Goal: Task Accomplishment & Management: Manage account settings

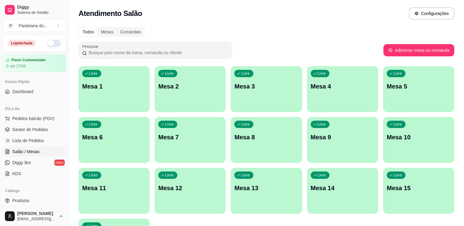
click at [48, 42] on button "button" at bounding box center [53, 43] width 13 height 7
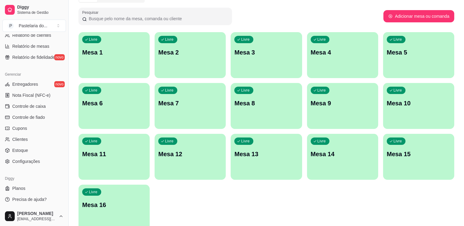
scroll to position [63, 0]
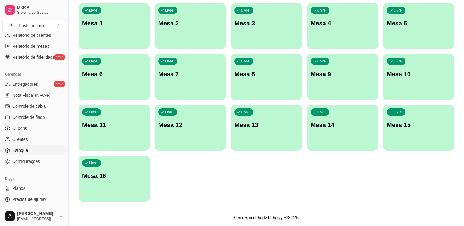
click at [24, 150] on span "Estoque" at bounding box center [20, 150] width 16 height 6
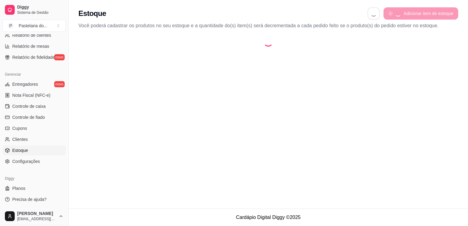
select select "QUANTITY_ORDER"
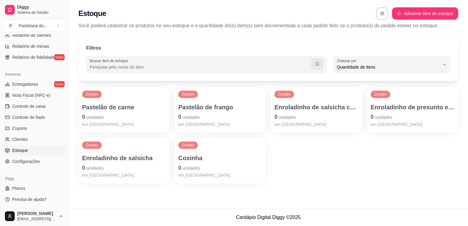
scroll to position [6, 0]
click at [417, 112] on div "Enroladinho de presunto e queijo 0 unidades em [GEOGRAPHIC_DATA]" at bounding box center [413, 115] width 84 height 25
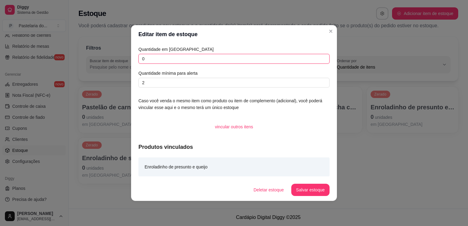
click at [200, 62] on input "0" at bounding box center [233, 59] width 191 height 10
type input "12"
click at [314, 189] on button "Salvar estoque" at bounding box center [310, 190] width 38 height 12
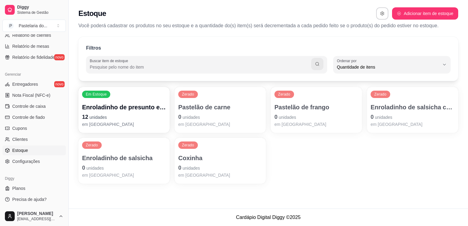
click at [319, 123] on p "em [GEOGRAPHIC_DATA]" at bounding box center [316, 124] width 84 height 6
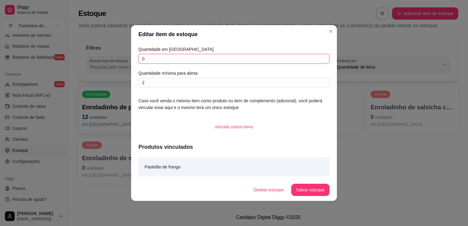
click at [195, 61] on input "0" at bounding box center [233, 59] width 191 height 10
type input "5"
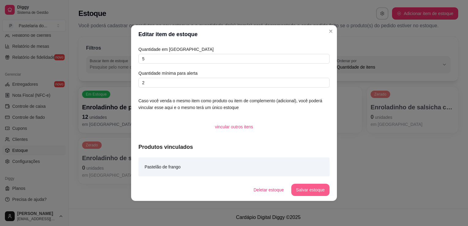
click at [312, 195] on button "Salvar estoque" at bounding box center [310, 190] width 38 height 12
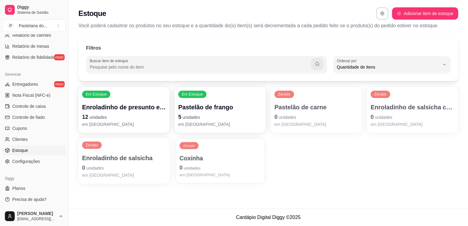
click at [213, 147] on div "Zerado Coxinha 0 unidades em [GEOGRAPHIC_DATA]" at bounding box center [220, 160] width 89 height 45
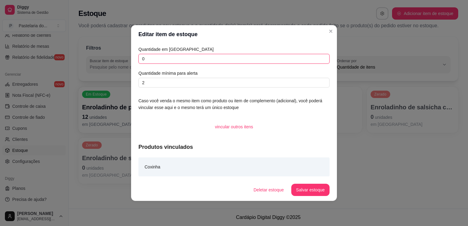
click at [169, 56] on input "0" at bounding box center [233, 59] width 191 height 10
type input "11"
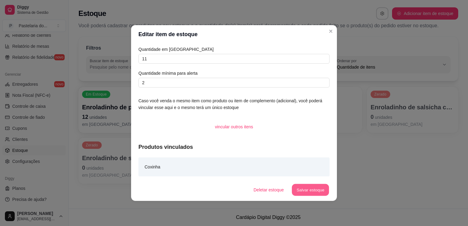
click at [306, 192] on button "Salvar estoque" at bounding box center [310, 190] width 37 height 12
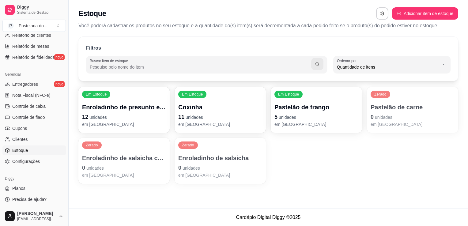
click at [388, 119] on span "unidades" at bounding box center [383, 117] width 17 height 5
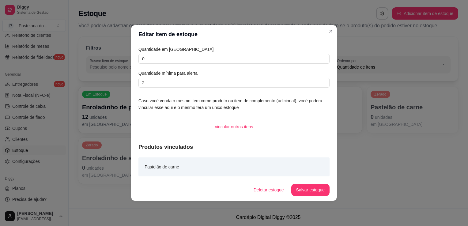
click at [218, 64] on div "Quantidade em estoque 0 Quantidade mínima para alerta 2" at bounding box center [233, 67] width 191 height 42
click at [218, 63] on input "0" at bounding box center [233, 59] width 191 height 10
type input "7"
click at [319, 191] on button "Salvar estoque" at bounding box center [310, 190] width 38 height 12
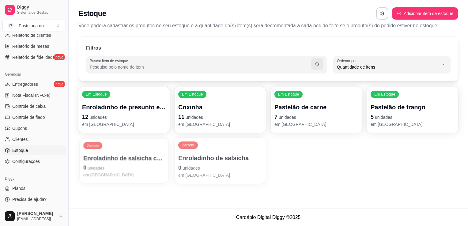
click at [123, 170] on p "0 unidades" at bounding box center [123, 168] width 81 height 8
click at [134, 158] on p "Enroladinho de salsicha com queijo" at bounding box center [124, 158] width 84 height 9
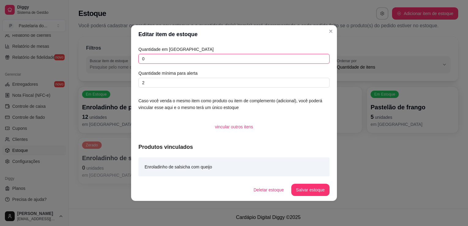
click at [190, 60] on input "0" at bounding box center [233, 59] width 191 height 10
type input "3"
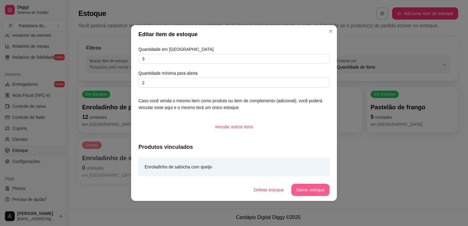
click at [302, 191] on button "Salvar estoque" at bounding box center [310, 190] width 38 height 12
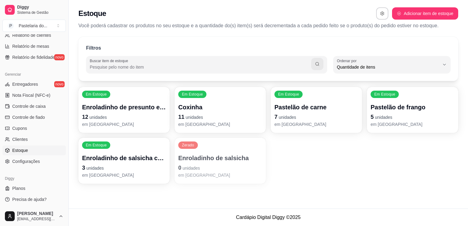
click at [246, 170] on p "0 unidades" at bounding box center [220, 168] width 84 height 9
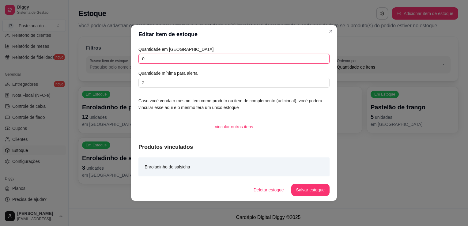
click at [254, 59] on input "0" at bounding box center [233, 59] width 191 height 10
type input "3"
click at [306, 193] on button "Salvar estoque" at bounding box center [310, 190] width 38 height 12
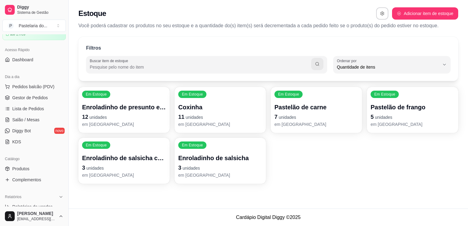
scroll to position [0, 0]
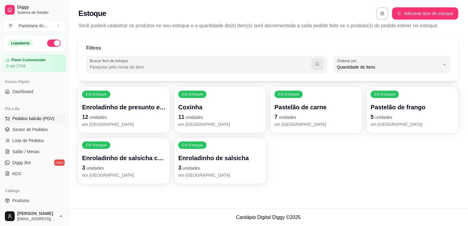
click at [39, 118] on span "Pedidos balcão (PDV)" at bounding box center [33, 118] width 42 height 6
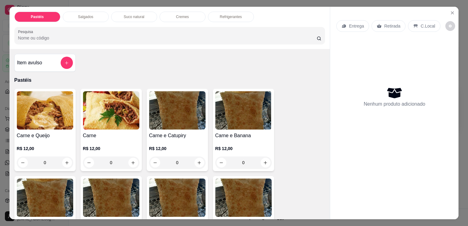
click at [81, 12] on div "Salgados" at bounding box center [86, 17] width 46 height 10
click at [81, 27] on div "Pesquisa" at bounding box center [169, 35] width 311 height 17
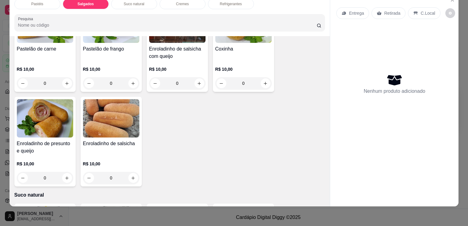
scroll to position [712, 0]
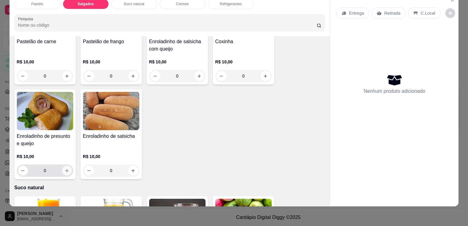
click at [65, 168] on icon "increase-product-quantity" at bounding box center [67, 170] width 5 height 5
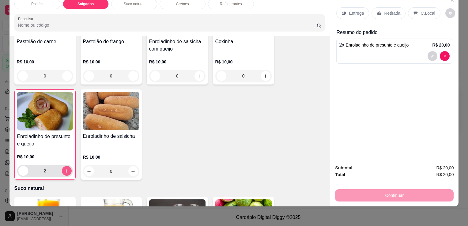
click at [64, 169] on icon "increase-product-quantity" at bounding box center [66, 171] width 5 height 5
click at [23, 169] on icon "decrease-product-quantity" at bounding box center [23, 171] width 5 height 5
type input "2"
click at [394, 10] on p "Retirada" at bounding box center [392, 13] width 16 height 6
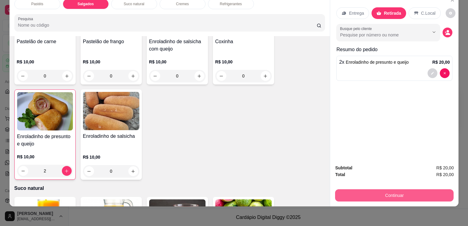
click at [382, 191] on button "Continuar" at bounding box center [394, 195] width 119 height 12
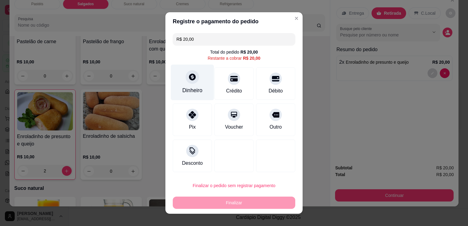
click at [190, 80] on icon at bounding box center [192, 77] width 7 height 7
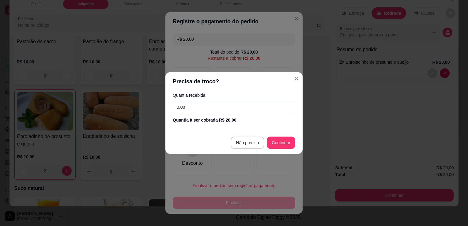
click at [227, 110] on input "0,00" at bounding box center [234, 107] width 123 height 12
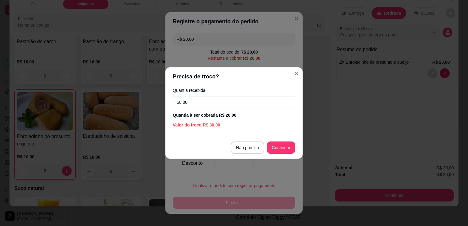
type input "50,00"
type input "R$ 0,00"
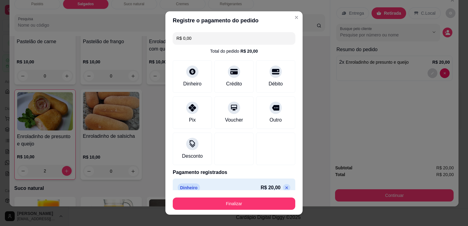
click at [275, 198] on button "Finalizar" at bounding box center [234, 204] width 123 height 12
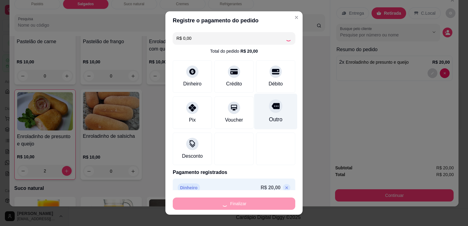
type input "0"
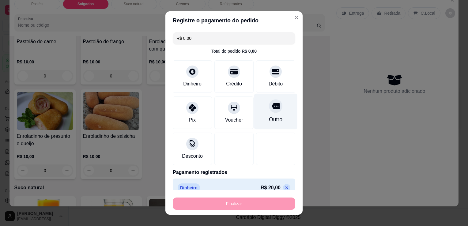
type input "-R$ 20,00"
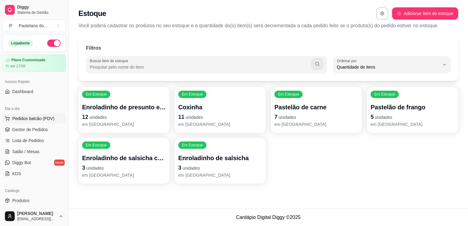
click at [18, 123] on button "Pedidos balcão (PDV)" at bounding box center [33, 119] width 63 height 10
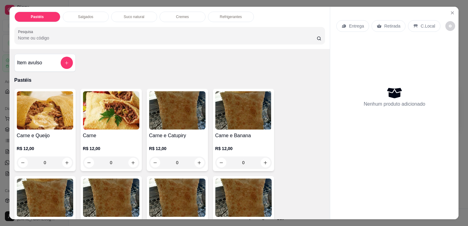
click at [74, 13] on div "Salgados" at bounding box center [86, 17] width 46 height 10
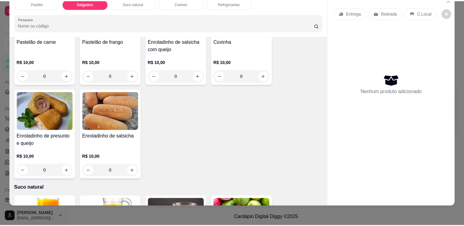
scroll to position [712, 0]
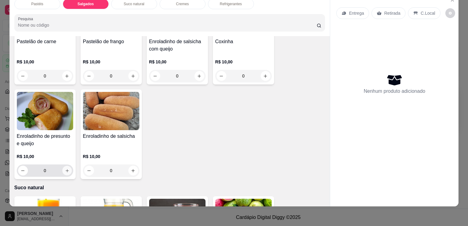
click at [65, 168] on icon "increase-product-quantity" at bounding box center [67, 170] width 5 height 5
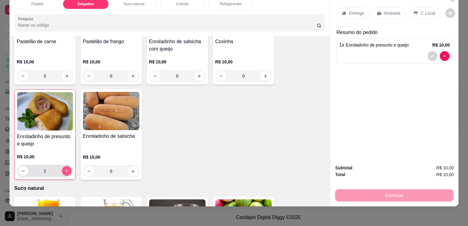
click at [65, 169] on icon "increase-product-quantity" at bounding box center [66, 171] width 5 height 5
type input "2"
click at [380, 10] on div "Retirada" at bounding box center [389, 13] width 34 height 12
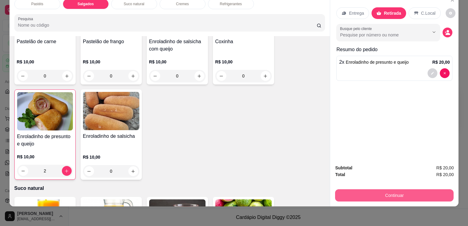
click at [384, 195] on button "Continuar" at bounding box center [394, 195] width 119 height 12
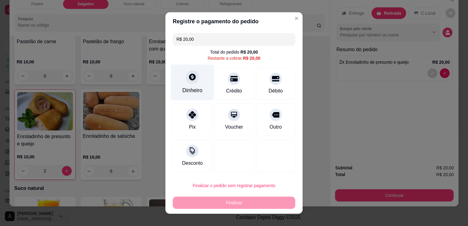
click at [191, 83] on div at bounding box center [192, 76] width 13 height 13
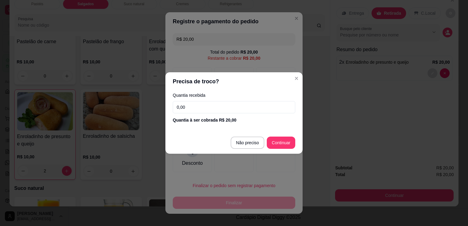
click at [203, 114] on div "Quantia recebida 0,00 Quantia à ser cobrada R$ 20,00" at bounding box center [233, 108] width 137 height 35
click at [205, 109] on input "0,00" at bounding box center [234, 107] width 123 height 12
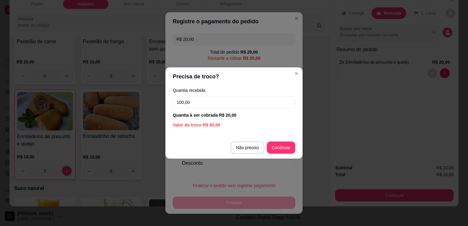
type input "100,00"
click at [276, 155] on footer "Não preciso Continuar" at bounding box center [233, 148] width 137 height 22
type input "R$ 0,00"
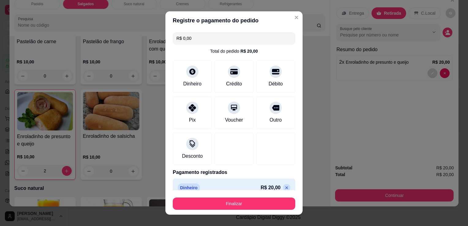
click at [261, 213] on footer "Finalizar" at bounding box center [233, 202] width 137 height 25
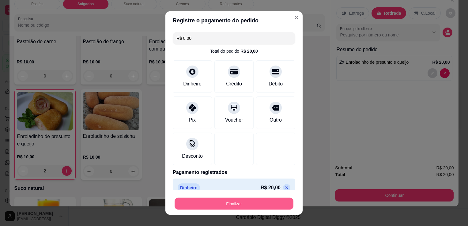
click at [261, 206] on button "Finalizar" at bounding box center [234, 204] width 119 height 12
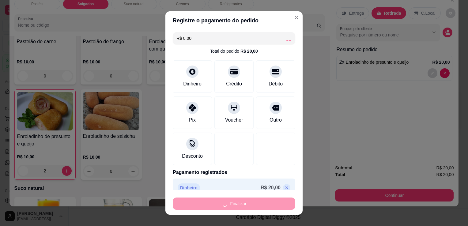
type input "0"
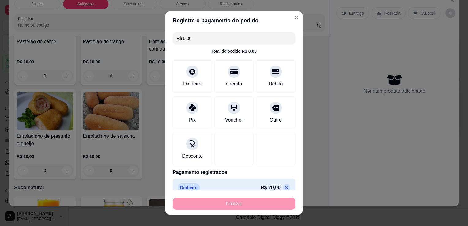
type input "-R$ 20,00"
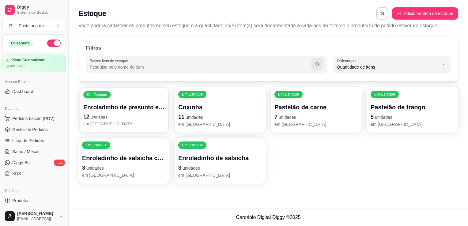
click at [104, 113] on p "12 unidades" at bounding box center [123, 117] width 81 height 8
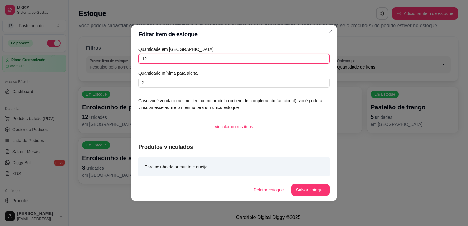
click at [163, 60] on input "12" at bounding box center [233, 59] width 191 height 10
type input "1"
type input "8"
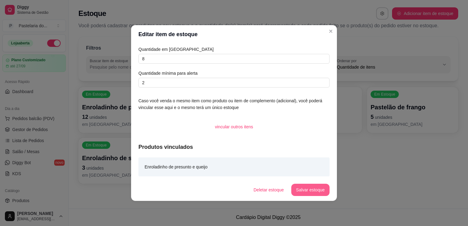
click at [301, 189] on button "Salvar estoque" at bounding box center [310, 190] width 38 height 12
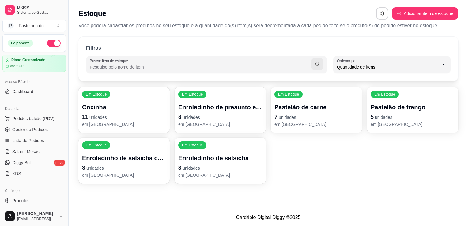
click at [115, 113] on p "11 unidades" at bounding box center [124, 117] width 84 height 9
click at [127, 103] on p "Coxinha" at bounding box center [123, 107] width 81 height 8
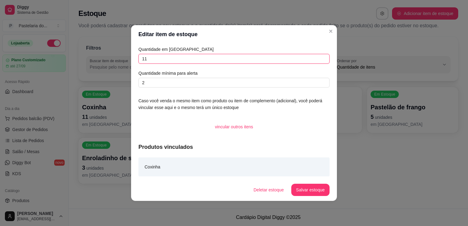
click at [214, 62] on input "11" at bounding box center [233, 59] width 191 height 10
type input "10"
click at [309, 184] on button "Salvar estoque" at bounding box center [310, 190] width 38 height 12
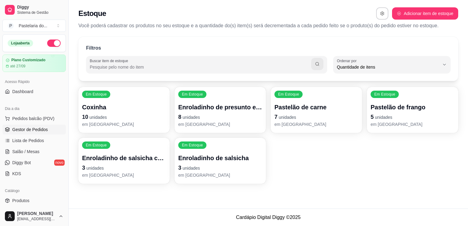
click at [34, 125] on link "Gestor de Pedidos" at bounding box center [33, 130] width 63 height 10
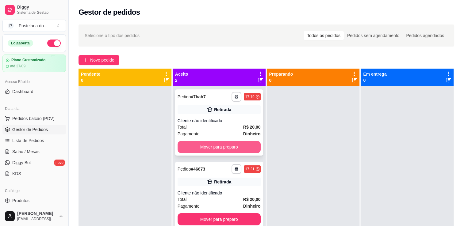
click at [202, 147] on button "Mover para preparo" at bounding box center [218, 147] width 83 height 12
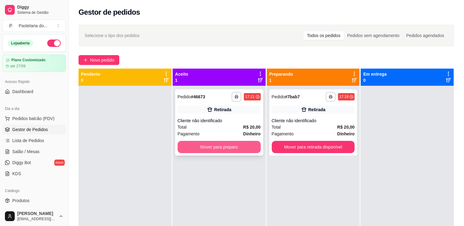
click at [222, 148] on button "Mover para preparo" at bounding box center [218, 147] width 83 height 12
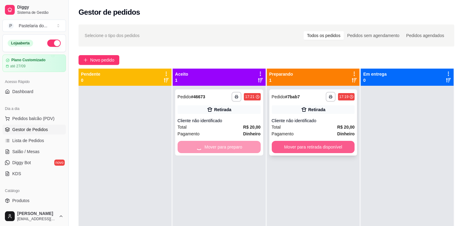
click at [300, 143] on button "Mover para retirada disponível" at bounding box center [312, 147] width 83 height 12
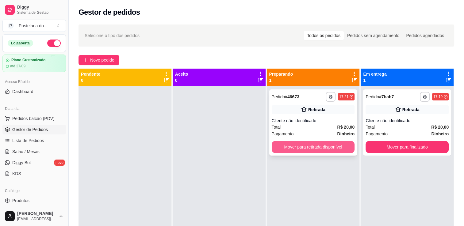
click at [317, 147] on button "Mover para retirada disponível" at bounding box center [312, 147] width 83 height 12
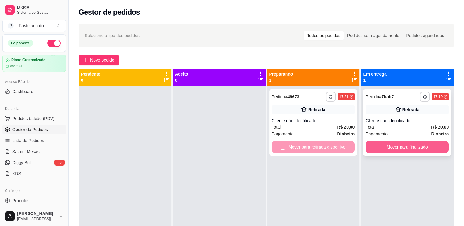
click at [394, 142] on button "Mover para finalizado" at bounding box center [406, 147] width 83 height 12
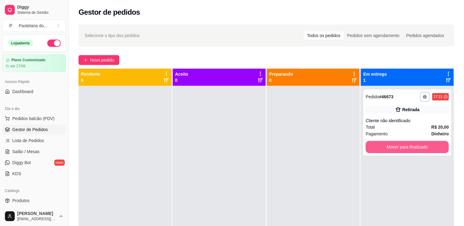
click at [397, 146] on button "Mover para finalizado" at bounding box center [406, 147] width 83 height 12
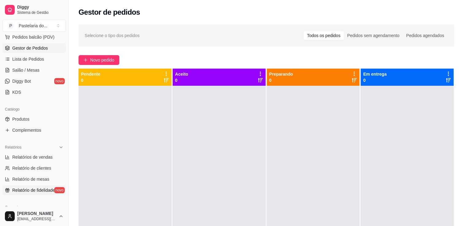
scroll to position [92, 0]
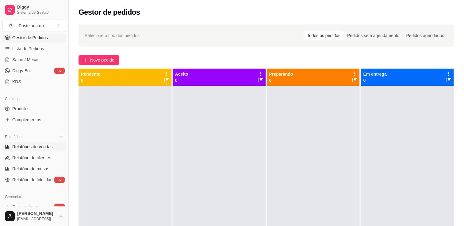
click at [35, 147] on span "Relatórios de vendas" at bounding box center [32, 147] width 40 height 6
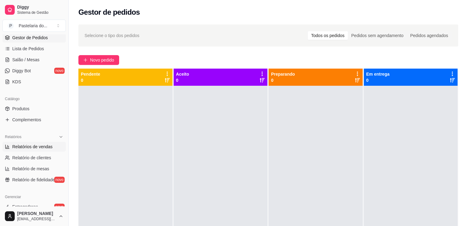
select select "ALL"
select select "0"
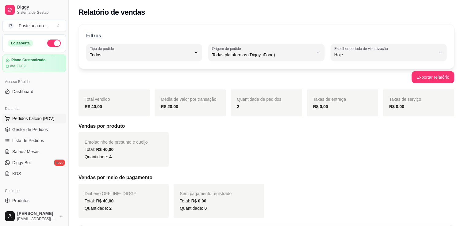
click at [47, 114] on button "Pedidos balcão (PDV)" at bounding box center [33, 119] width 63 height 10
click at [21, 155] on link "Salão / Mesas" at bounding box center [33, 152] width 63 height 10
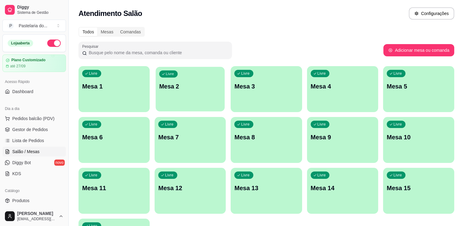
click at [162, 78] on div "Livre Mesa 2" at bounding box center [190, 85] width 69 height 37
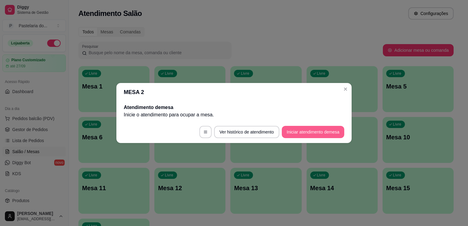
click at [311, 131] on button "Iniciar atendimento de mesa" at bounding box center [313, 132] width 62 height 12
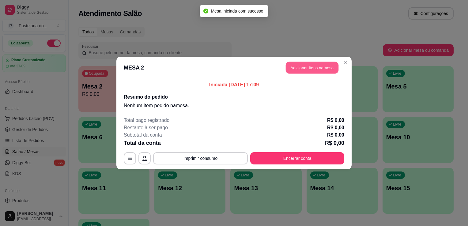
click at [304, 72] on button "Adicionar itens na mesa" at bounding box center [312, 68] width 53 height 12
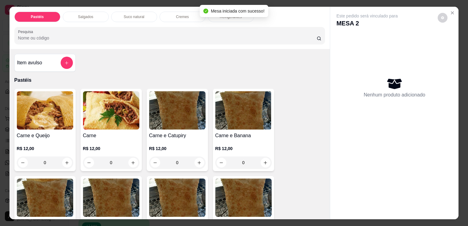
click at [76, 20] on div "Pastéis Salgados Suco natural Cremes Refrigerantes Pesquisa" at bounding box center [169, 28] width 321 height 42
click at [81, 14] on p "Salgados" at bounding box center [85, 16] width 15 height 5
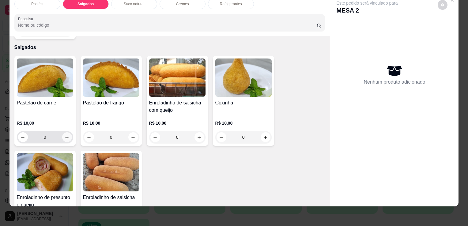
click at [65, 135] on icon "increase-product-quantity" at bounding box center [67, 137] width 5 height 5
type input "1"
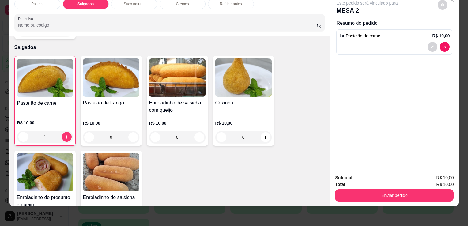
scroll to position [0, 0]
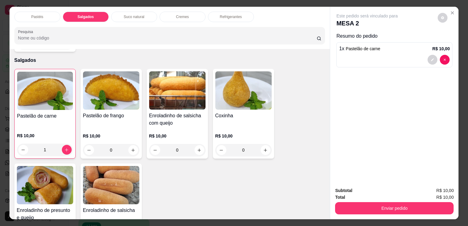
click at [241, 17] on div "Refrigerantes" at bounding box center [231, 17] width 46 height 10
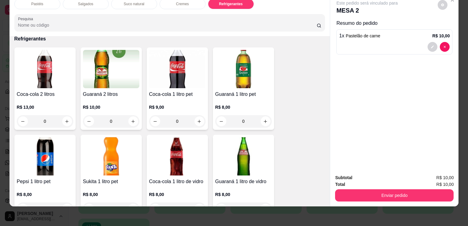
scroll to position [1446, 0]
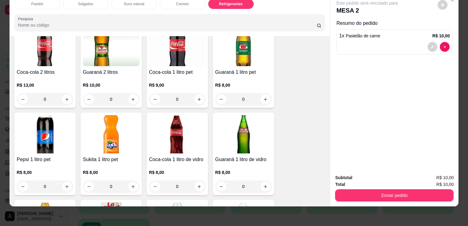
click at [190, 123] on img at bounding box center [177, 134] width 56 height 38
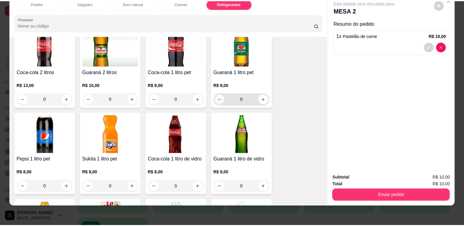
scroll to position [1599, 0]
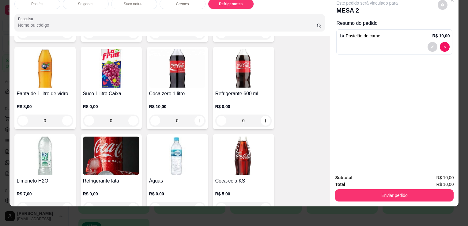
click at [246, 157] on img at bounding box center [243, 156] width 56 height 38
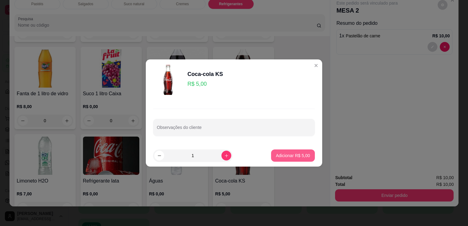
click at [293, 151] on button "Adicionar R$ 5,00" at bounding box center [293, 155] width 44 height 12
click at [293, 151] on div "Coca-cola 2 litros R$ 13,00 0 Guaraná 2 litros R$ 10,00 0 Coca-cola 1 litro pet…" at bounding box center [169, 88] width 311 height 432
type input "1"
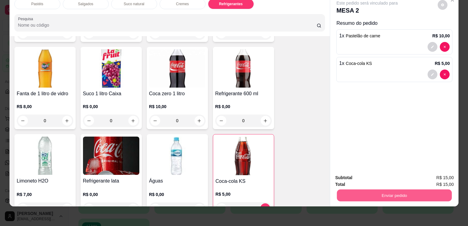
click at [407, 191] on button "Enviar pedido" at bounding box center [394, 195] width 115 height 12
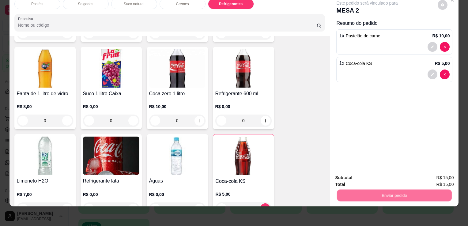
click at [359, 177] on button "Não registrar e enviar pedido" at bounding box center [374, 176] width 64 height 12
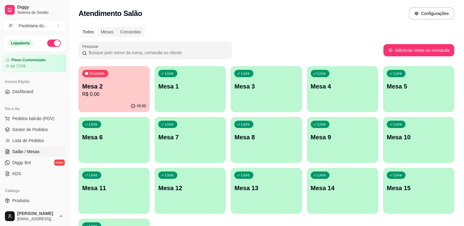
click at [313, 52] on div "Pesquisar" at bounding box center [230, 50] width 305 height 17
click at [92, 82] on p "Mesa 2" at bounding box center [114, 86] width 64 height 9
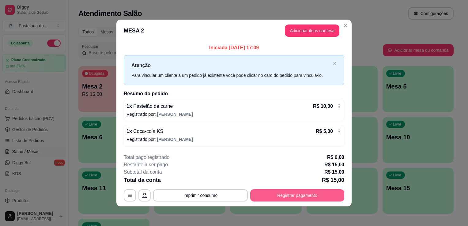
click at [304, 193] on button "Registrar pagamento" at bounding box center [297, 195] width 94 height 12
click at [300, 192] on button "Registrar pagamento" at bounding box center [297, 195] width 91 height 12
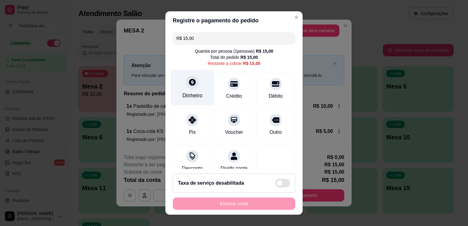
click at [184, 88] on div "Dinheiro" at bounding box center [192, 88] width 43 height 36
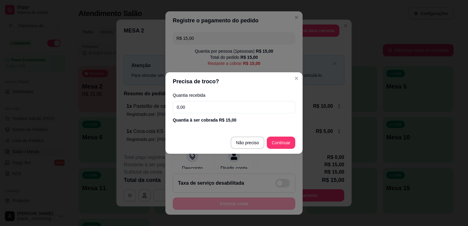
click at [206, 110] on input "0,00" at bounding box center [234, 107] width 123 height 12
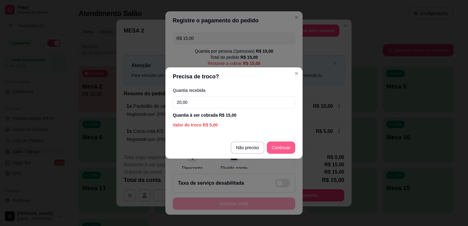
type input "20,00"
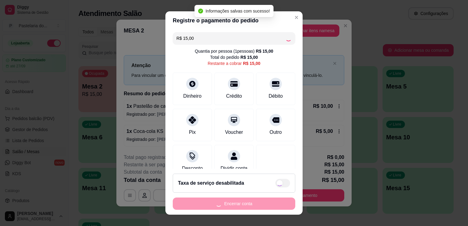
type input "R$ 0,00"
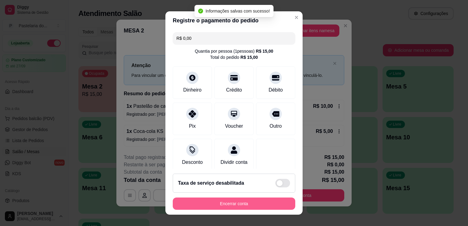
click at [266, 203] on button "Encerrar conta" at bounding box center [234, 204] width 123 height 12
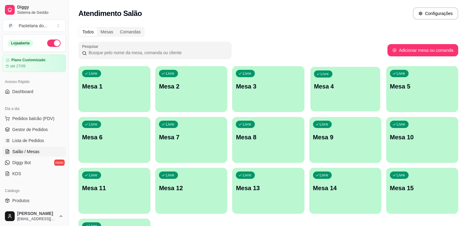
click at [346, 86] on p "Mesa 4" at bounding box center [345, 86] width 63 height 8
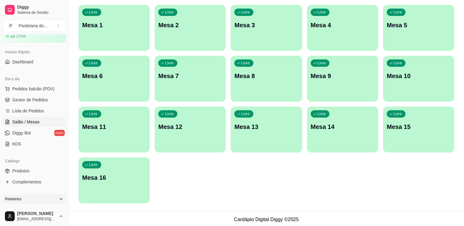
scroll to position [61, 0]
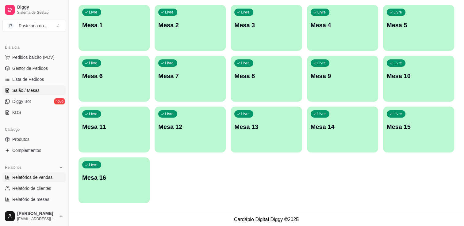
click at [30, 173] on link "Relatórios de vendas" at bounding box center [33, 177] width 63 height 10
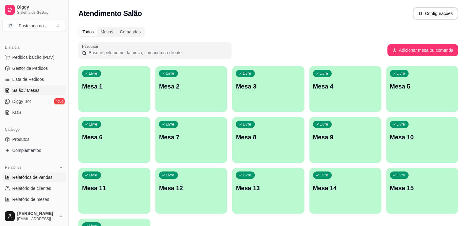
select select "ALL"
select select "0"
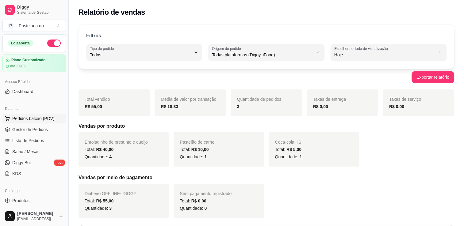
click at [45, 120] on span "Pedidos balcão (PDV)" at bounding box center [33, 118] width 42 height 6
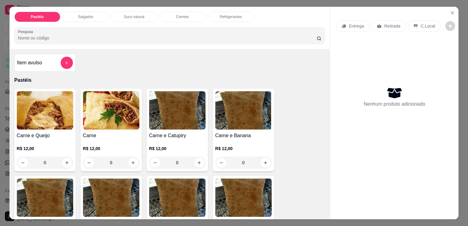
drag, startPoint x: 45, startPoint y: 120, endPoint x: 41, endPoint y: 124, distance: 5.9
drag, startPoint x: 41, startPoint y: 124, endPoint x: 112, endPoint y: 58, distance: 97.1
click at [112, 58] on div "Item avulso Pastéis Carne e Queijo R$ 12,00 0 Carne R$ 12,00 0 Carne e Catupiry…" at bounding box center [169, 134] width 321 height 170
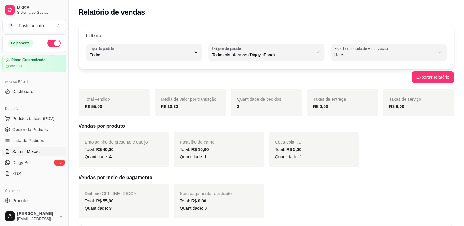
click at [30, 154] on span "Salão / Mesas" at bounding box center [25, 152] width 27 height 6
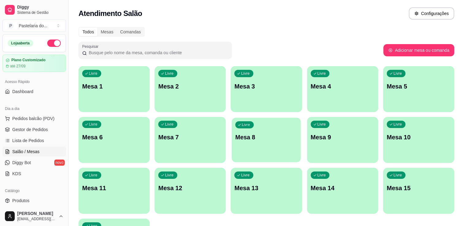
click at [234, 149] on div "Livre Mesa 8" at bounding box center [266, 136] width 69 height 37
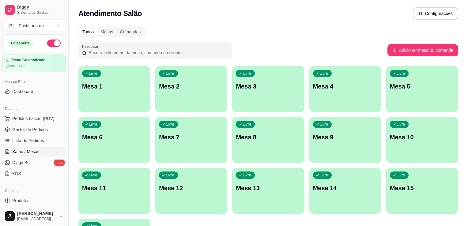
click at [276, 41] on div "Todos Mesas Comandas Pesquisar Adicionar mesa ou comanda Livre Mesa 1 Livre Mes…" at bounding box center [268, 147] width 399 height 249
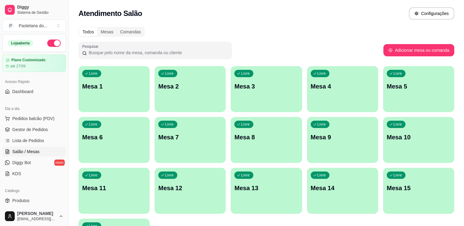
click at [246, 129] on div "Livre Mesa 8" at bounding box center [265, 136] width 71 height 39
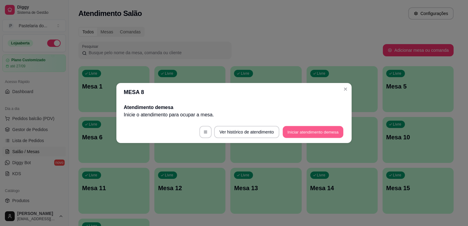
click at [313, 130] on button "Iniciar atendimento de mesa" at bounding box center [313, 132] width 61 height 12
click at [313, 130] on footer "Ver histórico de atendimento Iniciar atendimento de mesa" at bounding box center [233, 132] width 235 height 22
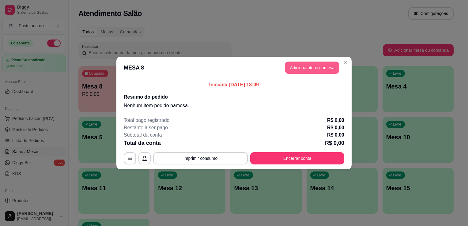
click at [292, 69] on button "Adicionar itens na mesa" at bounding box center [312, 68] width 55 height 12
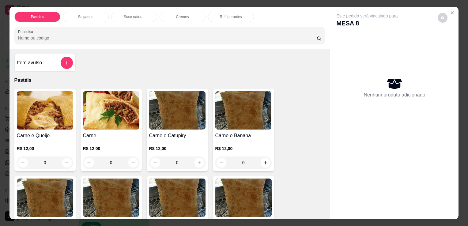
click at [91, 18] on div "Salgados" at bounding box center [86, 17] width 46 height 10
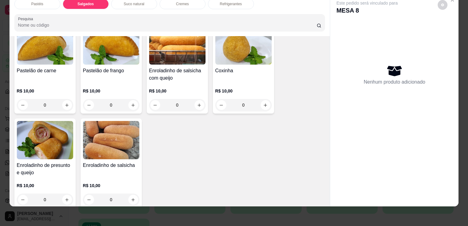
scroll to position [712, 0]
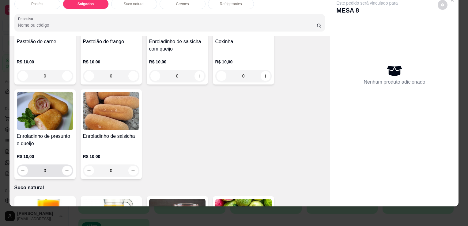
click at [70, 165] on div "0" at bounding box center [45, 171] width 56 height 12
click at [65, 166] on button "increase-product-quantity" at bounding box center [66, 170] width 9 height 9
type input "1"
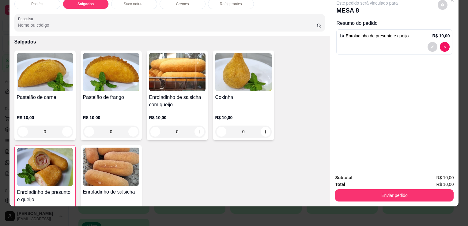
scroll to position [651, 0]
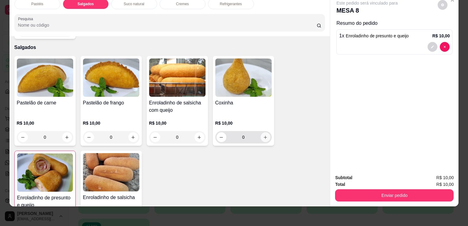
click at [263, 135] on icon "increase-product-quantity" at bounding box center [265, 137] width 5 height 5
type input "1"
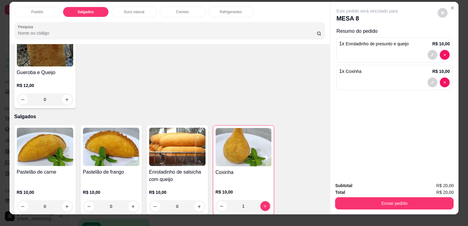
scroll to position [0, 0]
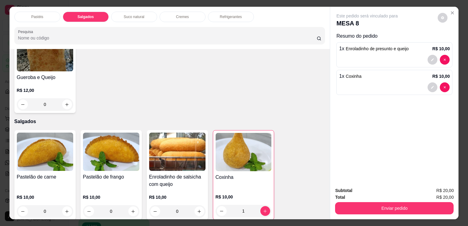
click at [224, 14] on p "Refrigerantes" at bounding box center [231, 16] width 22 height 5
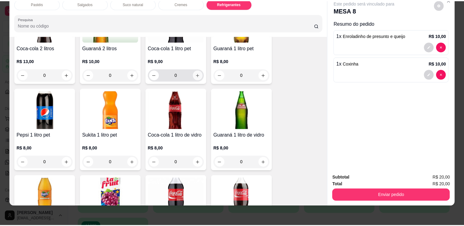
scroll to position [1477, 0]
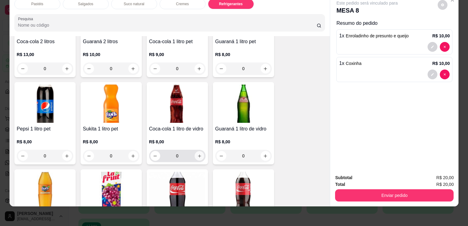
click at [197, 151] on button "increase-product-quantity" at bounding box center [199, 155] width 9 height 9
type input "1"
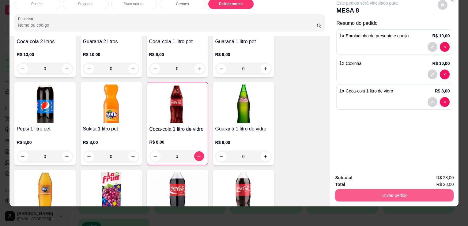
click at [379, 190] on button "Enviar pedido" at bounding box center [394, 195] width 119 height 12
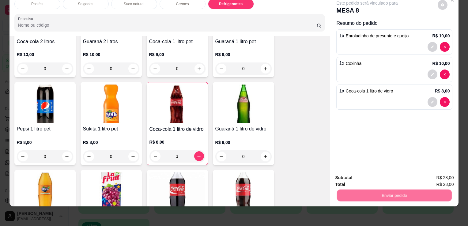
click at [375, 179] on button "Não registrar e enviar pedido" at bounding box center [374, 176] width 64 height 12
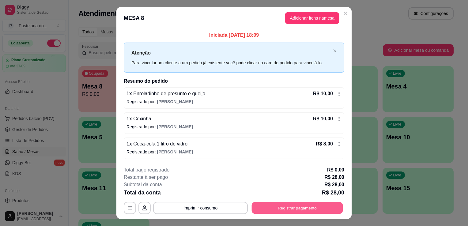
click at [301, 208] on button "Registrar pagamento" at bounding box center [297, 208] width 91 height 12
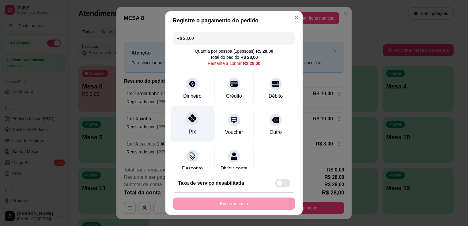
click at [189, 131] on div "Pix" at bounding box center [192, 132] width 7 height 8
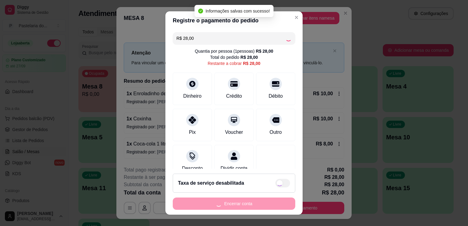
type input "R$ 0,00"
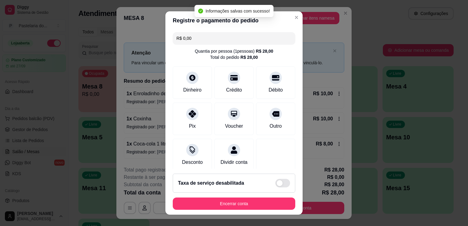
click at [216, 209] on button "Encerrar conta" at bounding box center [234, 204] width 123 height 12
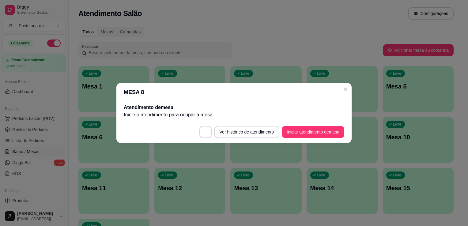
click at [206, 62] on div "MESA 8 Atendimento de mesa Inicie o atendimento para ocupar a mesa . Ver histór…" at bounding box center [234, 113] width 468 height 226
drag, startPoint x: 206, startPoint y: 62, endPoint x: 196, endPoint y: 62, distance: 9.5
click at [206, 62] on div "MESA 8 Atendimento de mesa Inicie o atendimento para ocupar a mesa . Ver histór…" at bounding box center [234, 113] width 468 height 226
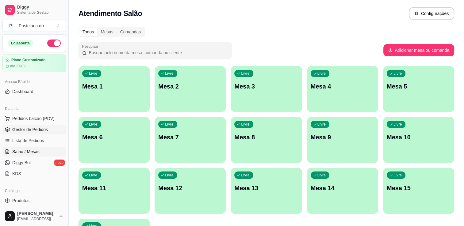
click at [27, 129] on span "Gestor de Pedidos" at bounding box center [30, 130] width 36 height 6
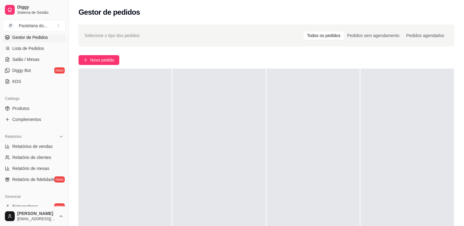
scroll to position [153, 0]
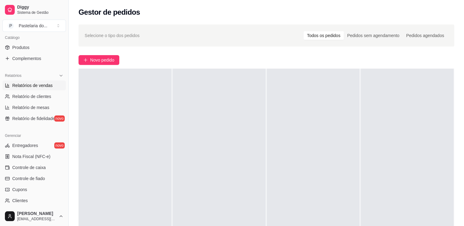
click at [49, 82] on span "Relatórios de vendas" at bounding box center [32, 85] width 40 height 6
select select "ALL"
select select "0"
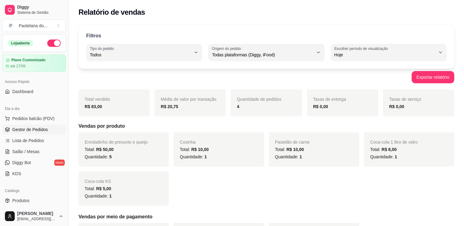
click at [26, 125] on link "Gestor de Pedidos" at bounding box center [33, 130] width 63 height 10
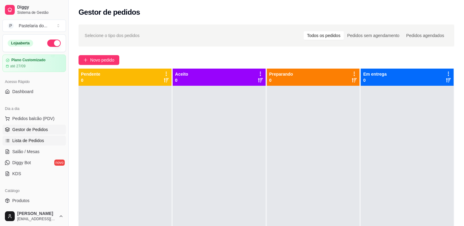
click at [30, 140] on span "Lista de Pedidos" at bounding box center [28, 141] width 32 height 6
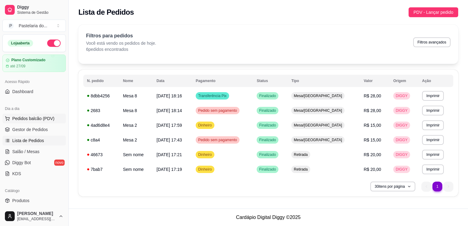
click at [31, 114] on button "Pedidos balcão (PDV)" at bounding box center [33, 119] width 63 height 10
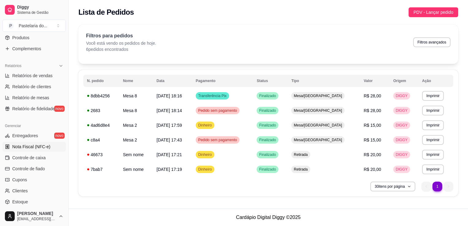
scroll to position [214, 0]
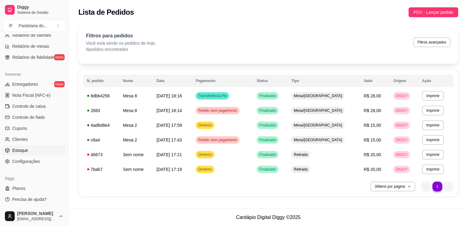
click at [32, 149] on link "Estoque" at bounding box center [33, 151] width 63 height 10
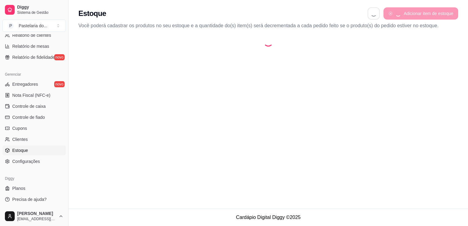
select select "QUANTITY_ORDER"
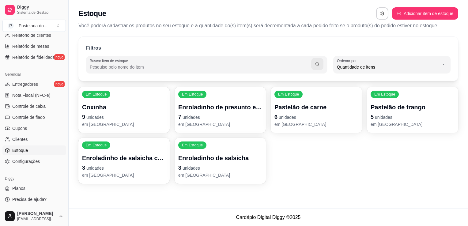
scroll to position [6, 0]
click at [234, 107] on p "Enroladinho de presunto e queijo" at bounding box center [220, 107] width 84 height 9
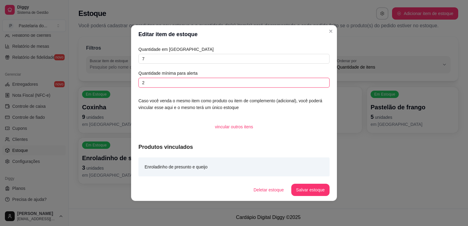
click at [267, 79] on input "2" at bounding box center [233, 83] width 191 height 10
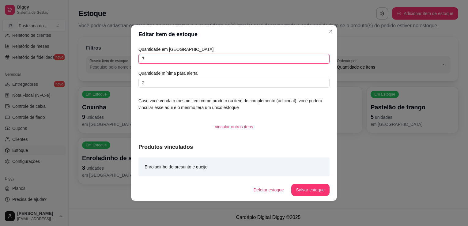
click at [226, 55] on input "7" at bounding box center [233, 59] width 191 height 10
type input "6"
click at [320, 191] on button "Salvar estoque" at bounding box center [310, 190] width 38 height 12
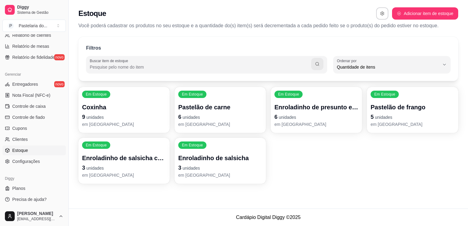
click at [407, 114] on p "5 unidades" at bounding box center [413, 117] width 84 height 9
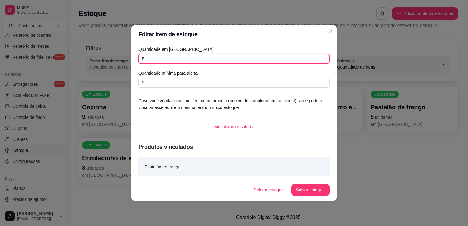
click at [248, 59] on input "5" at bounding box center [233, 59] width 191 height 10
type input "4"
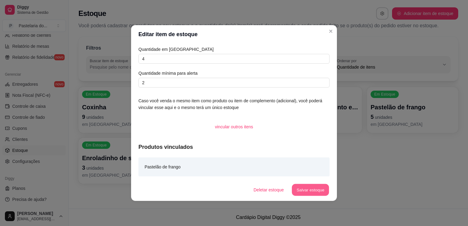
click at [305, 191] on button "Salvar estoque" at bounding box center [310, 190] width 37 height 12
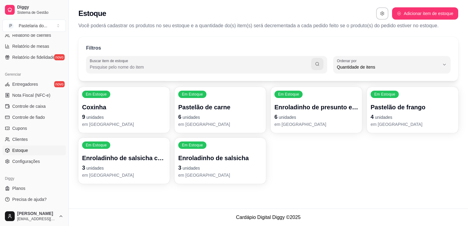
click at [89, 113] on p "9 unidades" at bounding box center [124, 117] width 84 height 9
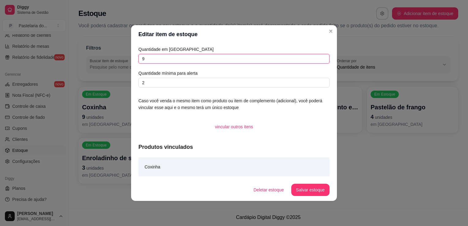
click at [194, 61] on input "9" at bounding box center [233, 59] width 191 height 10
type input "8"
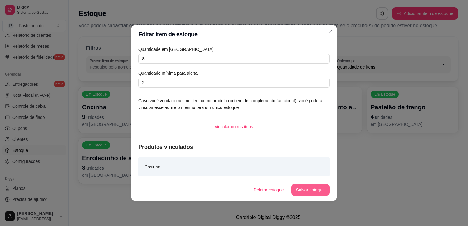
click at [314, 194] on button "Salvar estoque" at bounding box center [310, 190] width 38 height 12
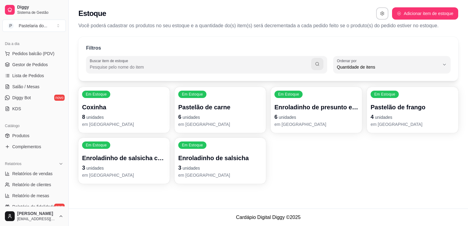
scroll to position [31, 0]
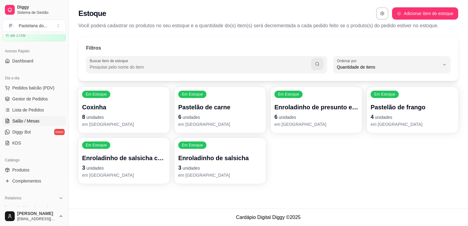
click at [26, 120] on span "Salão / Mesas" at bounding box center [25, 121] width 27 height 6
click at [26, 119] on span "Salão / Mesas" at bounding box center [25, 121] width 27 height 6
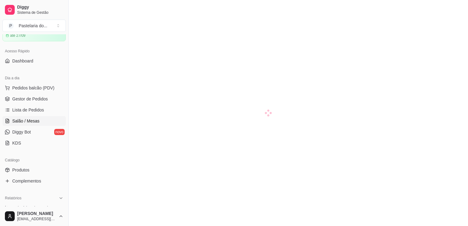
click at [26, 119] on span "Salão / Mesas" at bounding box center [25, 121] width 27 height 6
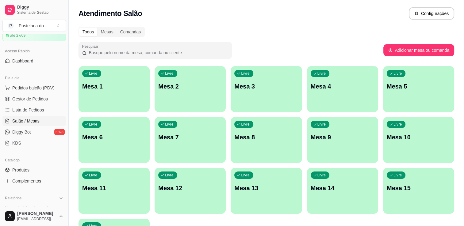
click at [186, 88] on p "Mesa 2" at bounding box center [190, 86] width 64 height 9
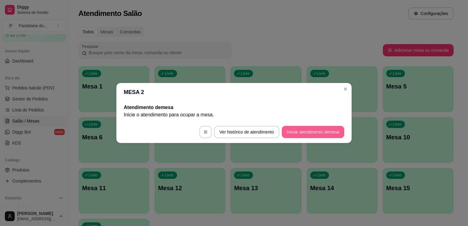
click at [314, 136] on button "Iniciar atendimento de mesa" at bounding box center [313, 132] width 62 height 12
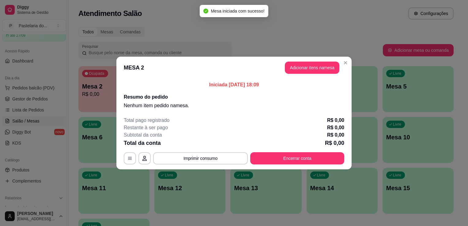
click at [282, 62] on header "MESA 2 Adicionar itens na mesa" at bounding box center [233, 68] width 235 height 22
click at [295, 68] on button "Adicionar itens na mesa" at bounding box center [312, 68] width 55 height 12
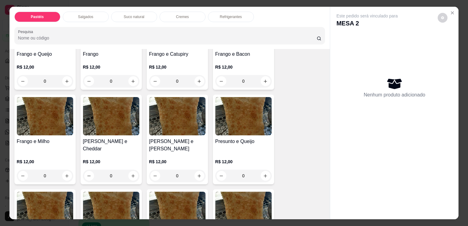
scroll to position [306, 0]
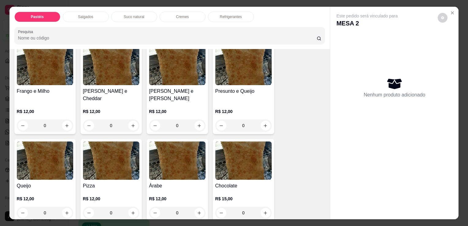
click at [65, 207] on div "0" at bounding box center [45, 213] width 56 height 12
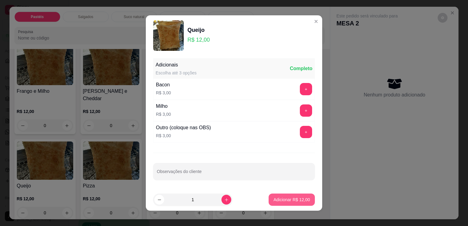
click at [274, 197] on p "Adicionar R$ 12,00" at bounding box center [292, 200] width 36 height 6
type input "1"
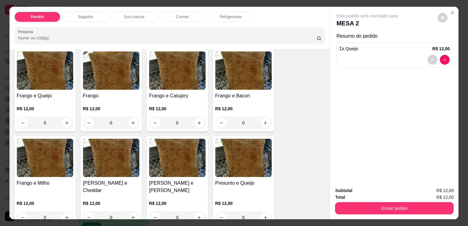
scroll to position [15, 0]
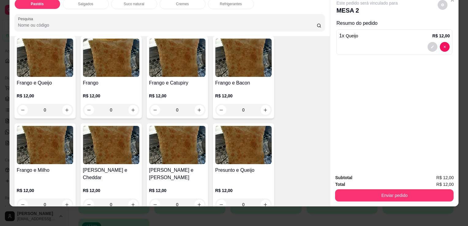
click at [224, 2] on div "Refrigerantes" at bounding box center [231, 4] width 46 height 10
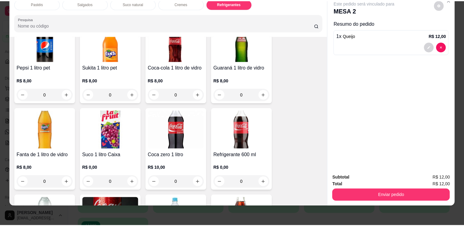
scroll to position [1661, 0]
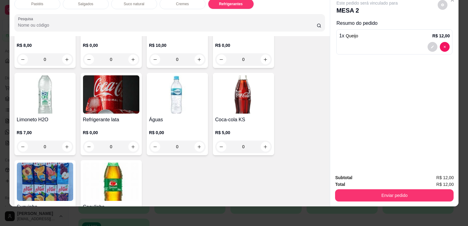
click at [171, 89] on img at bounding box center [177, 94] width 56 height 38
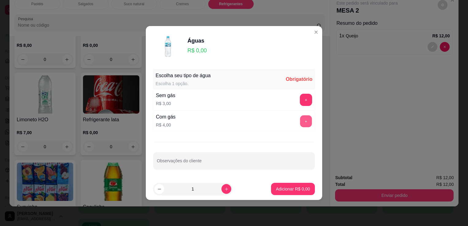
click at [300, 125] on button "+" at bounding box center [306, 121] width 12 height 12
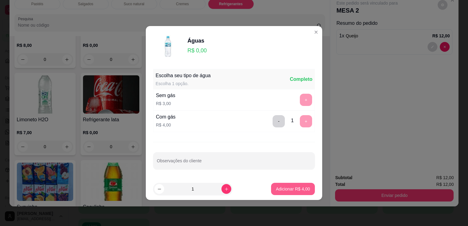
click at [304, 193] on button "Adicionar R$ 4,00" at bounding box center [293, 189] width 44 height 12
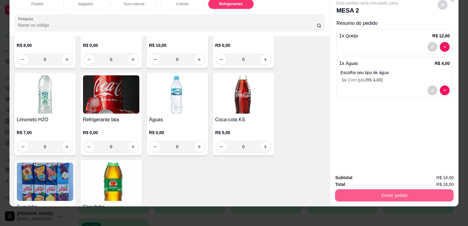
click at [388, 191] on button "Enviar pedido" at bounding box center [394, 195] width 119 height 12
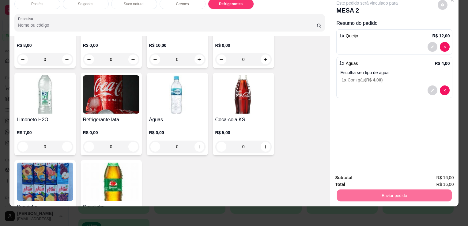
click at [376, 173] on button "Não registrar e enviar pedido" at bounding box center [374, 176] width 64 height 12
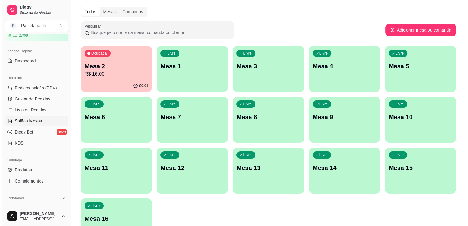
scroll to position [61, 0]
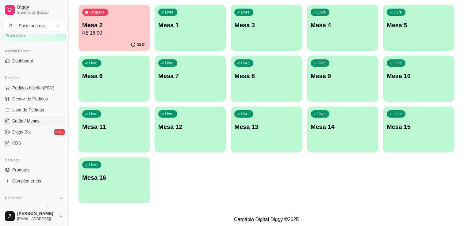
click at [86, 171] on div "Livre Mesa 16" at bounding box center [113, 176] width 71 height 39
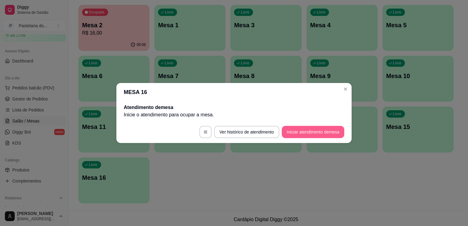
click at [317, 131] on button "Iniciar atendimento de mesa" at bounding box center [313, 132] width 62 height 12
click at [317, 131] on footer "Ver histórico de atendimento Iniciar atendimento de mesa" at bounding box center [233, 132] width 235 height 22
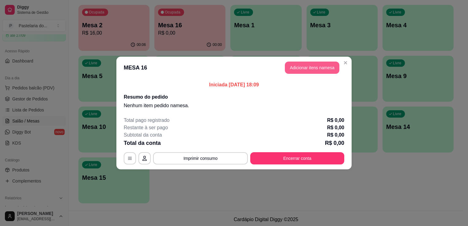
click at [299, 73] on button "Adicionar itens na mesa" at bounding box center [312, 68] width 55 height 12
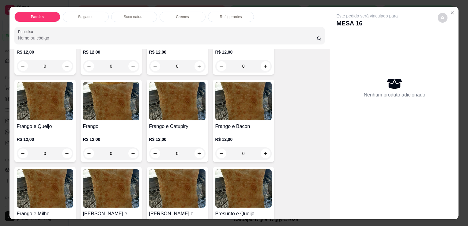
scroll to position [245, 0]
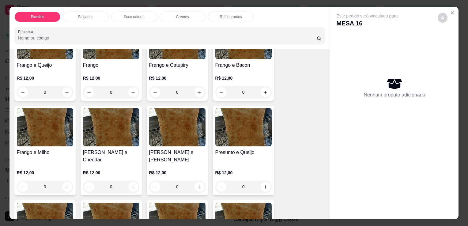
click at [63, 88] on div "0" at bounding box center [45, 92] width 56 height 12
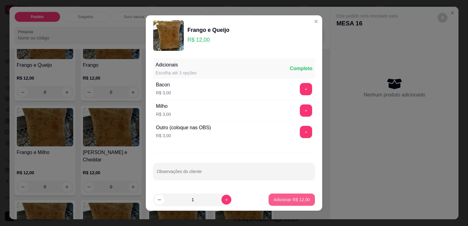
click at [297, 200] on p "Adicionar R$ 12,00" at bounding box center [292, 200] width 36 height 6
type input "1"
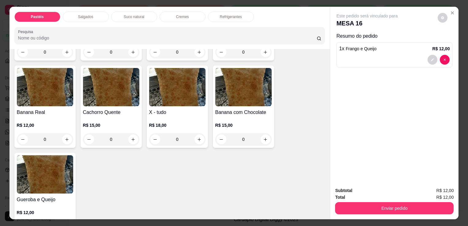
scroll to position [460, 0]
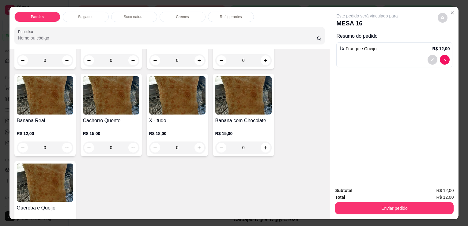
click at [198, 142] on div "0" at bounding box center [177, 148] width 56 height 12
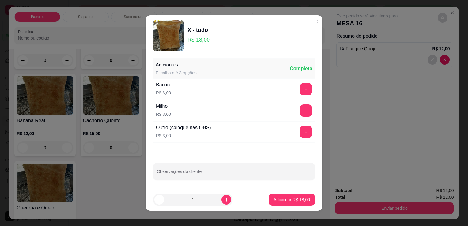
click at [213, 200] on input "1" at bounding box center [192, 200] width 57 height 12
click at [222, 202] on button "increase-product-quantity" at bounding box center [226, 200] width 10 height 10
type input "2"
click at [279, 202] on p "Adicionar R$ 36,00" at bounding box center [292, 200] width 36 height 6
type input "2"
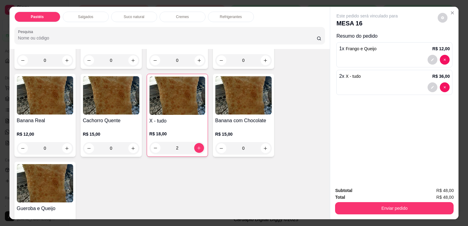
click at [231, 17] on p "Refrigerantes" at bounding box center [231, 16] width 22 height 5
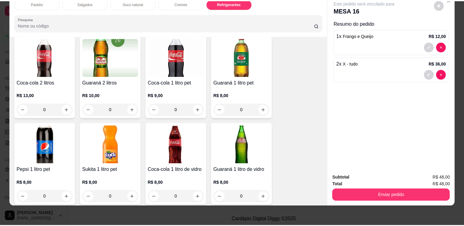
scroll to position [1447, 0]
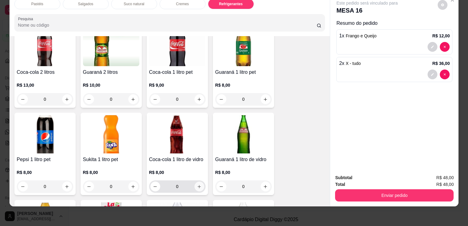
click at [199, 184] on icon "increase-product-quantity" at bounding box center [199, 186] width 5 height 5
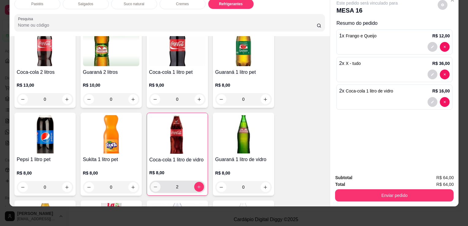
click at [153, 185] on icon "decrease-product-quantity" at bounding box center [155, 187] width 5 height 5
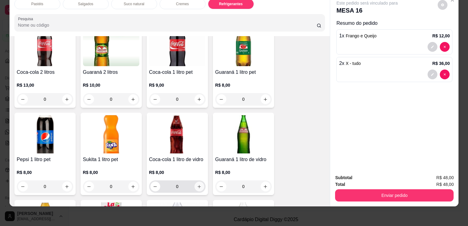
click at [199, 184] on icon "increase-product-quantity" at bounding box center [199, 186] width 5 height 5
type input "1"
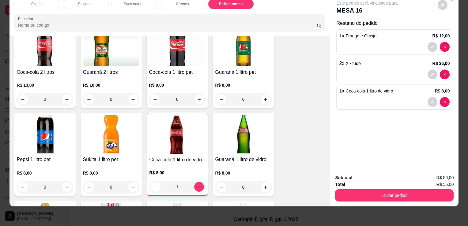
click at [362, 198] on div "Subtotal R$ 56,00 Total R$ 56,00 Enviar pedido" at bounding box center [394, 187] width 128 height 37
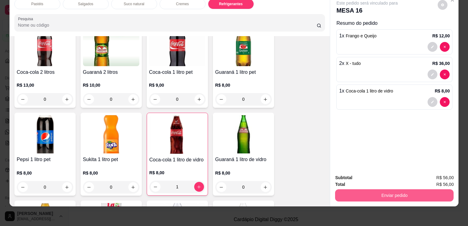
click at [361, 192] on button "Enviar pedido" at bounding box center [394, 195] width 119 height 12
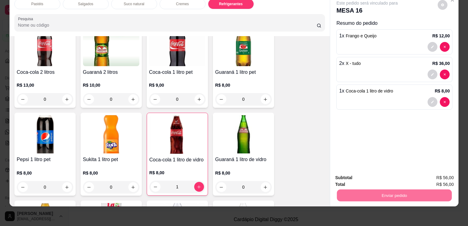
click at [371, 178] on button "Não registrar e enviar pedido" at bounding box center [374, 176] width 64 height 12
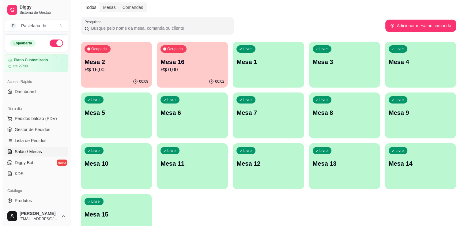
scroll to position [0, 0]
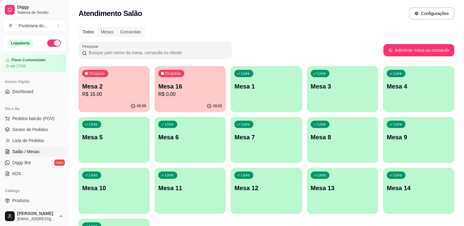
click at [91, 91] on p "R$ 16,00" at bounding box center [114, 94] width 64 height 7
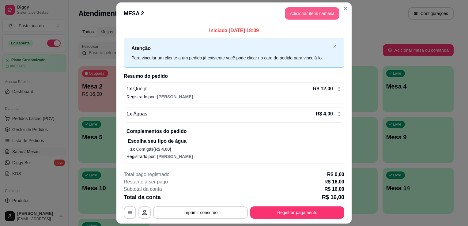
click at [330, 16] on button "Adicionar itens na mesa" at bounding box center [312, 13] width 55 height 12
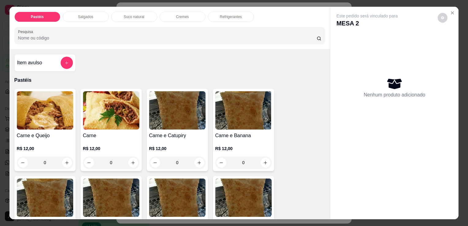
click at [127, 15] on p "Suco natural" at bounding box center [134, 16] width 21 height 5
click at [127, 29] on div at bounding box center [170, 35] width 304 height 12
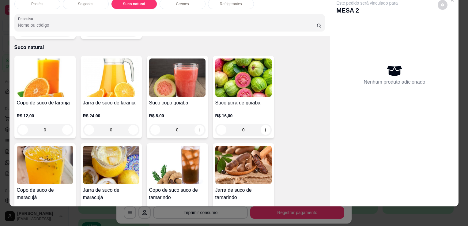
click at [227, 2] on div "Refrigerantes" at bounding box center [231, 4] width 46 height 10
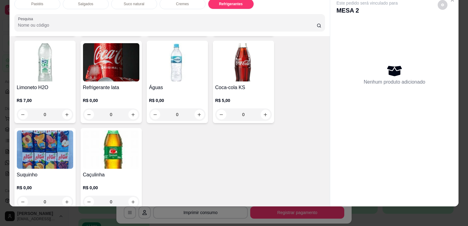
scroll to position [1693, 0]
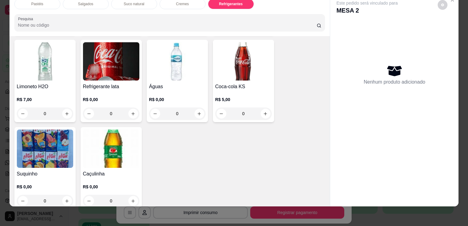
click at [41, 143] on img at bounding box center [45, 149] width 56 height 38
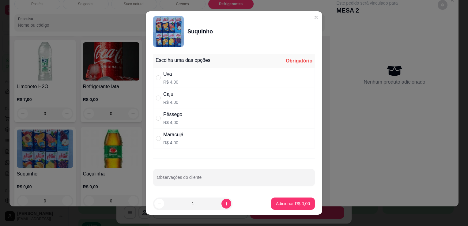
click at [178, 97] on div "Caju R$ 4,00" at bounding box center [234, 98] width 162 height 20
radio input "true"
click at [276, 203] on p "Adicionar R$ 4,00" at bounding box center [293, 204] width 34 height 6
type input "1"
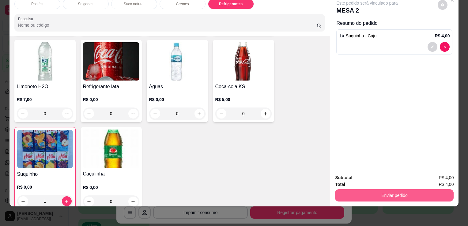
click at [367, 191] on button "Enviar pedido" at bounding box center [394, 195] width 119 height 12
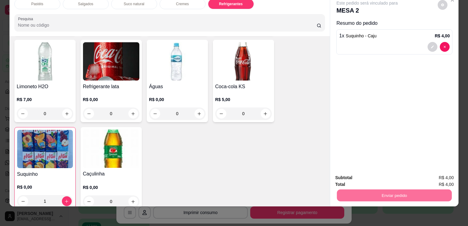
click at [375, 178] on button "Não registrar e enviar pedido" at bounding box center [374, 176] width 64 height 12
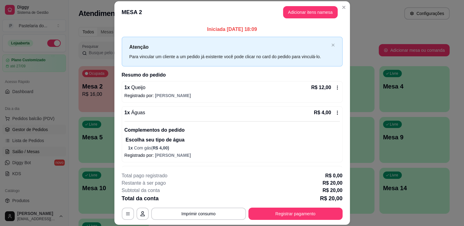
click at [23, 129] on span "Gestor de Pedidos" at bounding box center [30, 130] width 36 height 6
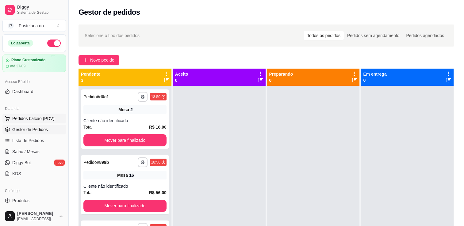
click at [29, 115] on button "Pedidos balcão (PDV)" at bounding box center [33, 119] width 63 height 10
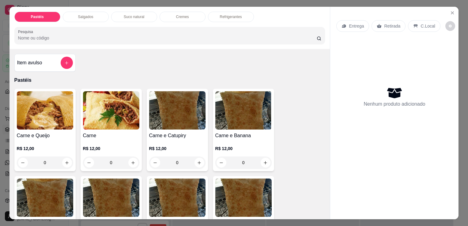
click at [90, 15] on p "Salgados" at bounding box center [85, 16] width 15 height 5
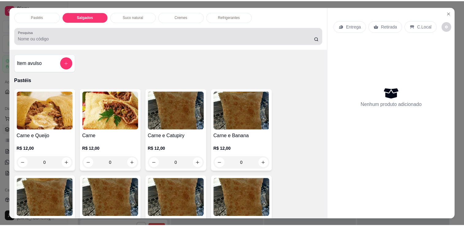
scroll to position [15, 0]
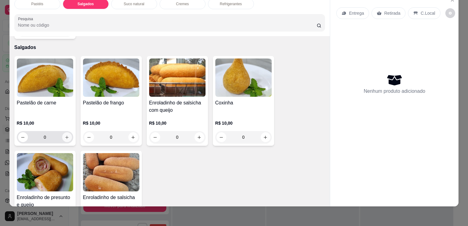
click at [66, 135] on icon "increase-product-quantity" at bounding box center [67, 137] width 5 height 5
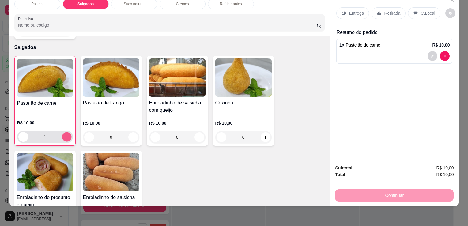
click at [64, 135] on icon "increase-product-quantity" at bounding box center [66, 137] width 5 height 5
type input "2"
click at [390, 13] on div "Retirada" at bounding box center [389, 13] width 34 height 12
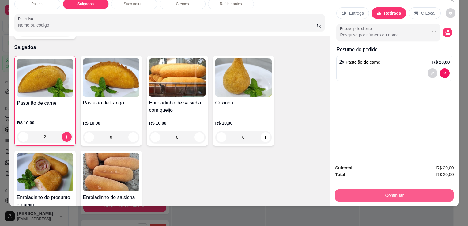
click at [378, 193] on button "Continuar" at bounding box center [394, 195] width 119 height 12
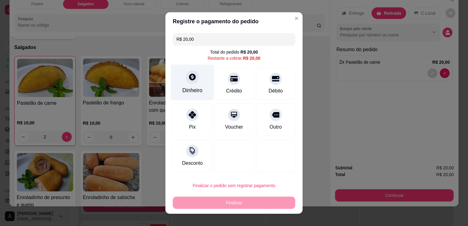
click at [189, 89] on div "Dinheiro" at bounding box center [192, 90] width 20 height 8
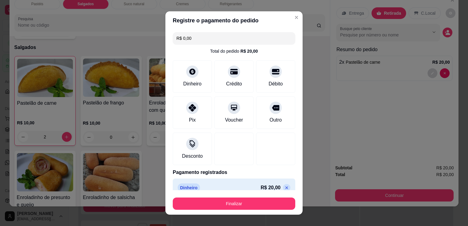
type input "R$ 0,00"
click at [256, 143] on div at bounding box center [275, 149] width 39 height 32
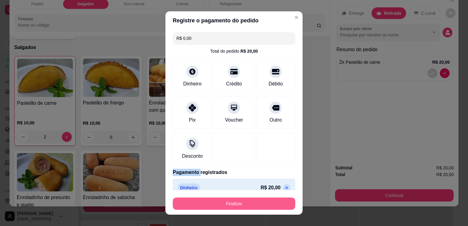
click at [248, 210] on button "Finalizar" at bounding box center [234, 204] width 123 height 12
click at [248, 209] on div "Finalizar" at bounding box center [234, 204] width 123 height 12
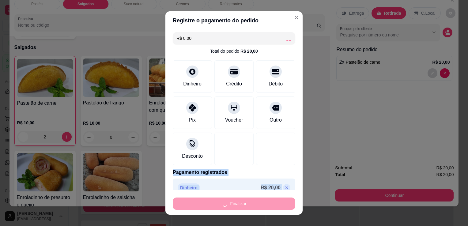
type input "0"
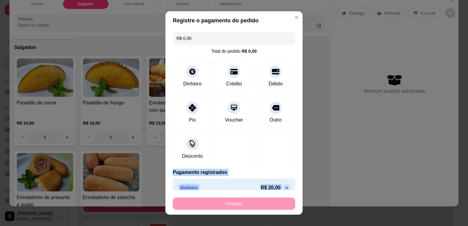
type input "-R$ 20,00"
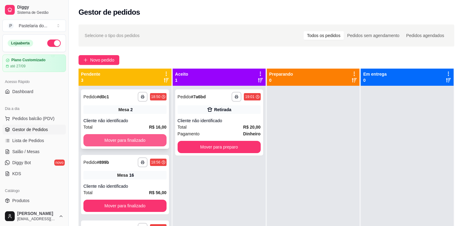
click at [138, 139] on button "Mover para finalizado" at bounding box center [124, 140] width 83 height 12
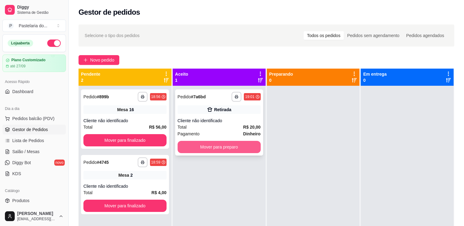
click at [206, 151] on button "Mover para preparo" at bounding box center [218, 147] width 83 height 12
click at [206, 151] on div "Mover para preparo" at bounding box center [218, 147] width 83 height 12
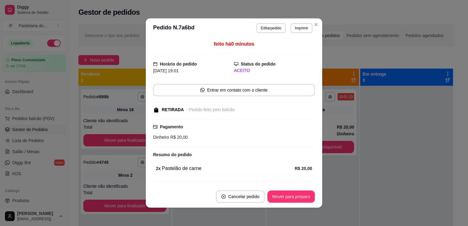
click at [146, 143] on div "feito há 0 minutos Horário do pedido [DATE] 19:01 Status do pedido ACEITO Entra…" at bounding box center [234, 112] width 176 height 148
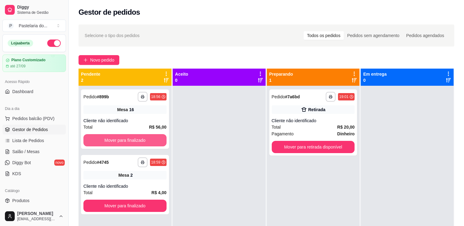
click at [119, 142] on button "Mover para finalizado" at bounding box center [124, 140] width 83 height 12
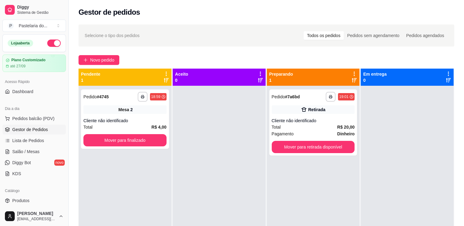
click at [131, 205] on div "**********" at bounding box center [124, 199] width 93 height 226
click at [144, 145] on button "Mover para finalizado" at bounding box center [124, 140] width 83 height 12
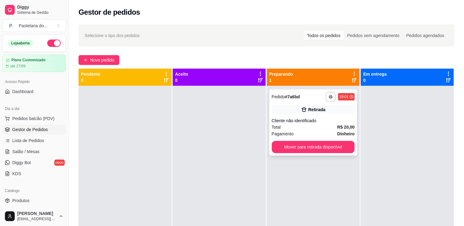
click at [318, 153] on div "**********" at bounding box center [313, 122] width 88 height 66
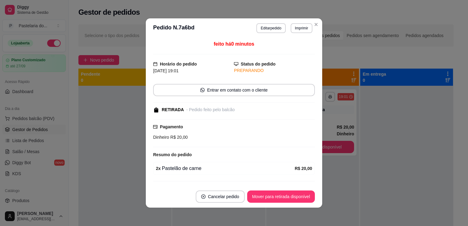
click at [315, 155] on div "feito há 0 minutos Horário do pedido [DATE] 19:01 Status do pedido PREPARANDO E…" at bounding box center [234, 112] width 176 height 148
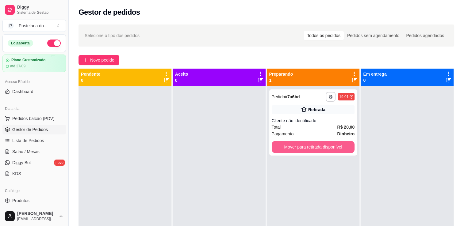
click at [326, 146] on button "Mover para retirada disponível" at bounding box center [312, 147] width 83 height 12
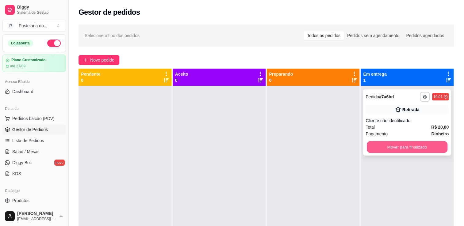
click at [375, 144] on button "Mover para finalizado" at bounding box center [406, 147] width 81 height 12
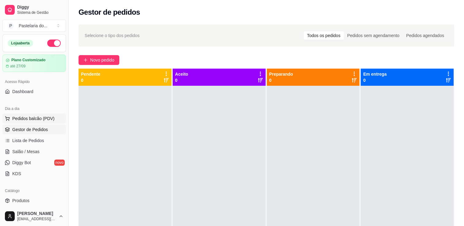
click at [48, 117] on span "Pedidos balcão (PDV)" at bounding box center [33, 118] width 42 height 6
click at [27, 149] on span "Salão / Mesas" at bounding box center [25, 152] width 27 height 6
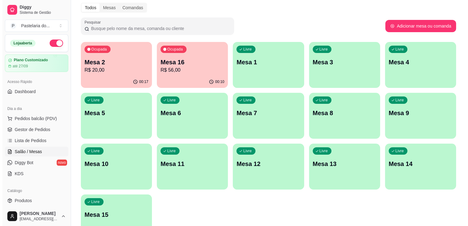
scroll to position [31, 0]
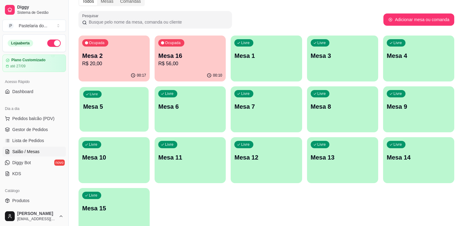
click at [122, 117] on div "Livre Mesa 5" at bounding box center [113, 105] width 69 height 37
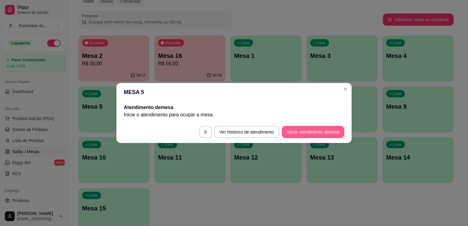
click at [342, 132] on button "Iniciar atendimento de mesa" at bounding box center [313, 132] width 62 height 12
click at [342, 132] on footer "Ver histórico de atendimento Iniciar atendimento de mesa" at bounding box center [233, 132] width 235 height 22
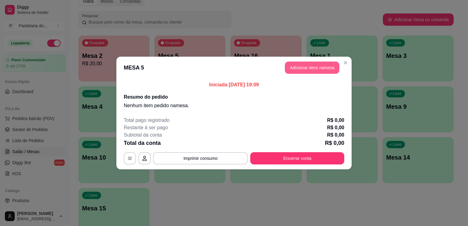
click at [320, 70] on button "Adicionar itens na mesa" at bounding box center [312, 68] width 55 height 12
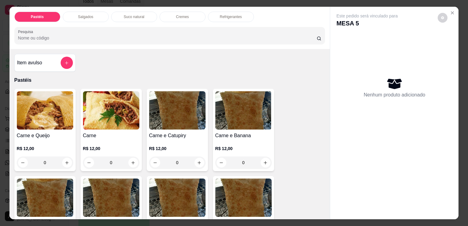
click at [79, 12] on div "Salgados" at bounding box center [86, 17] width 46 height 10
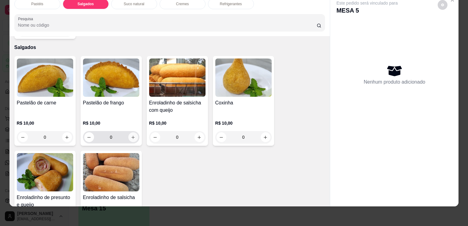
click at [128, 132] on button "increase-product-quantity" at bounding box center [133, 137] width 10 height 10
type input "1"
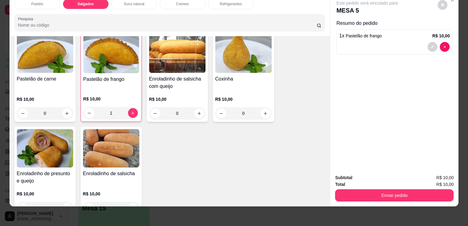
scroll to position [712, 0]
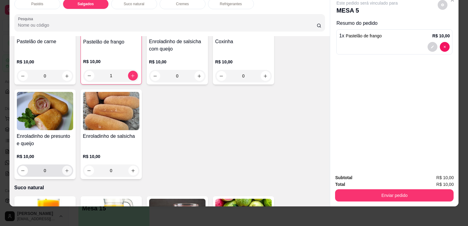
click at [65, 168] on icon "increase-product-quantity" at bounding box center [67, 170] width 5 height 5
type input "1"
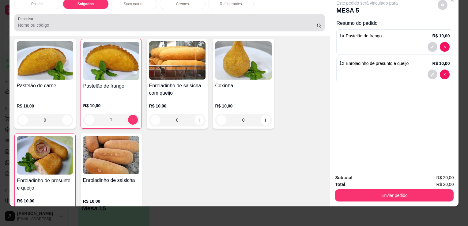
scroll to position [651, 0]
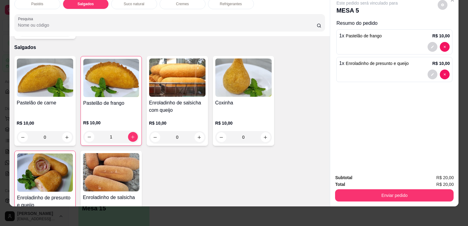
click at [219, 6] on div "Pastéis Salgados Suco natural Cremes Refrigerantes Pesquisa" at bounding box center [169, 15] width 321 height 42
click at [221, 3] on div "Refrigerantes" at bounding box center [231, 4] width 46 height 10
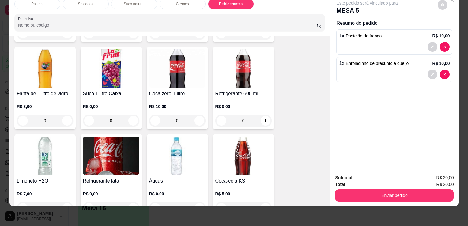
scroll to position [1692, 0]
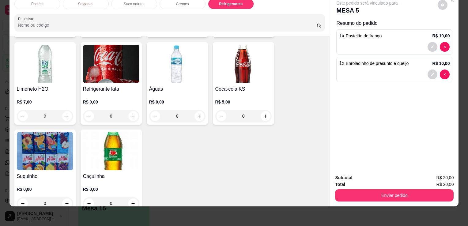
click at [95, 70] on img at bounding box center [111, 64] width 56 height 38
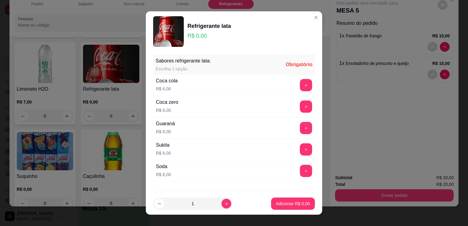
click at [300, 147] on button "+" at bounding box center [306, 149] width 12 height 12
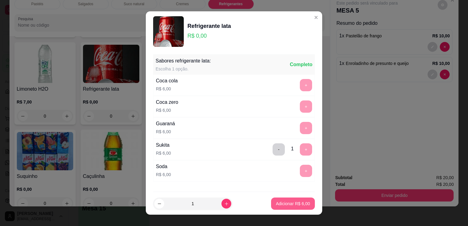
click at [293, 208] on button "Adicionar R$ 6,00" at bounding box center [293, 204] width 44 height 12
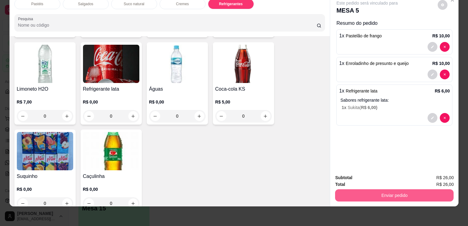
click at [359, 192] on button "Enviar pedido" at bounding box center [394, 195] width 119 height 12
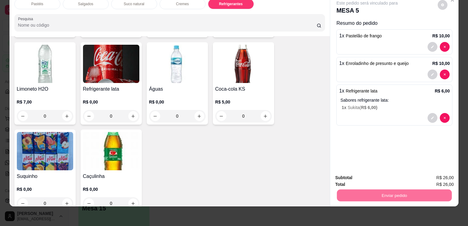
click at [364, 172] on button "Não registrar e enviar pedido" at bounding box center [374, 176] width 64 height 12
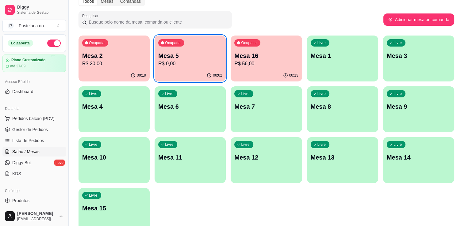
click at [130, 44] on div "Ocupada Mesa 2 R$ 20,00" at bounding box center [113, 53] width 71 height 34
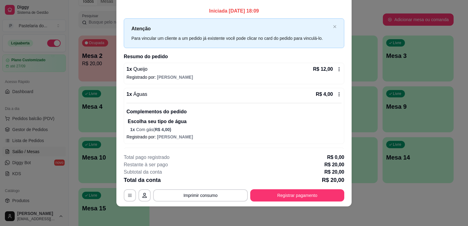
scroll to position [22, 0]
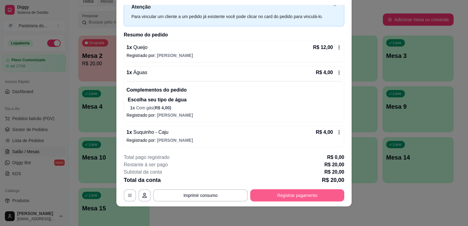
click at [274, 194] on button "Registrar pagamento" at bounding box center [297, 195] width 94 height 12
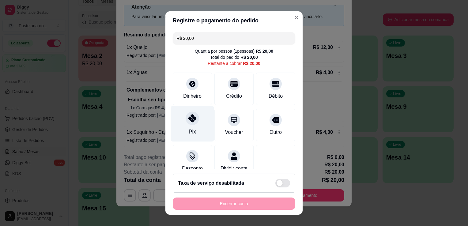
click at [179, 119] on div "Pix" at bounding box center [192, 124] width 43 height 36
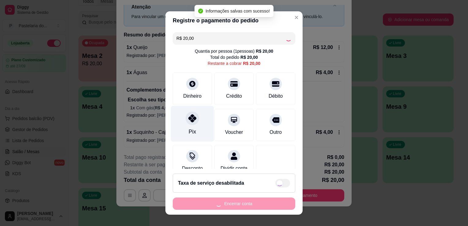
type input "R$ 0,00"
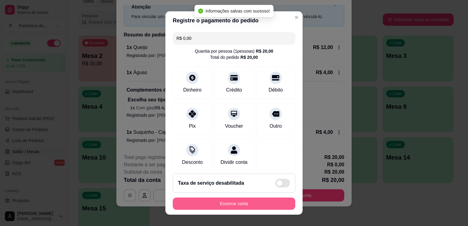
click at [208, 204] on button "Encerrar conta" at bounding box center [234, 204] width 123 height 12
click at [208, 204] on div "Encerrar conta" at bounding box center [234, 204] width 123 height 12
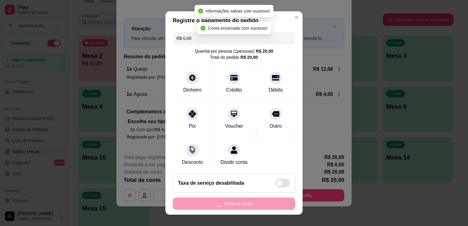
scroll to position [0, 0]
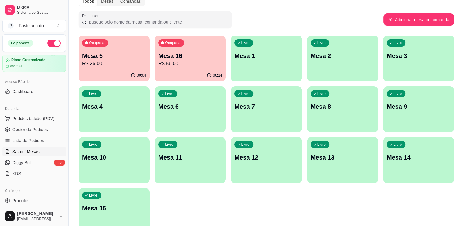
click at [200, 63] on p "R$ 56,00" at bounding box center [190, 63] width 64 height 7
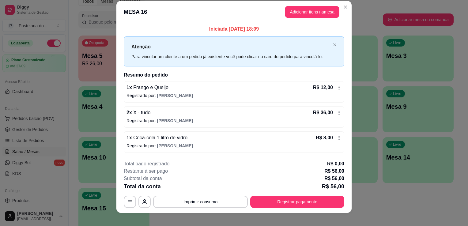
scroll to position [12, 0]
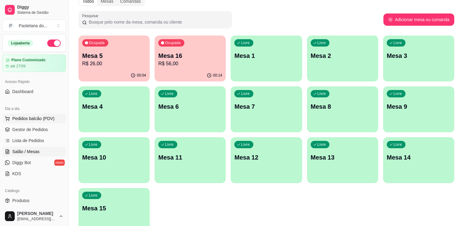
click at [29, 117] on span "Pedidos balcão (PDV)" at bounding box center [33, 118] width 42 height 6
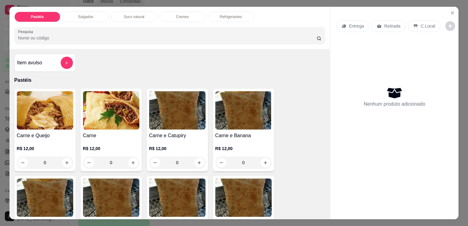
click at [90, 12] on div "Salgados" at bounding box center [86, 17] width 46 height 10
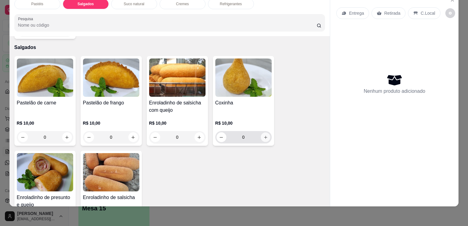
click at [266, 133] on button "increase-product-quantity" at bounding box center [265, 137] width 9 height 9
type input "1"
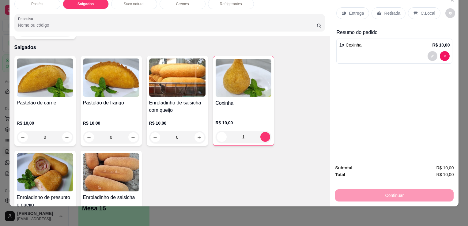
click at [384, 10] on p "Retirada" at bounding box center [392, 13] width 16 height 6
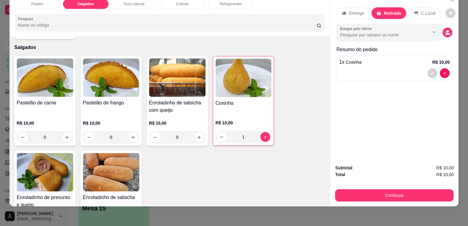
click at [348, 192] on button "Continuar" at bounding box center [394, 195] width 119 height 12
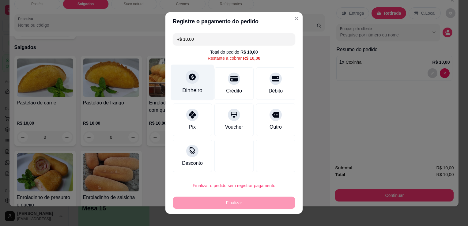
click at [187, 91] on div "Dinheiro" at bounding box center [192, 90] width 20 height 8
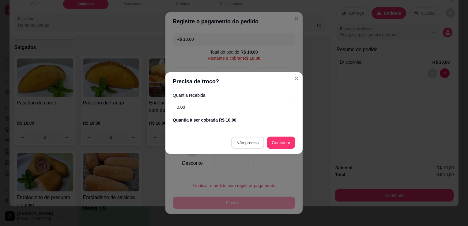
type input "R$ 0,00"
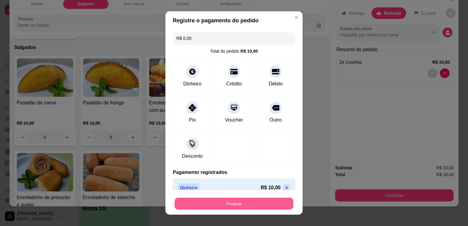
click at [254, 200] on button "Finalizar" at bounding box center [234, 204] width 119 height 12
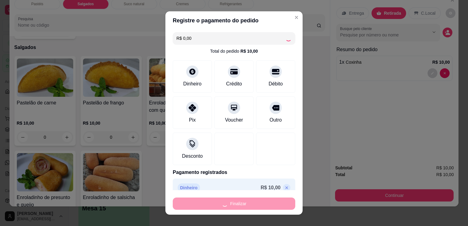
type input "0"
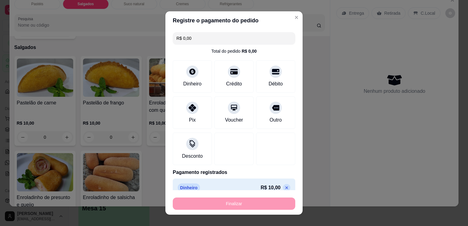
type input "-R$ 10,00"
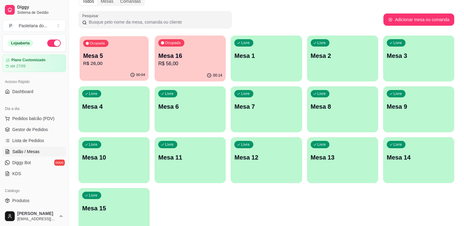
click at [99, 62] on p "R$ 26,00" at bounding box center [114, 63] width 62 height 7
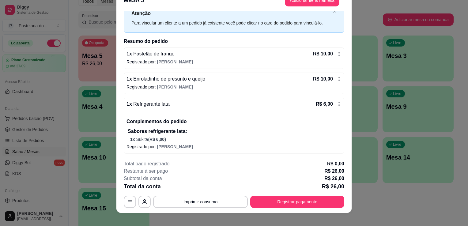
scroll to position [18, 0]
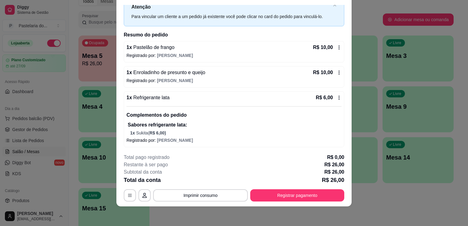
click at [295, 202] on footer "**********" at bounding box center [233, 178] width 235 height 58
click at [294, 198] on button "Registrar pagamento" at bounding box center [297, 195] width 94 height 12
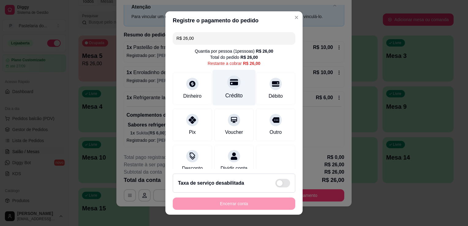
click at [234, 89] on div "Crédito" at bounding box center [234, 88] width 43 height 36
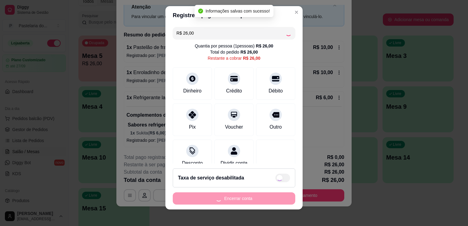
scroll to position [8, 0]
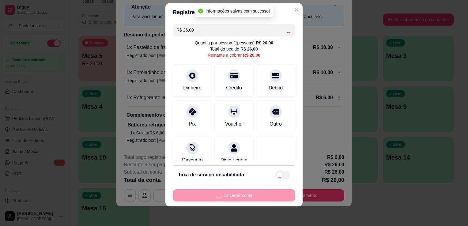
type input "R$ 0,00"
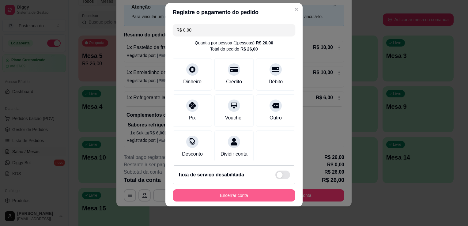
click at [212, 198] on button "Encerrar conta" at bounding box center [234, 195] width 123 height 12
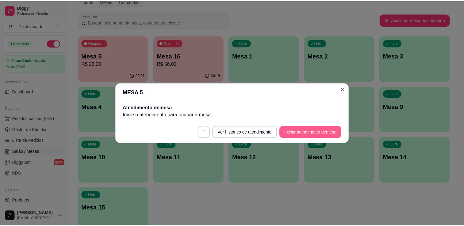
scroll to position [0, 0]
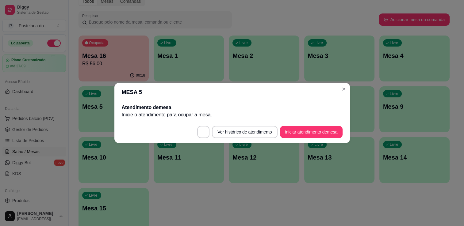
click at [223, 41] on div "Livre Mesa 1" at bounding box center [188, 55] width 70 height 39
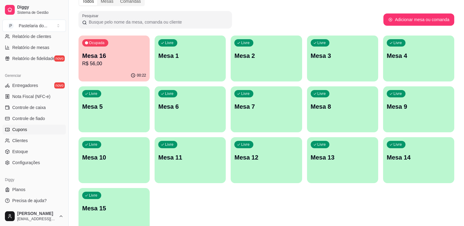
scroll to position [214, 0]
click at [31, 153] on link "Estoque" at bounding box center [33, 151] width 63 height 10
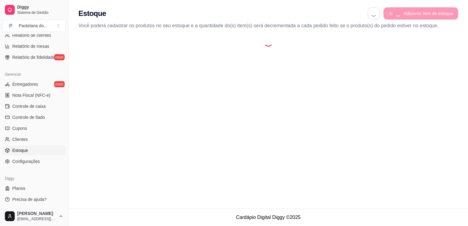
select select "QUANTITY_ORDER"
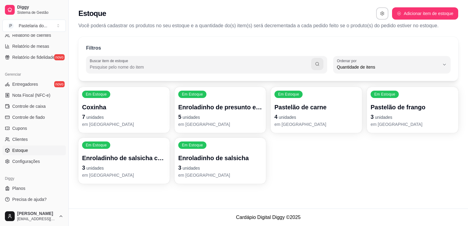
scroll to position [6, 0]
click at [186, 121] on div "Enroladinho de presunto e queijo 5 unidades em [GEOGRAPHIC_DATA]" at bounding box center [220, 115] width 84 height 25
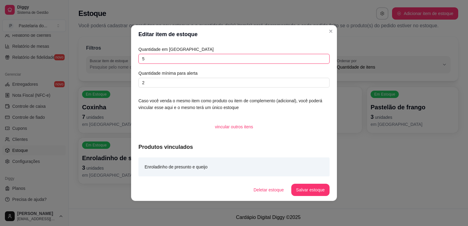
click at [201, 57] on input "5" at bounding box center [233, 59] width 191 height 10
type input "4"
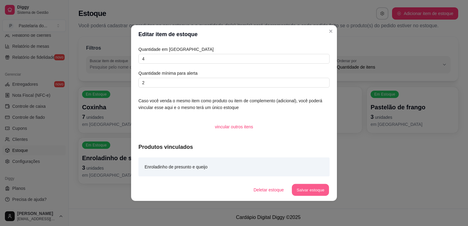
click at [311, 185] on button "Salvar estoque" at bounding box center [310, 190] width 37 height 12
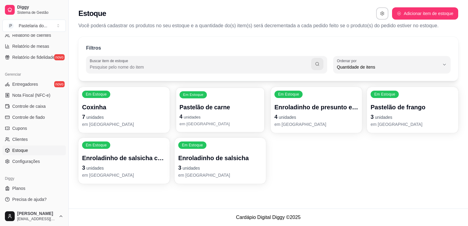
click at [206, 116] on p "4 unidades" at bounding box center [220, 117] width 81 height 8
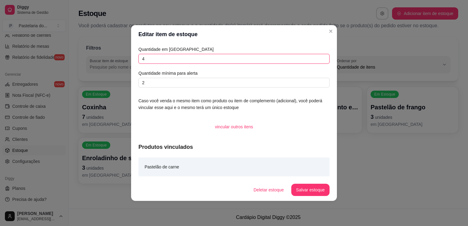
click at [251, 59] on input "4" at bounding box center [233, 59] width 191 height 10
type input "3"
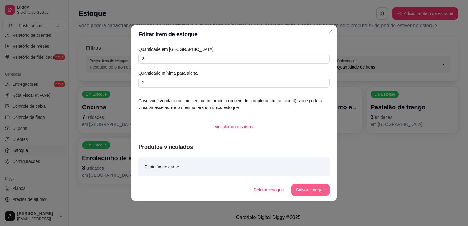
click at [313, 192] on button "Salvar estoque" at bounding box center [310, 190] width 38 height 12
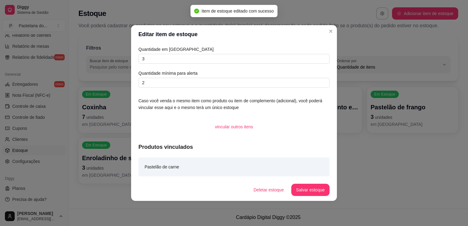
click at [349, 148] on div "Em Estoque Coxinha 7 unidades em estoque Em Estoque Pastelão de carne 4 unidade…" at bounding box center [268, 135] width 380 height 97
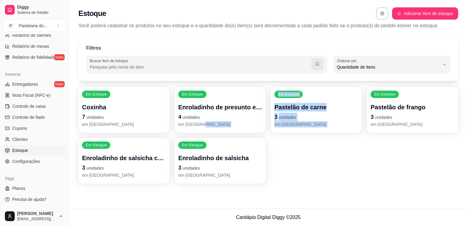
click at [92, 172] on p "em [GEOGRAPHIC_DATA]" at bounding box center [124, 175] width 84 height 6
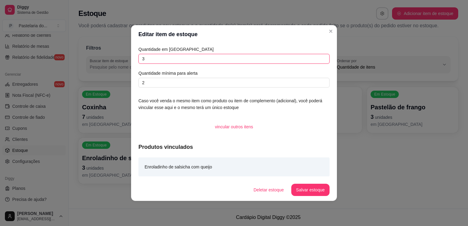
click at [179, 61] on input "3" at bounding box center [233, 59] width 191 height 10
type input "2"
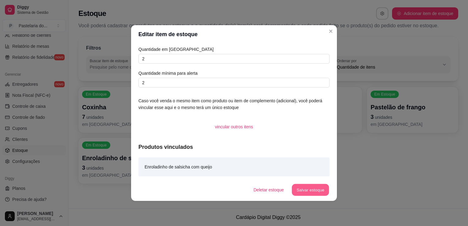
click at [319, 192] on button "Salvar estoque" at bounding box center [310, 190] width 37 height 12
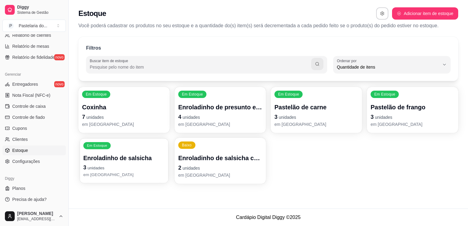
click at [127, 162] on div "Enroladinho de salsicha 3 unidades em [GEOGRAPHIC_DATA]" at bounding box center [123, 166] width 81 height 24
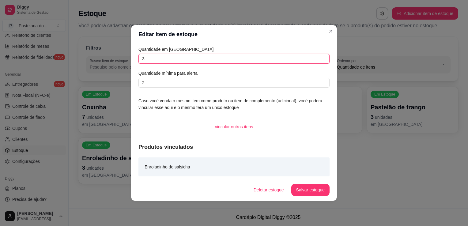
click at [178, 56] on input "3" at bounding box center [233, 59] width 191 height 10
type input "1"
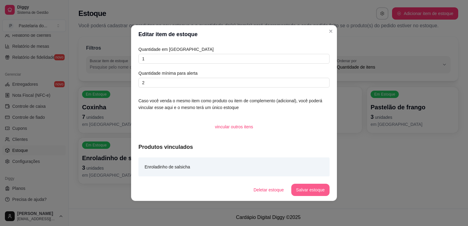
click at [322, 195] on button "Salvar estoque" at bounding box center [310, 190] width 38 height 12
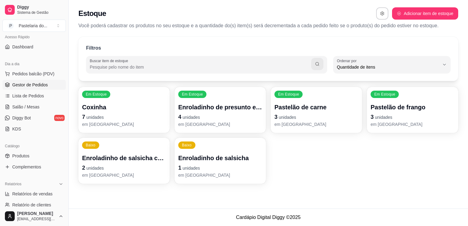
scroll to position [0, 0]
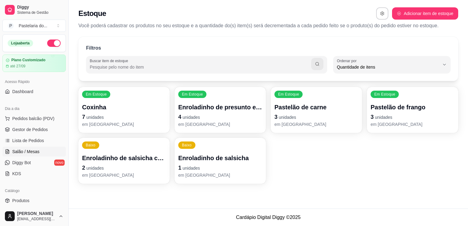
click at [27, 150] on span "Salão / Mesas" at bounding box center [25, 152] width 27 height 6
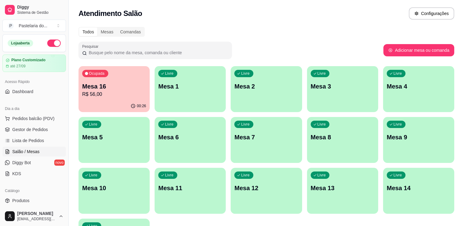
click at [338, 85] on p "Mesa 3" at bounding box center [342, 86] width 64 height 9
click at [392, 69] on div "Livre Mesa 4" at bounding box center [418, 85] width 71 height 39
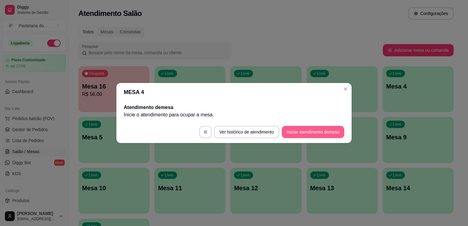
click at [315, 134] on button "Iniciar atendimento de mesa" at bounding box center [313, 132] width 62 height 12
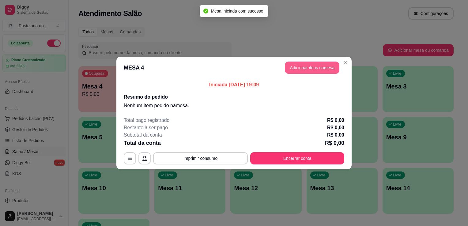
click at [300, 72] on button "Adicionar itens na mesa" at bounding box center [312, 68] width 55 height 12
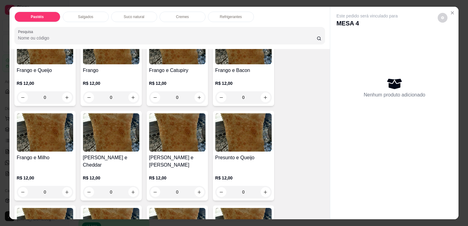
scroll to position [276, 0]
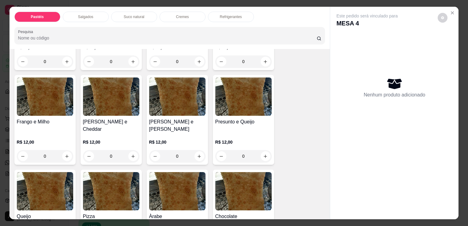
click at [197, 150] on div "0" at bounding box center [177, 156] width 56 height 12
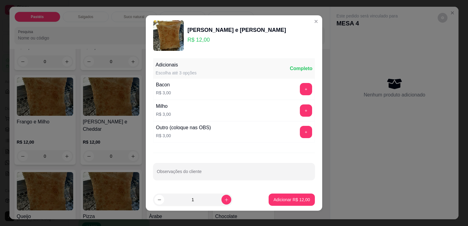
click at [306, 131] on div "+" at bounding box center [305, 132] width 17 height 12
click at [303, 132] on button "+" at bounding box center [306, 132] width 12 height 12
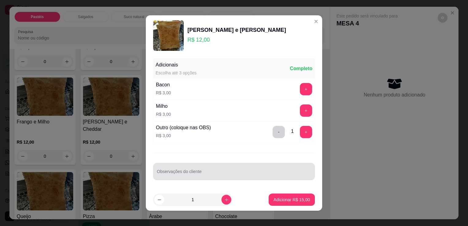
click at [221, 170] on div at bounding box center [234, 171] width 154 height 12
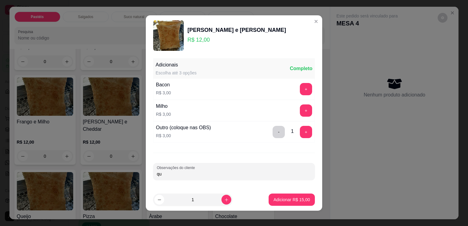
type input "q"
type input "QUEIJO"
click at [274, 202] on p "Adicionar R$ 15,00" at bounding box center [292, 200] width 36 height 6
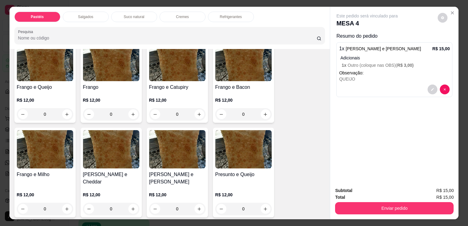
scroll to position [214, 0]
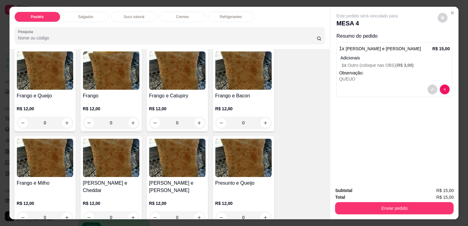
click at [63, 121] on div "0" at bounding box center [45, 123] width 56 height 12
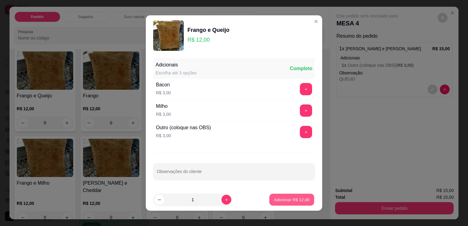
click at [274, 200] on p "Adicionar R$ 12,00" at bounding box center [292, 200] width 36 height 6
type input "1"
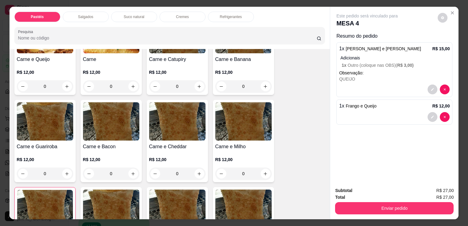
scroll to position [31, 0]
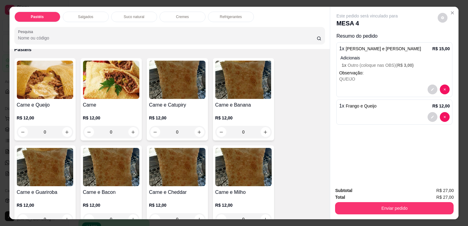
click at [65, 131] on div "0" at bounding box center [45, 132] width 56 height 12
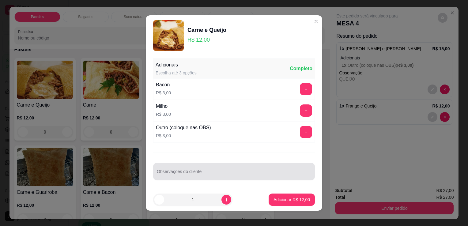
click at [186, 176] on input "Observações do cliente" at bounding box center [234, 174] width 154 height 6
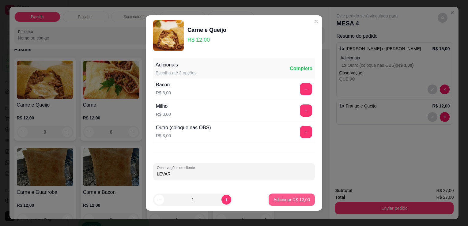
type input "LEVAR"
click at [288, 203] on button "Adicionar R$ 12,00" at bounding box center [292, 200] width 46 height 12
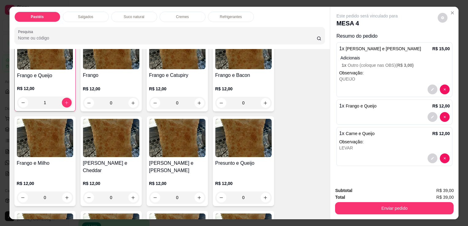
scroll to position [245, 0]
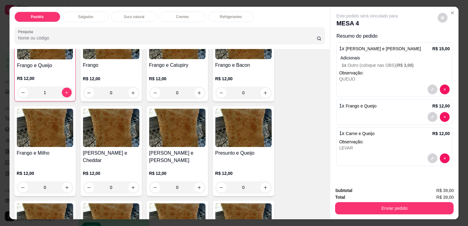
click at [260, 181] on div "0" at bounding box center [243, 187] width 56 height 12
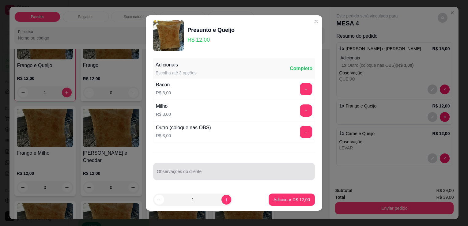
click at [256, 171] on input "Observações do cliente" at bounding box center [234, 174] width 154 height 6
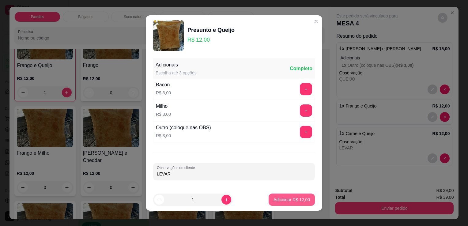
type input "LEVAR"
click at [292, 195] on button "Adicionar R$ 12,00" at bounding box center [292, 200] width 46 height 12
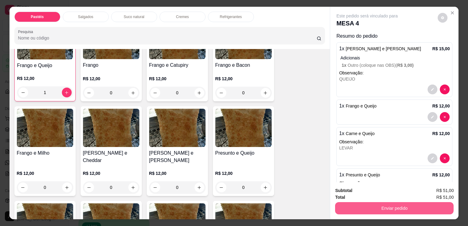
click at [345, 202] on button "Enviar pedido" at bounding box center [394, 208] width 119 height 12
click at [345, 203] on button "Enviar pedido" at bounding box center [394, 208] width 115 height 12
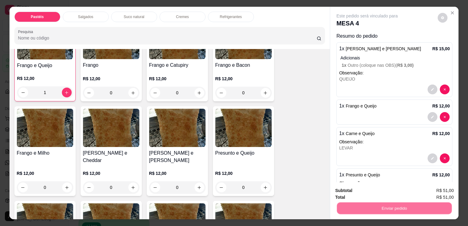
click at [356, 191] on button "Não registrar e enviar pedido" at bounding box center [374, 191] width 64 height 12
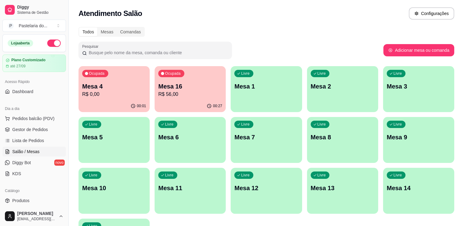
click at [192, 95] on p "R$ 56,00" at bounding box center [190, 94] width 64 height 7
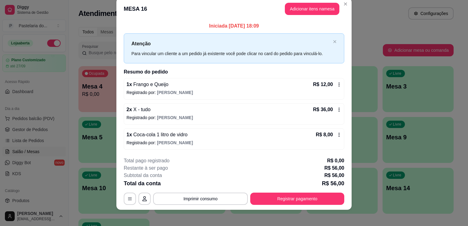
scroll to position [12, 0]
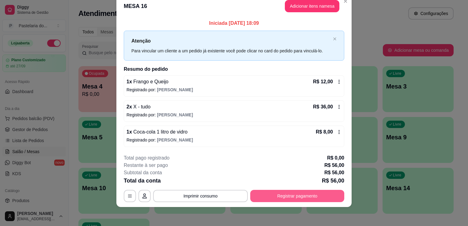
click at [294, 190] on button "Registrar pagamento" at bounding box center [297, 196] width 94 height 12
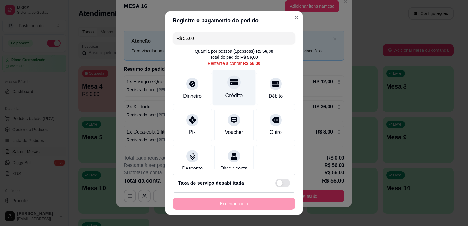
click at [234, 85] on div "Crédito" at bounding box center [234, 88] width 43 height 36
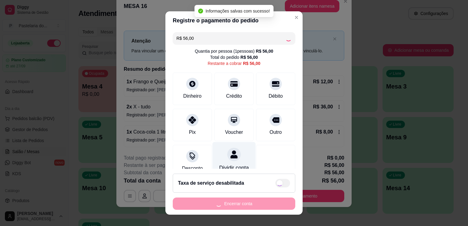
type input "R$ 0,00"
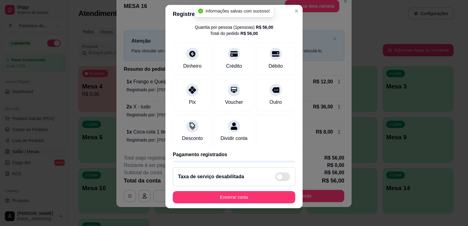
scroll to position [8, 0]
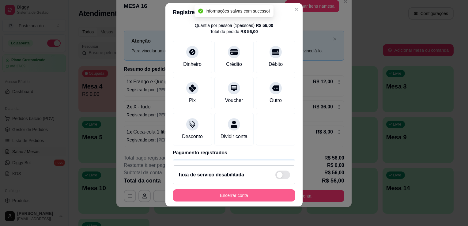
click at [230, 190] on button "Encerrar conta" at bounding box center [234, 195] width 123 height 12
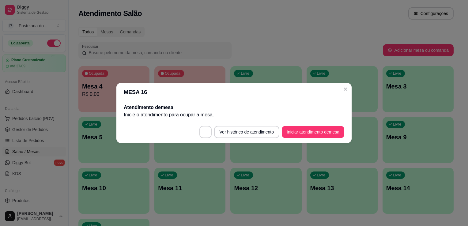
scroll to position [0, 0]
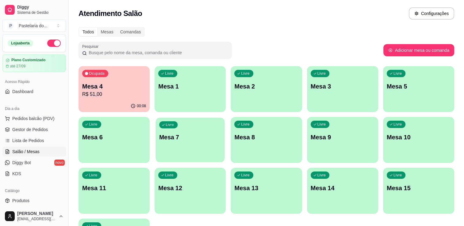
click at [190, 138] on p "Mesa 7" at bounding box center [190, 137] width 62 height 8
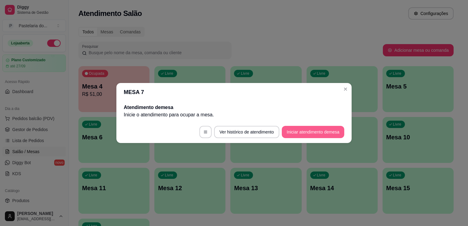
click at [312, 130] on button "Iniciar atendimento de mesa" at bounding box center [313, 132] width 62 height 12
click at [312, 130] on footer "Ver histórico de atendimento Iniciar atendimento de mesa" at bounding box center [233, 132] width 235 height 22
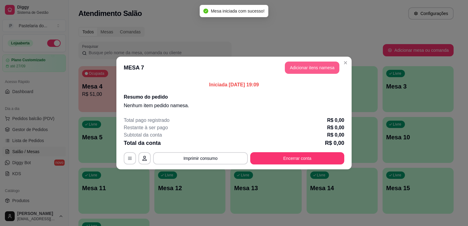
click at [298, 67] on button "Adicionar itens na mesa" at bounding box center [312, 68] width 55 height 12
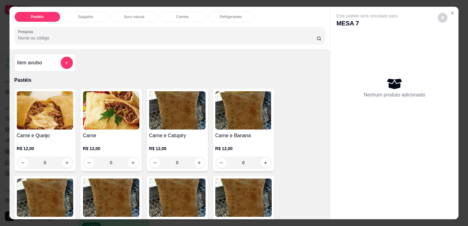
click at [76, 17] on div "Salgados" at bounding box center [86, 17] width 46 height 10
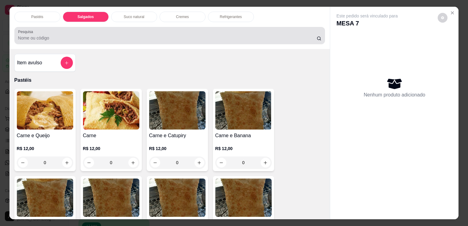
scroll to position [15, 0]
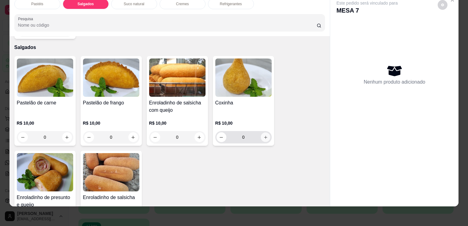
click at [267, 133] on button "increase-product-quantity" at bounding box center [265, 137] width 9 height 9
type input "1"
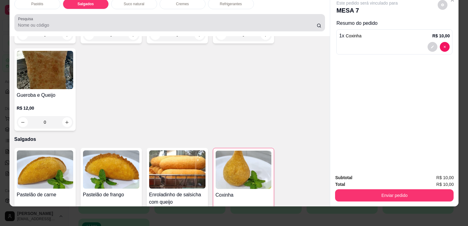
scroll to position [0, 0]
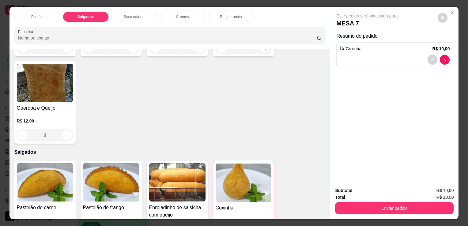
click at [234, 15] on p "Refrigerantes" at bounding box center [231, 16] width 22 height 5
click at [234, 29] on div at bounding box center [170, 35] width 304 height 12
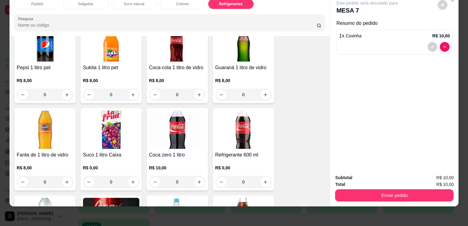
scroll to position [1660, 0]
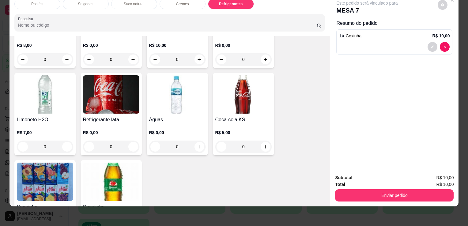
click at [124, 100] on img at bounding box center [111, 94] width 56 height 38
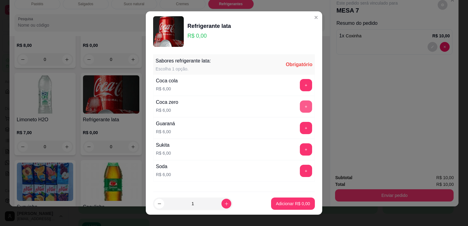
click at [300, 108] on button "+" at bounding box center [306, 106] width 12 height 12
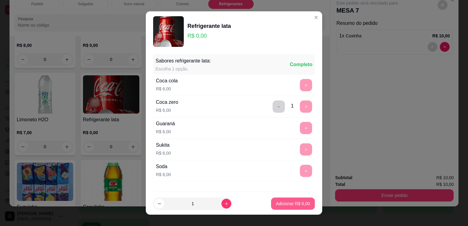
click at [279, 198] on button "Adicionar R$ 6,00" at bounding box center [293, 204] width 44 height 12
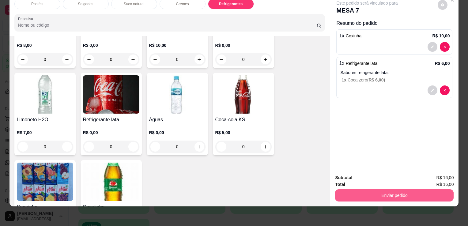
click at [360, 189] on button "Enviar pedido" at bounding box center [394, 195] width 119 height 12
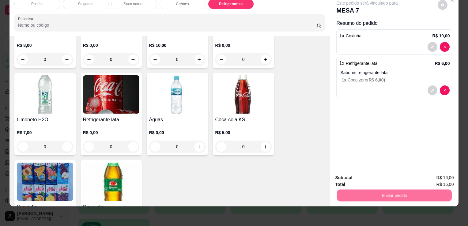
click at [372, 176] on button "Não registrar e enviar pedido" at bounding box center [374, 176] width 64 height 12
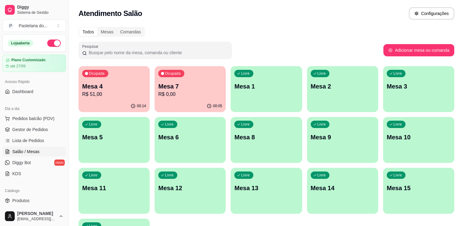
click at [121, 89] on p "Mesa 4" at bounding box center [114, 86] width 64 height 9
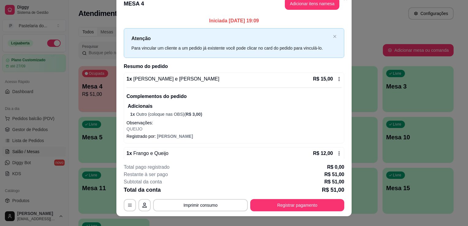
scroll to position [0, 0]
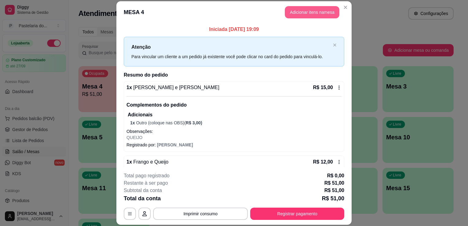
click at [312, 11] on button "Adicionar itens na mesa" at bounding box center [312, 12] width 55 height 12
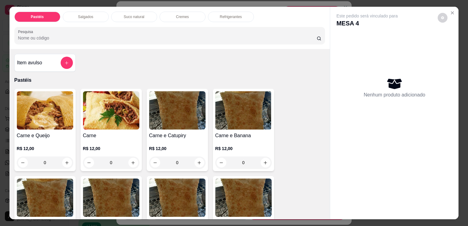
click at [130, 17] on div "Suco natural" at bounding box center [134, 17] width 46 height 10
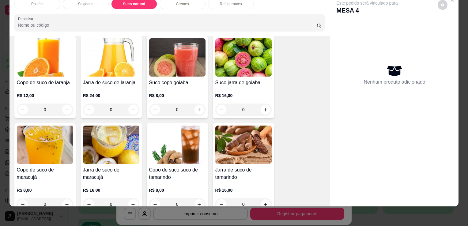
scroll to position [883, 0]
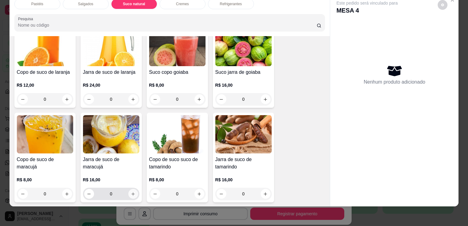
click at [131, 192] on icon "increase-product-quantity" at bounding box center [133, 194] width 5 height 5
type input "1"
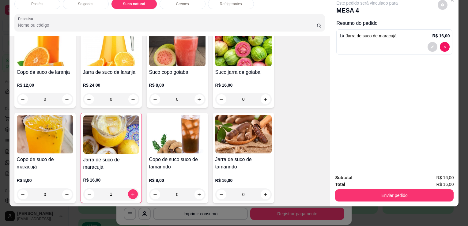
click at [375, 197] on div "Subtotal R$ 16,00 Total R$ 16,00 Enviar pedido" at bounding box center [394, 187] width 128 height 37
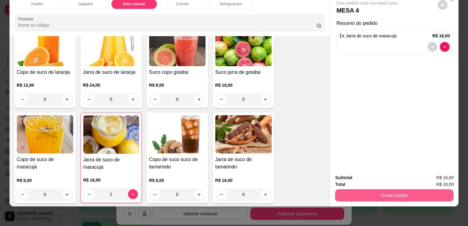
click at [376, 193] on button "Enviar pedido" at bounding box center [394, 195] width 119 height 12
click at [355, 191] on button "Enviar pedido" at bounding box center [394, 195] width 115 height 12
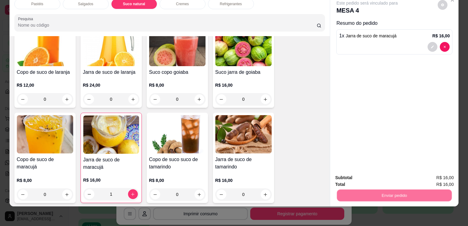
click at [366, 171] on button "Não registrar e enviar pedido" at bounding box center [374, 175] width 62 height 11
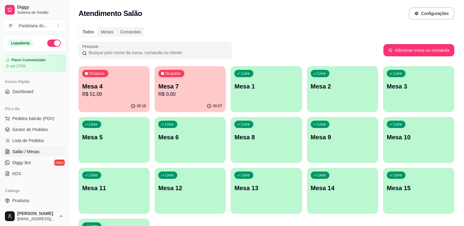
click at [194, 87] on p "Mesa 7" at bounding box center [190, 86] width 64 height 9
click at [194, 87] on p "Mesa 7" at bounding box center [190, 86] width 62 height 8
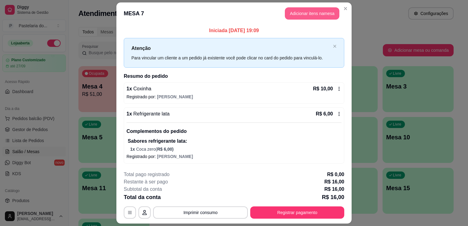
click at [294, 12] on button "Adicionar itens na mesa" at bounding box center [312, 13] width 55 height 12
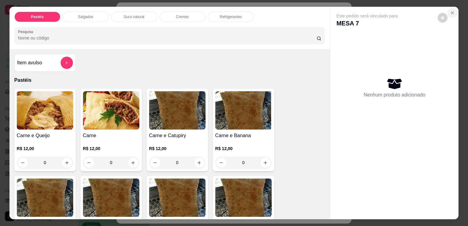
click at [450, 12] on icon "Close" at bounding box center [452, 12] width 5 height 5
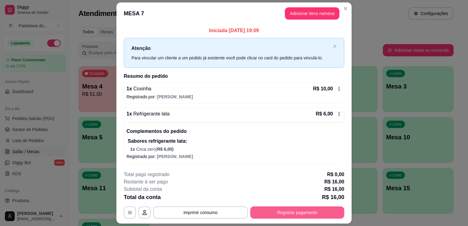
click at [300, 208] on button "Registrar pagamento" at bounding box center [297, 212] width 94 height 12
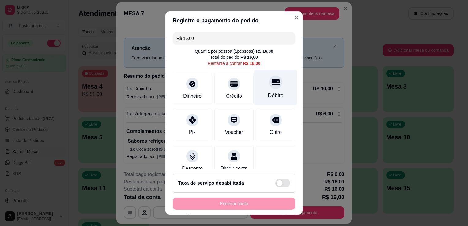
click at [256, 89] on div "Débito" at bounding box center [275, 88] width 43 height 36
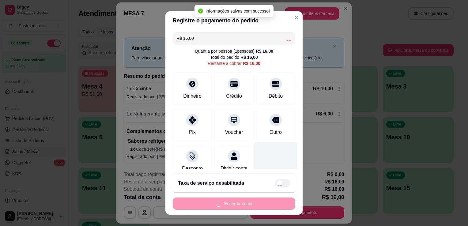
type input "R$ 0,00"
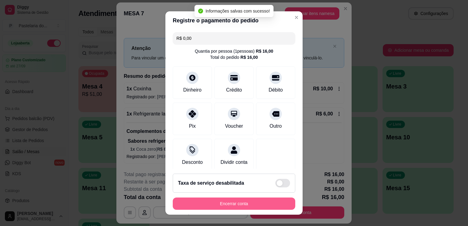
click at [248, 205] on button "Encerrar conta" at bounding box center [234, 204] width 123 height 12
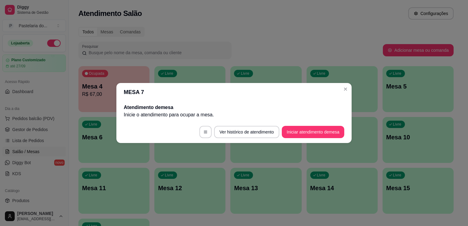
click at [343, 20] on div "Atendimento Salão Configurações" at bounding box center [266, 11] width 395 height 23
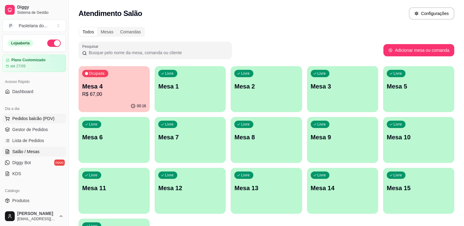
click at [25, 119] on span "Pedidos balcão (PDV)" at bounding box center [33, 118] width 42 height 6
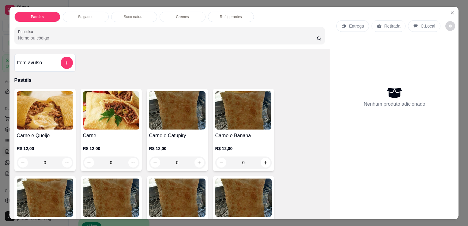
click at [80, 14] on p "Salgados" at bounding box center [85, 16] width 15 height 5
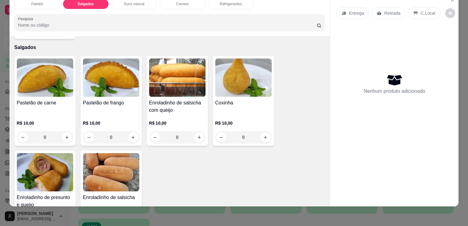
scroll to position [712, 0]
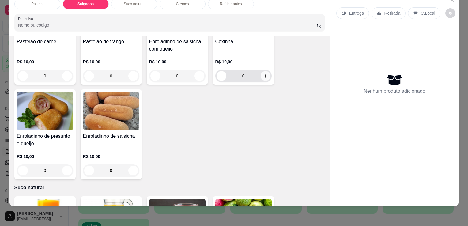
click at [264, 74] on icon "increase-product-quantity" at bounding box center [265, 76] width 5 height 5
click at [264, 74] on icon "increase-product-quantity" at bounding box center [265, 75] width 3 height 3
type input "2"
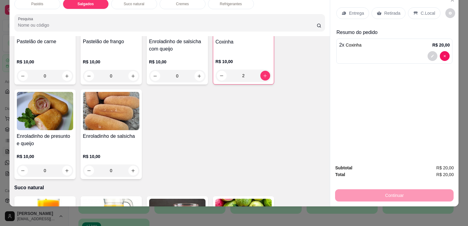
click at [379, 8] on div "Retirada" at bounding box center [389, 13] width 34 height 12
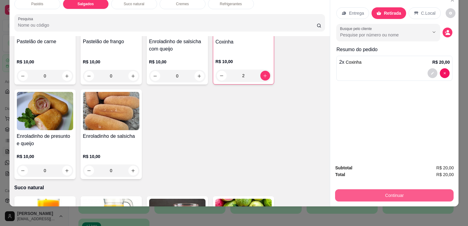
click at [365, 192] on button "Continuar" at bounding box center [394, 195] width 119 height 12
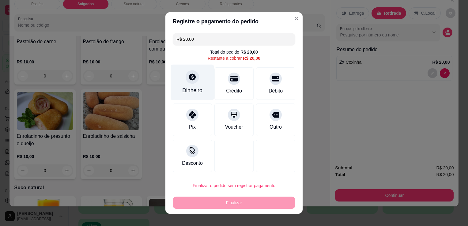
click at [192, 85] on div "Dinheiro" at bounding box center [192, 83] width 43 height 36
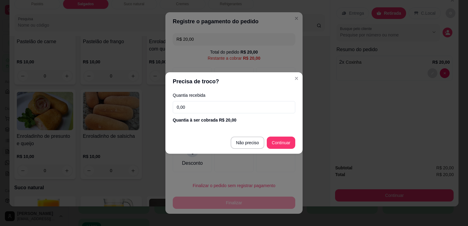
click at [200, 113] on input "0,00" at bounding box center [234, 107] width 123 height 12
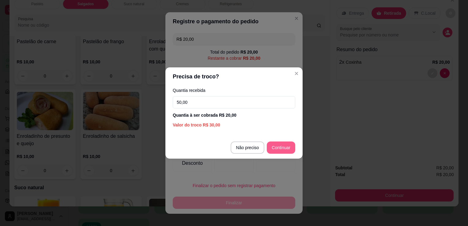
type input "50,00"
type input "R$ 0,00"
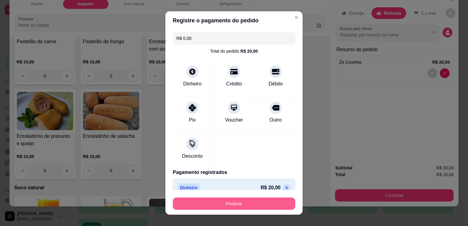
click at [252, 202] on button "Finalizar" at bounding box center [234, 204] width 123 height 12
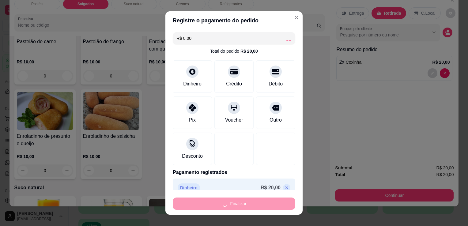
type input "0"
type input "-R$ 20,00"
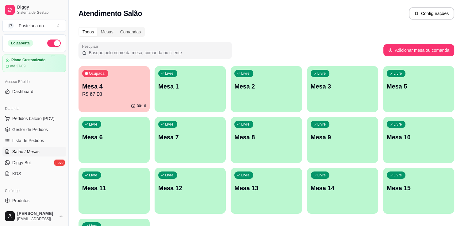
click at [101, 107] on div "00:16" at bounding box center [113, 106] width 71 height 12
click at [101, 107] on body "Diggy Sistema de Gestão P Pastelaria do ... Loja aberta Plano Customizado até 2…" at bounding box center [232, 113] width 464 height 226
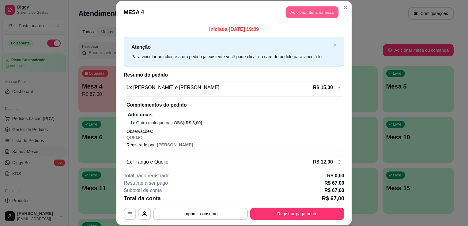
click at [307, 12] on button "Adicionar itens na mesa" at bounding box center [312, 12] width 53 height 12
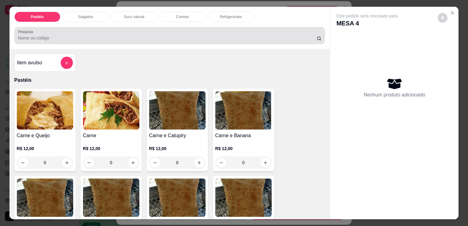
click at [66, 36] on input "Pesquisa" at bounding box center [167, 38] width 299 height 6
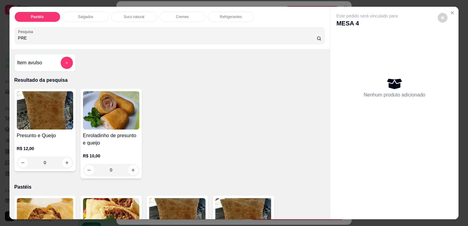
type input "PRE"
click at [61, 161] on div "0" at bounding box center [45, 163] width 56 height 12
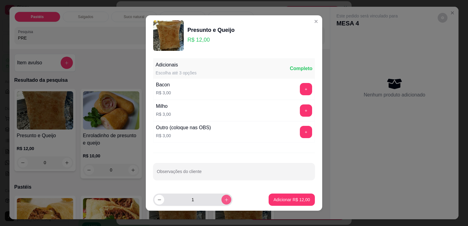
click at [224, 201] on icon "increase-product-quantity" at bounding box center [226, 200] width 5 height 5
type input "2"
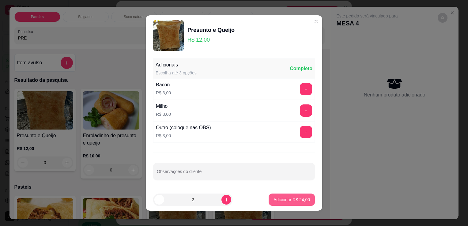
click at [294, 201] on p "Adicionar R$ 24,00" at bounding box center [292, 200] width 36 height 6
type input "2"
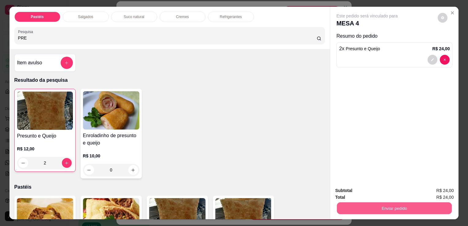
click at [367, 209] on button "Enviar pedido" at bounding box center [394, 208] width 115 height 12
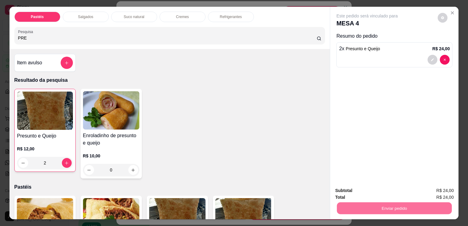
click at [356, 187] on button "Não registrar e enviar pedido" at bounding box center [374, 191] width 64 height 12
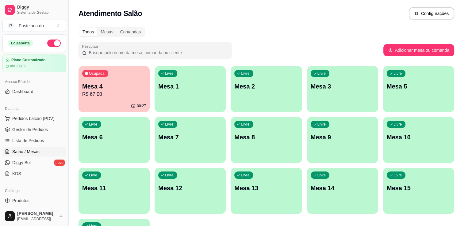
click at [325, 80] on div "Livre Mesa 3" at bounding box center [342, 85] width 71 height 39
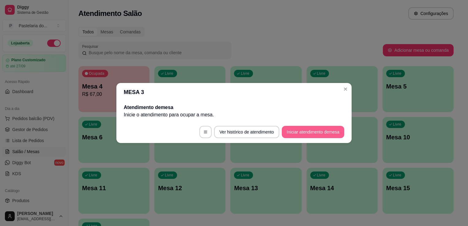
click at [293, 137] on button "Iniciar atendimento de mesa" at bounding box center [313, 132] width 62 height 12
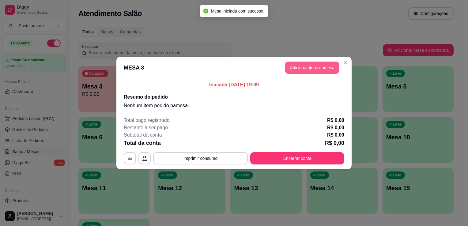
click at [305, 71] on button "Adicionar itens na mesa" at bounding box center [312, 68] width 55 height 12
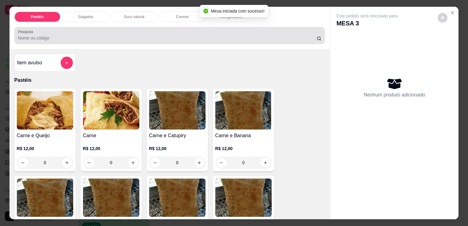
click at [73, 35] on input "Pesquisa" at bounding box center [167, 38] width 299 height 6
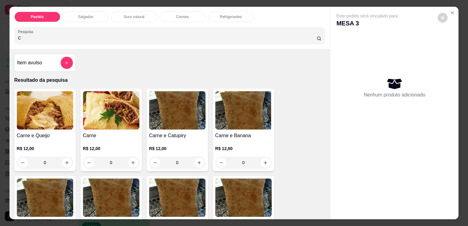
type input "C"
click at [129, 160] on div "0" at bounding box center [111, 163] width 56 height 12
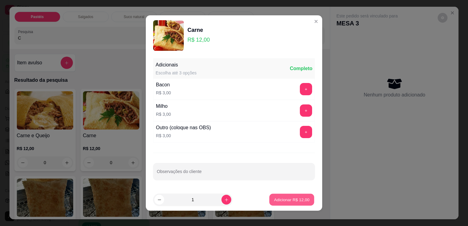
click at [285, 200] on p "Adicionar R$ 12,00" at bounding box center [292, 200] width 36 height 6
type input "1"
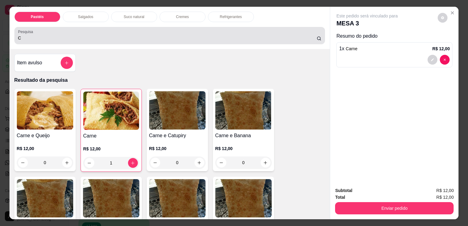
click at [100, 30] on div "C" at bounding box center [170, 35] width 304 height 12
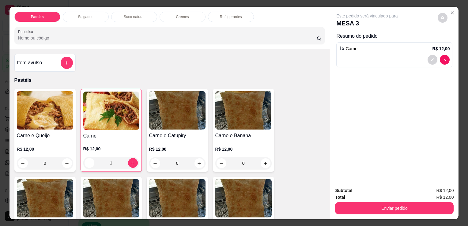
click at [81, 7] on div "Pastéis Salgados Suco natural Cremes Refrigerantes Pesquisa" at bounding box center [169, 28] width 321 height 42
click at [79, 14] on p "Salgados" at bounding box center [85, 16] width 15 height 5
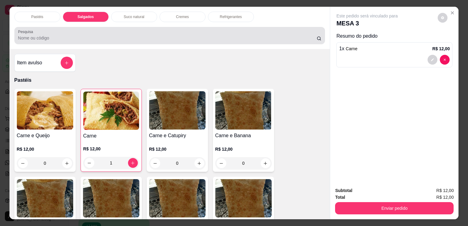
scroll to position [15, 0]
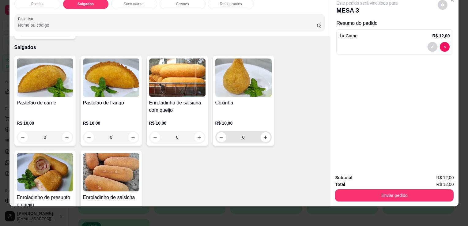
click at [267, 131] on div "0" at bounding box center [244, 137] width 54 height 12
click at [264, 136] on icon "increase-product-quantity" at bounding box center [265, 137] width 3 height 3
type input "1"
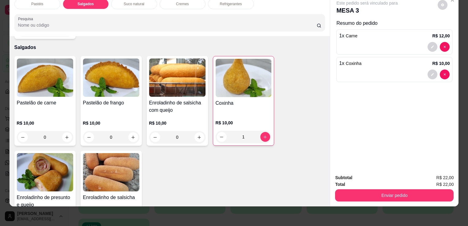
click at [39, 3] on div "Pastéis" at bounding box center [37, 4] width 46 height 10
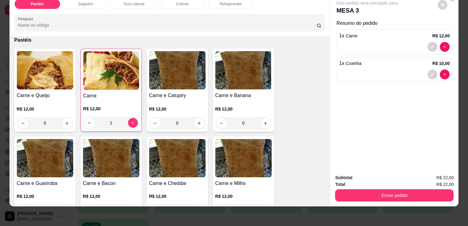
click at [142, 2] on div "Suco natural" at bounding box center [134, 4] width 46 height 10
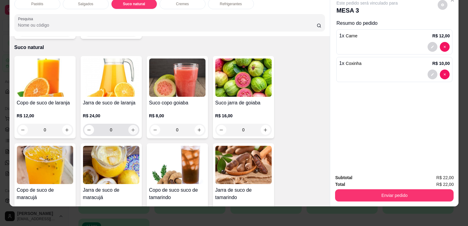
click at [128, 125] on button "increase-product-quantity" at bounding box center [133, 130] width 10 height 10
type input "1"
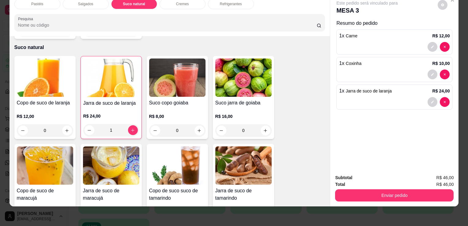
click at [232, 4] on div "Refrigerantes" at bounding box center [231, 4] width 46 height 10
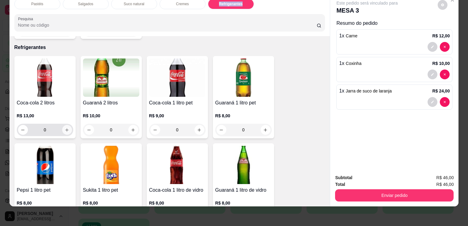
click at [62, 125] on button "increase-product-quantity" at bounding box center [67, 130] width 10 height 10
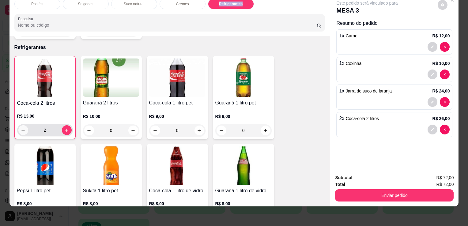
click at [22, 128] on icon "decrease-product-quantity" at bounding box center [23, 130] width 5 height 5
type input "1"
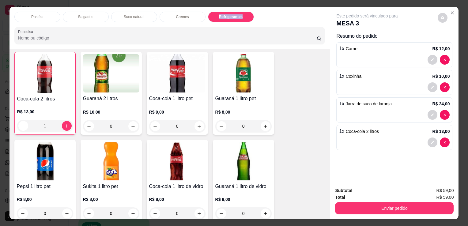
scroll to position [1447, 0]
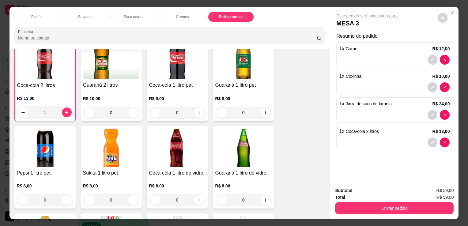
click at [37, 19] on div "Pastéis" at bounding box center [37, 17] width 46 height 10
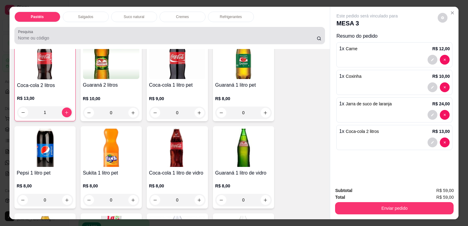
scroll to position [15, 0]
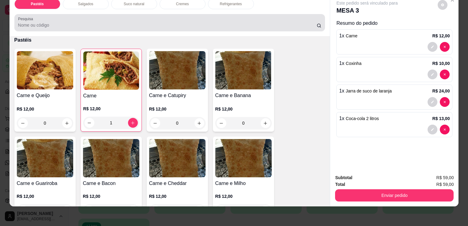
click at [39, 17] on div at bounding box center [170, 23] width 304 height 12
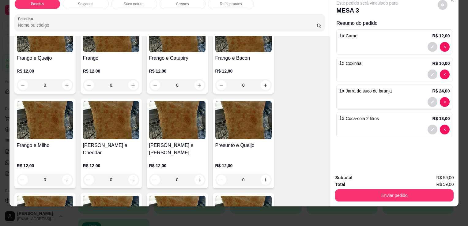
scroll to position [242, 0]
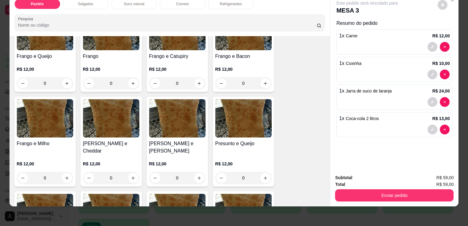
click at [176, 66] on p "R$ 12,00" at bounding box center [177, 69] width 56 height 6
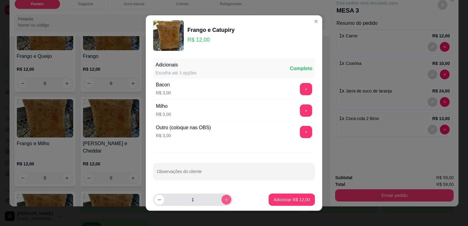
click at [221, 201] on button "increase-product-quantity" at bounding box center [226, 200] width 10 height 10
click at [158, 200] on icon "decrease-product-quantity" at bounding box center [159, 200] width 5 height 5
type input "2"
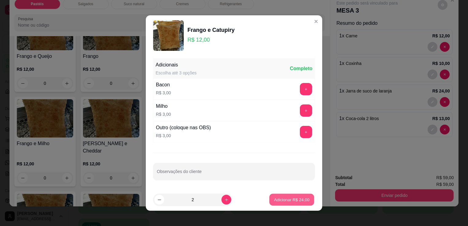
click at [279, 199] on p "Adicionar R$ 24,00" at bounding box center [292, 200] width 36 height 6
type input "2"
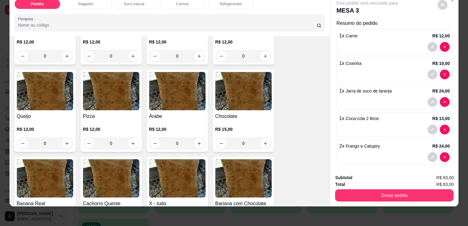
scroll to position [487, 0]
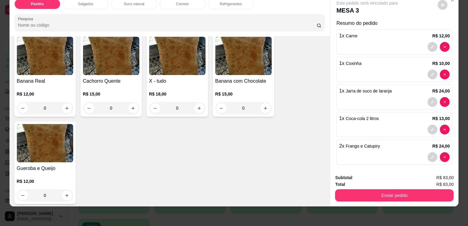
click at [168, 85] on div "R$ 18,00 0" at bounding box center [177, 99] width 56 height 29
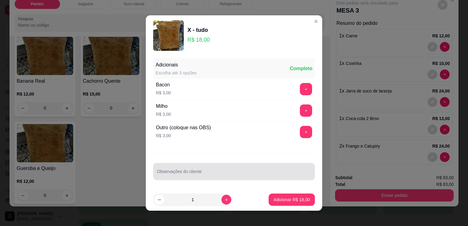
click at [180, 166] on div at bounding box center [234, 171] width 154 height 12
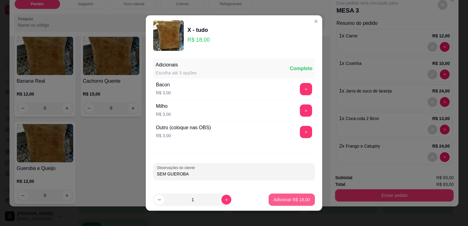
type input "SEM GUEROBA"
click at [290, 200] on p "Adicionar R$ 18,00" at bounding box center [292, 200] width 36 height 6
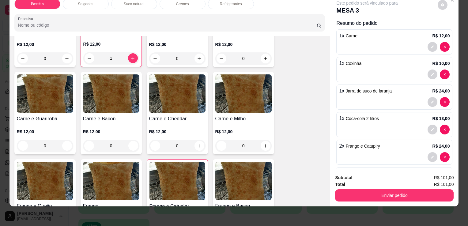
scroll to position [123, 0]
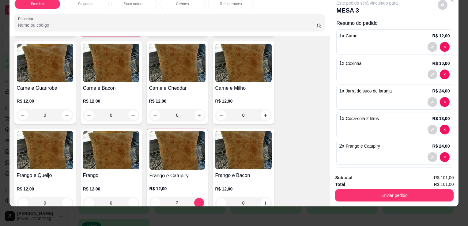
click at [66, 109] on div "0" at bounding box center [45, 115] width 56 height 12
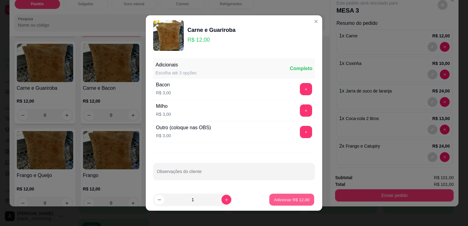
click at [283, 203] on button "Adicionar R$ 12,00" at bounding box center [291, 200] width 45 height 12
type input "1"
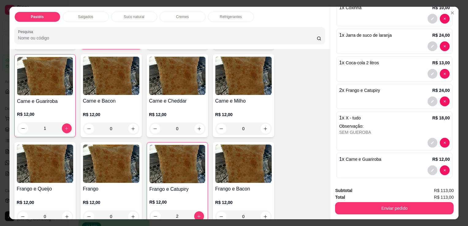
scroll to position [72, 0]
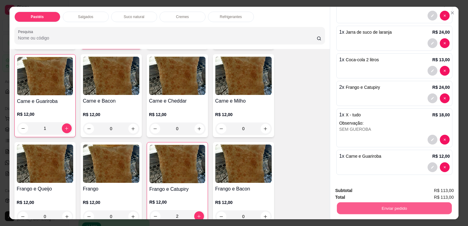
click at [363, 208] on button "Enviar pedido" at bounding box center [394, 208] width 115 height 12
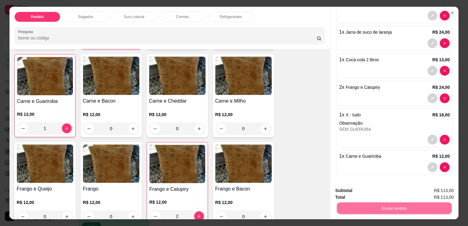
click at [364, 192] on button "Não registrar e enviar pedido" at bounding box center [374, 191] width 64 height 12
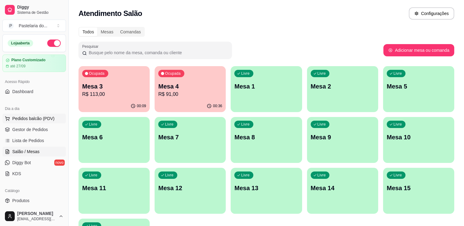
click at [45, 116] on span "Pedidos balcão (PDV)" at bounding box center [33, 118] width 42 height 6
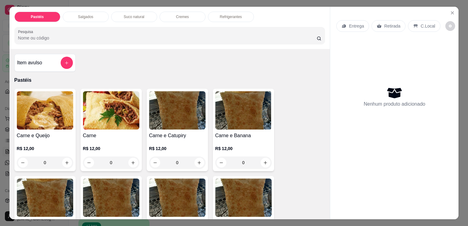
click at [94, 12] on div "Salgados" at bounding box center [86, 17] width 46 height 10
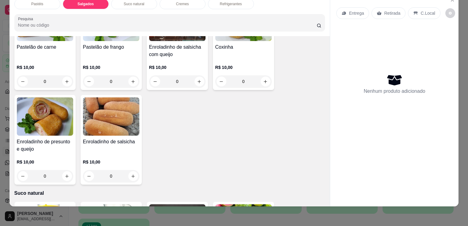
scroll to position [712, 0]
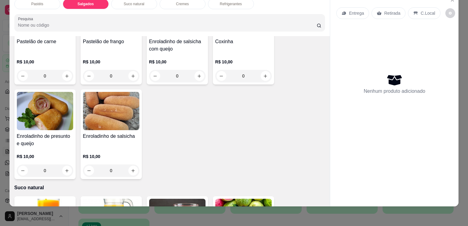
click at [70, 165] on div "0" at bounding box center [45, 171] width 56 height 12
click at [66, 168] on icon "increase-product-quantity" at bounding box center [67, 170] width 5 height 5
type input "1"
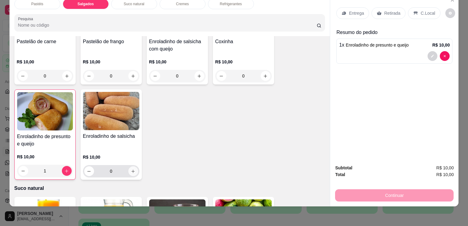
click at [132, 169] on icon "increase-product-quantity" at bounding box center [133, 171] width 5 height 5
type input "1"
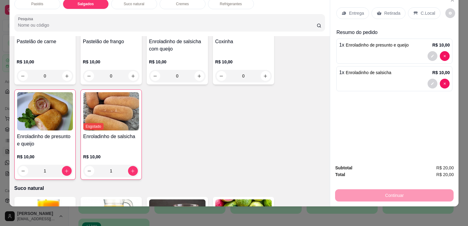
scroll to position [681, 0]
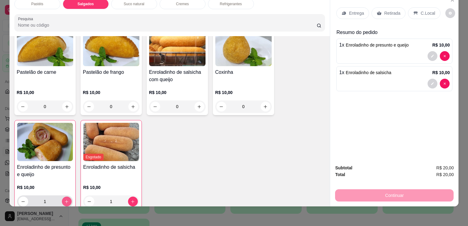
click at [66, 199] on icon "increase-product-quantity" at bounding box center [66, 201] width 5 height 5
type input "2"
click at [197, 104] on icon "increase-product-quantity" at bounding box center [199, 106] width 5 height 5
type input "1"
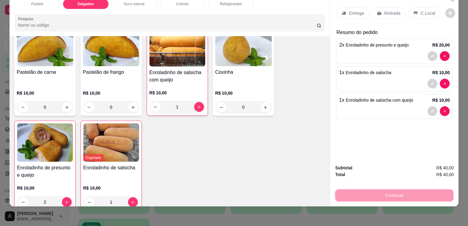
click at [391, 10] on p "Retirada" at bounding box center [392, 13] width 16 height 6
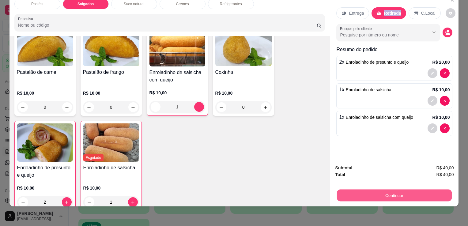
click at [385, 195] on button "Continuar" at bounding box center [394, 195] width 115 height 12
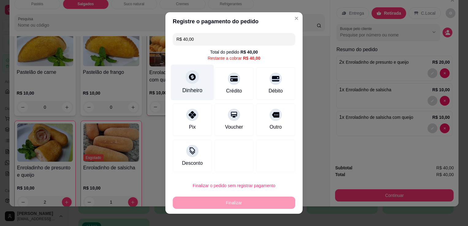
click at [173, 92] on div "Dinheiro" at bounding box center [192, 83] width 43 height 36
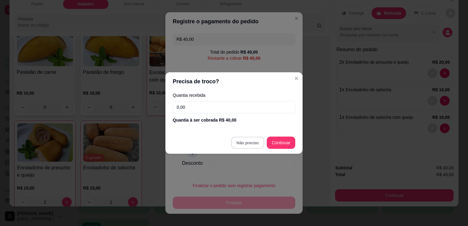
type input "R$ 0,00"
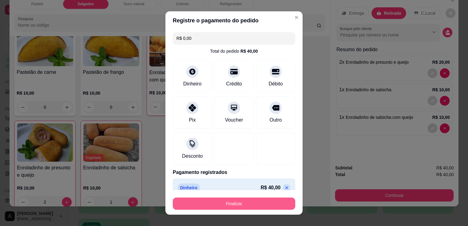
click at [253, 209] on button "Finalizar" at bounding box center [234, 204] width 123 height 12
click at [253, 209] on div "Finalizar" at bounding box center [234, 204] width 123 height 12
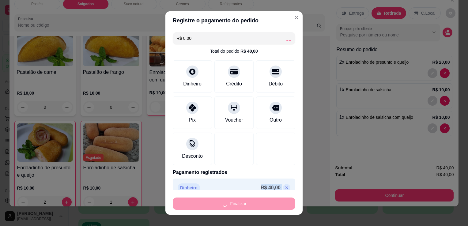
type input "0"
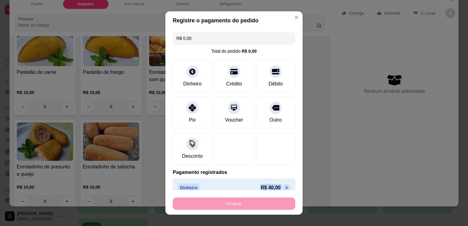
type input "-R$ 40,00"
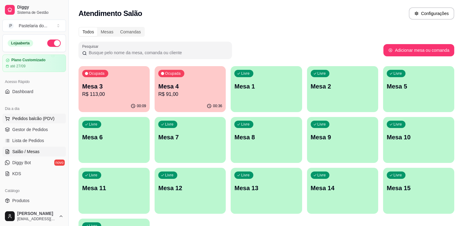
click at [45, 119] on span "Pedidos balcão (PDV)" at bounding box center [33, 118] width 42 height 6
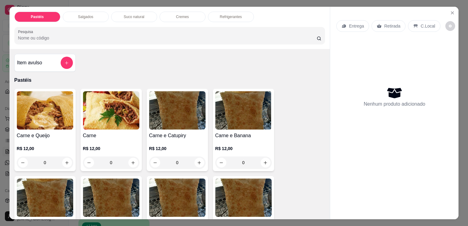
click at [62, 159] on div "0" at bounding box center [45, 163] width 56 height 12
click at [64, 161] on div "0" at bounding box center [45, 163] width 56 height 12
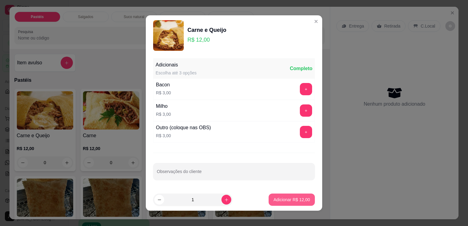
click at [301, 199] on p "Adicionar R$ 12,00" at bounding box center [292, 200] width 36 height 6
type input "1"
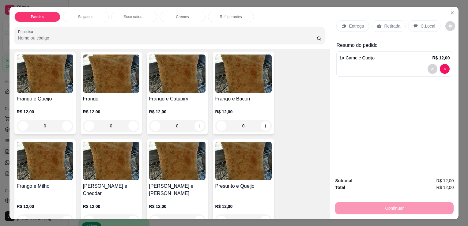
scroll to position [214, 0]
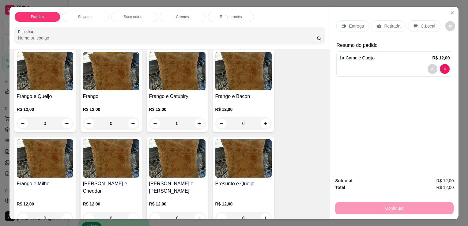
click at [197, 212] on div "0" at bounding box center [177, 218] width 56 height 12
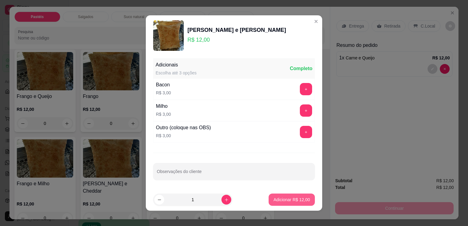
click at [281, 200] on p "Adicionar R$ 12,00" at bounding box center [292, 200] width 36 height 6
type input "1"
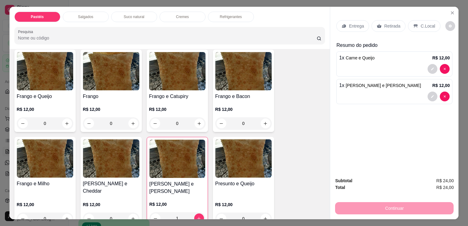
drag, startPoint x: 88, startPoint y: 21, endPoint x: 88, endPoint y: 17, distance: 4.3
click at [88, 20] on div "Pastéis Salgados Suco natural Cremes Refrigerantes Pesquisa" at bounding box center [169, 28] width 321 height 42
click at [90, 12] on div "Salgados" at bounding box center [86, 17] width 46 height 10
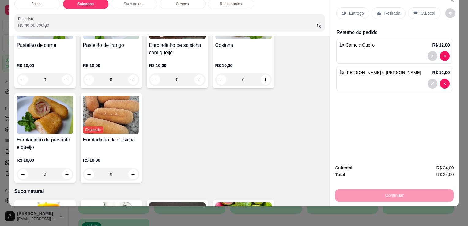
scroll to position [713, 0]
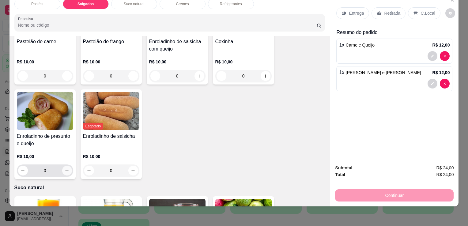
click at [65, 168] on icon "increase-product-quantity" at bounding box center [67, 170] width 5 height 5
type input "2"
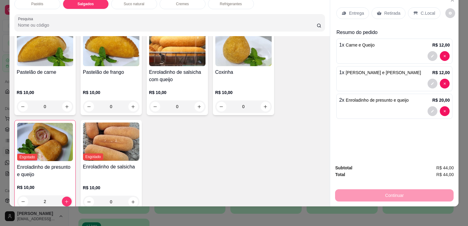
scroll to position [621, 0]
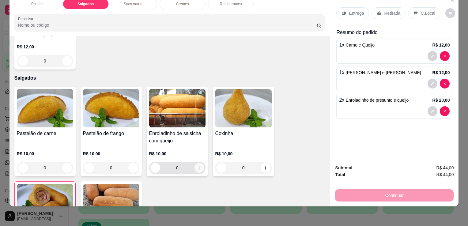
click at [201, 163] on button "increase-product-quantity" at bounding box center [200, 168] width 10 height 10
type input "1"
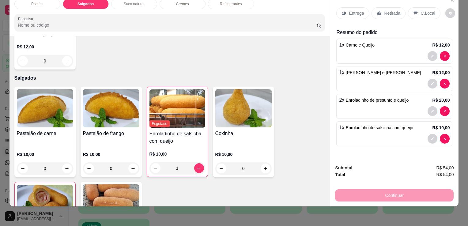
click at [384, 11] on p "Retirada" at bounding box center [392, 13] width 16 height 6
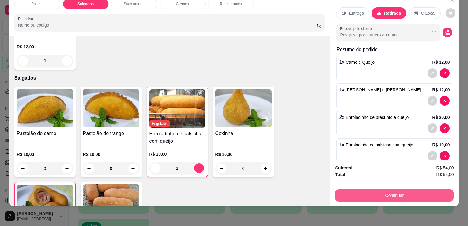
click at [364, 191] on button "Continuar" at bounding box center [394, 195] width 119 height 12
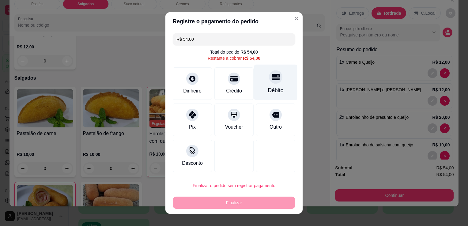
click at [270, 87] on div "Débito" at bounding box center [275, 83] width 43 height 36
type input "R$ 0,00"
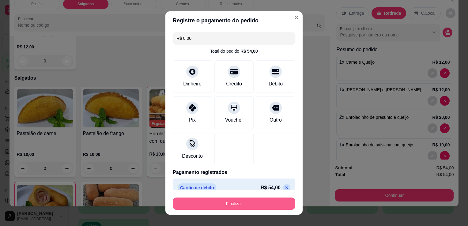
click at [252, 205] on button "Finalizar" at bounding box center [234, 204] width 123 height 12
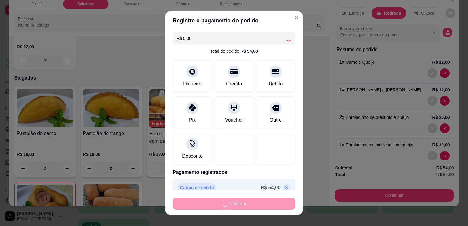
type input "0"
type input "-R$ 54,00"
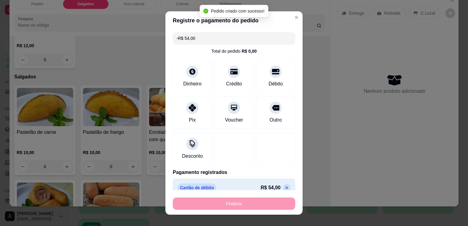
scroll to position [620, 0]
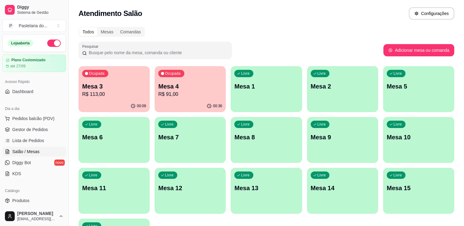
click at [163, 85] on p "Mesa 4" at bounding box center [190, 86] width 64 height 9
click at [44, 140] on link "Lista de Pedidos" at bounding box center [33, 141] width 63 height 10
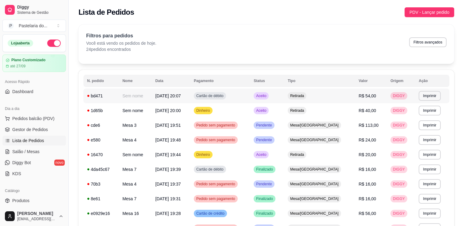
click at [284, 97] on td "Aceito" at bounding box center [267, 96] width 34 height 15
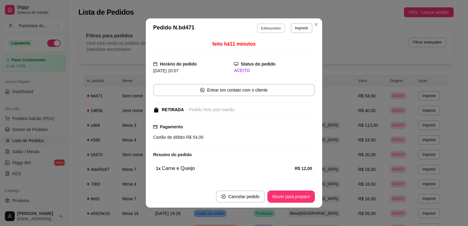
click at [269, 29] on button "Editar pedido" at bounding box center [271, 27] width 28 height 9
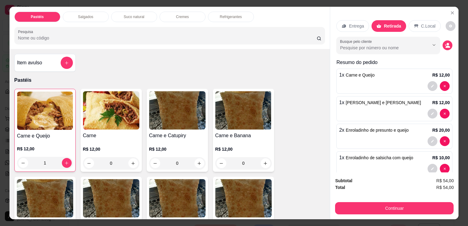
click at [374, 128] on span "Enroladinho de presunto e queijo" at bounding box center [377, 130] width 63 height 5
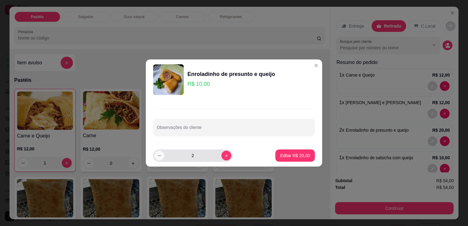
click at [162, 155] on button "decrease-product-quantity" at bounding box center [159, 156] width 10 height 10
type input "1"
click at [289, 153] on p "Editar R$ 10,00" at bounding box center [295, 156] width 30 height 6
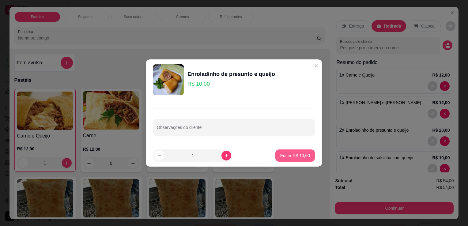
type input "1"
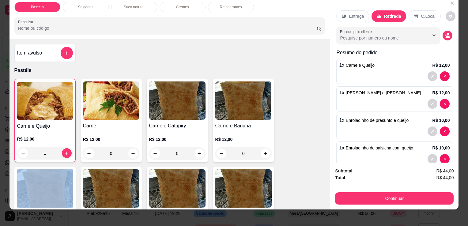
scroll to position [15, 0]
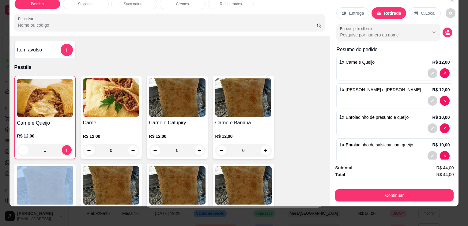
click at [393, 193] on button "Continuar" at bounding box center [394, 195] width 119 height 12
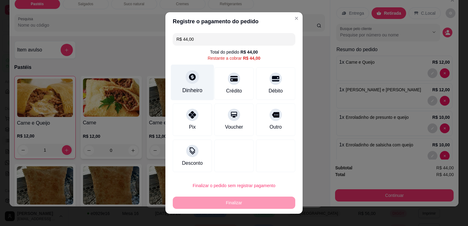
click at [193, 80] on div at bounding box center [192, 76] width 13 height 13
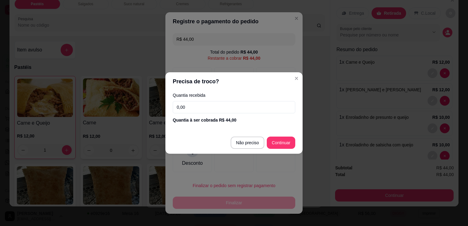
click at [213, 112] on input "0,00" at bounding box center [234, 107] width 123 height 12
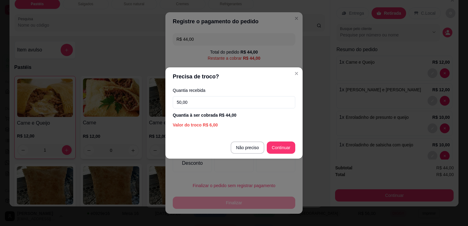
type input "50,00"
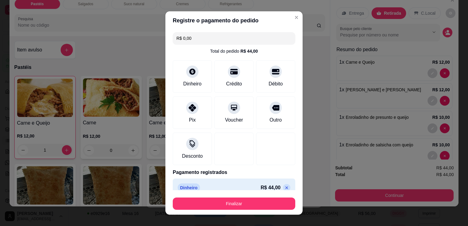
type input "R$ 0,00"
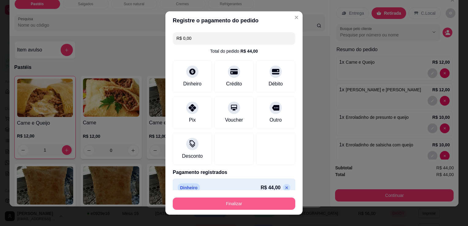
click at [257, 204] on button "Finalizar" at bounding box center [234, 204] width 123 height 12
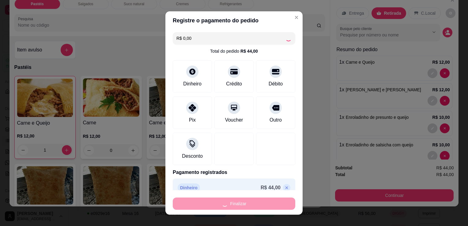
type input "0"
type input "-R$ 44,00"
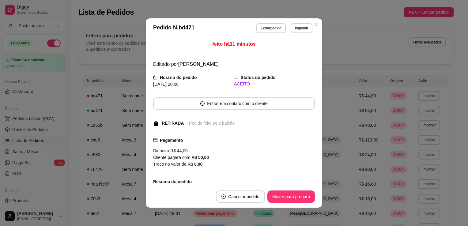
drag, startPoint x: 29, startPoint y: 152, endPoint x: 27, endPoint y: 150, distance: 3.3
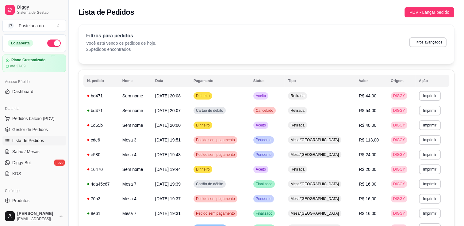
click at [364, 43] on div "Filtros para pedidos Você está vendo os pedidos de hoje. 25 pedidos encontrados…" at bounding box center [266, 42] width 360 height 20
click at [24, 154] on span "Salão / Mesas" at bounding box center [25, 152] width 27 height 6
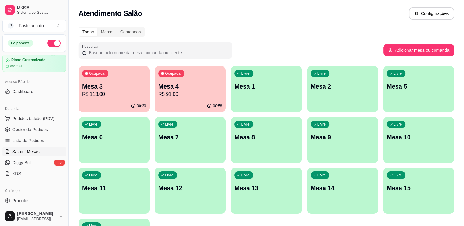
click at [102, 96] on p "R$ 113,00" at bounding box center [114, 94] width 64 height 7
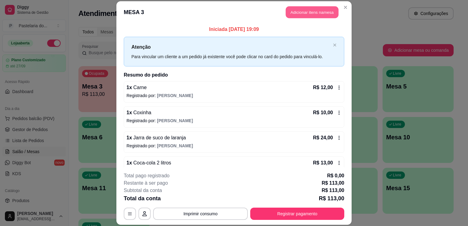
click at [299, 17] on button "Adicionar itens na mesa" at bounding box center [312, 12] width 53 height 12
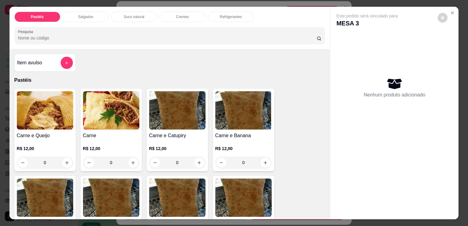
click at [97, 15] on div "Salgados" at bounding box center [86, 17] width 46 height 10
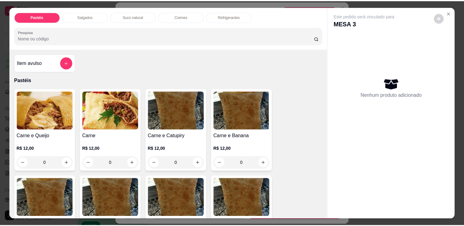
scroll to position [15, 0]
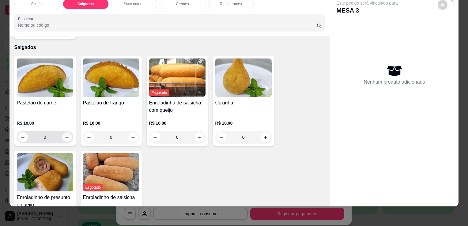
click at [65, 135] on icon "increase-product-quantity" at bounding box center [67, 137] width 5 height 5
type input "1"
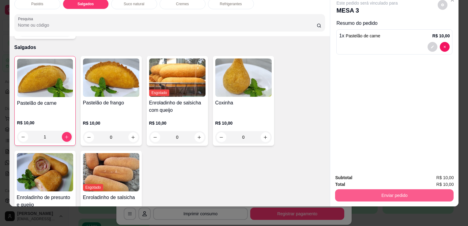
click at [371, 189] on button "Enviar pedido" at bounding box center [394, 195] width 119 height 12
click at [371, 189] on button "Enviar pedido" at bounding box center [394, 195] width 115 height 12
click at [358, 191] on button "Enviar pedido" at bounding box center [394, 195] width 119 height 12
click at [363, 176] on button "Não registrar e enviar pedido" at bounding box center [374, 176] width 64 height 12
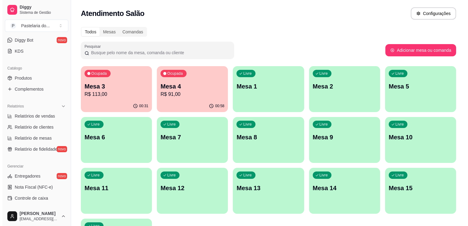
scroll to position [214, 0]
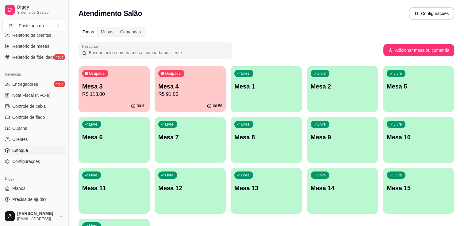
click at [21, 155] on link "Estoque" at bounding box center [33, 151] width 63 height 10
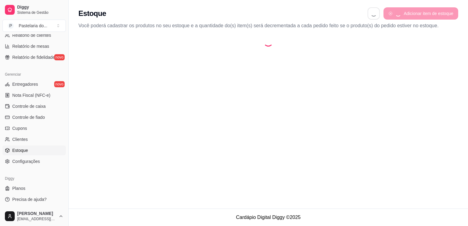
select select "QUANTITY_ORDER"
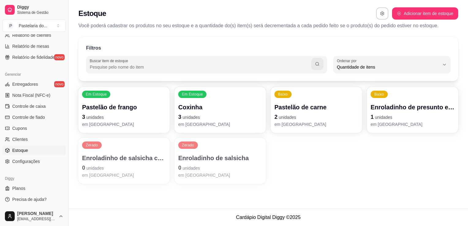
scroll to position [6, 0]
click at [306, 116] on p "2 unidades" at bounding box center [316, 117] width 84 height 9
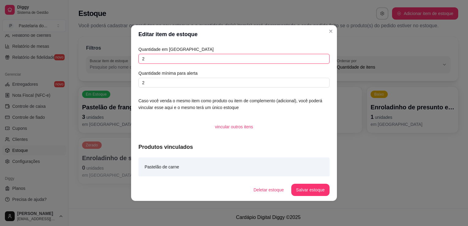
click at [221, 55] on input "2" at bounding box center [233, 59] width 191 height 10
type input "1"
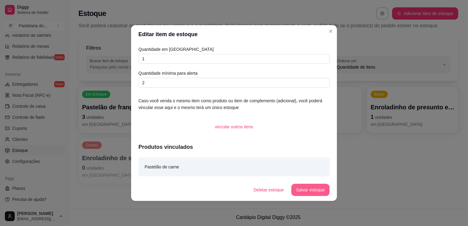
click at [311, 188] on button "Salvar estoque" at bounding box center [310, 190] width 38 height 12
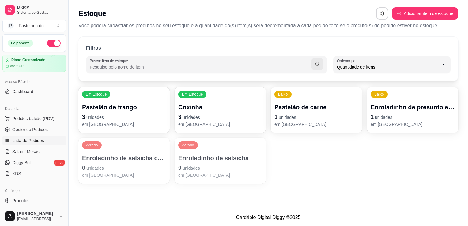
scroll to position [31, 0]
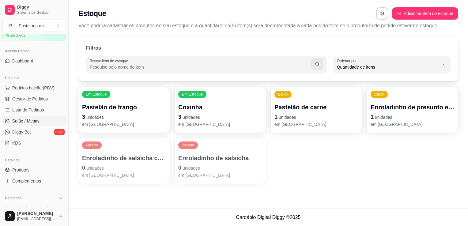
click at [25, 122] on span "Salão / Mesas" at bounding box center [25, 121] width 27 height 6
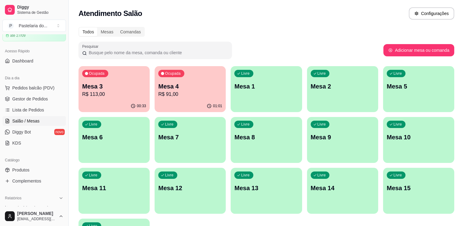
click at [111, 90] on p "Mesa 3" at bounding box center [114, 86] width 64 height 9
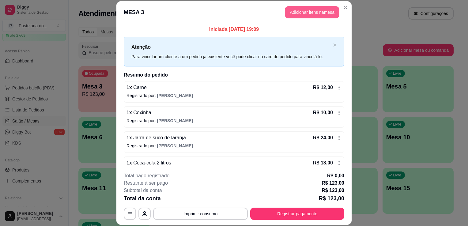
click at [297, 13] on button "Adicionar itens na mesa" at bounding box center [312, 12] width 55 height 12
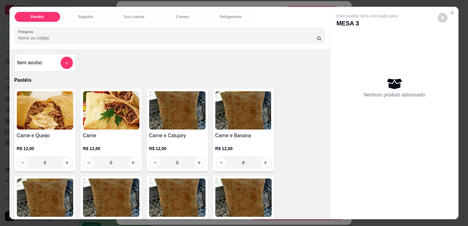
click at [127, 159] on div "0" at bounding box center [111, 163] width 56 height 12
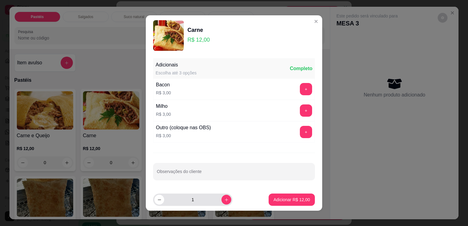
click at [221, 199] on button "increase-product-quantity" at bounding box center [226, 200] width 10 height 10
type input "2"
click at [269, 201] on button "Adicionar R$ 24,00" at bounding box center [291, 200] width 45 height 12
type input "2"
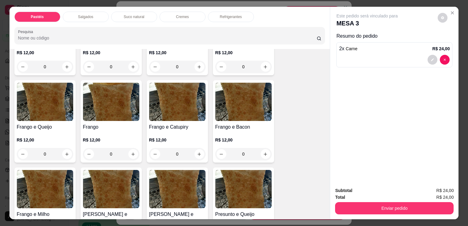
scroll to position [153, 0]
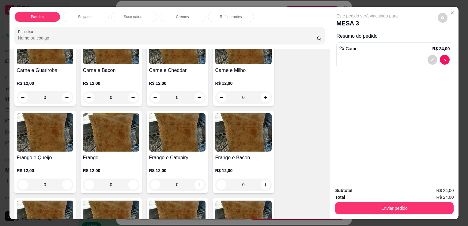
click at [67, 93] on div "0" at bounding box center [45, 97] width 56 height 12
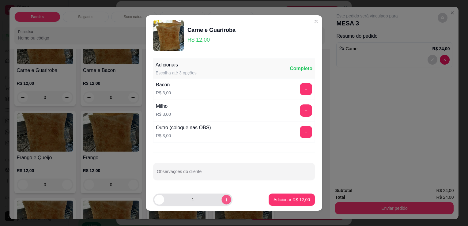
click at [224, 200] on icon "increase-product-quantity" at bounding box center [226, 200] width 5 height 5
type input "2"
click at [280, 199] on p "Adicionar R$ 24,00" at bounding box center [292, 200] width 36 height 6
type input "2"
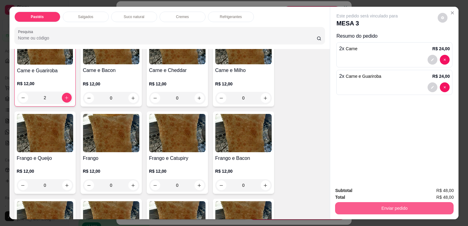
click at [368, 203] on button "Enviar pedido" at bounding box center [394, 208] width 119 height 12
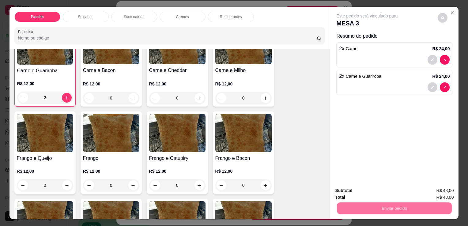
click at [365, 190] on button "Não registrar e enviar pedido" at bounding box center [374, 191] width 64 height 12
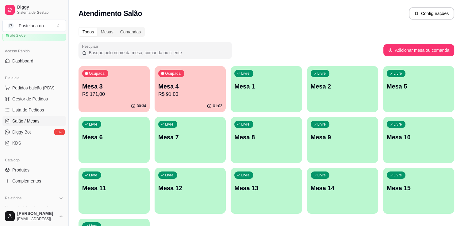
click at [112, 93] on p "R$ 171,00" at bounding box center [114, 94] width 64 height 7
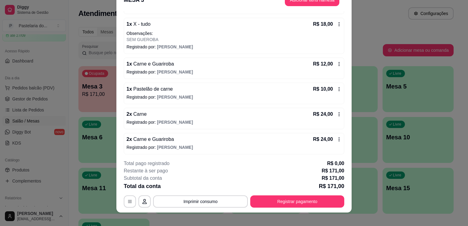
scroll to position [18, 0]
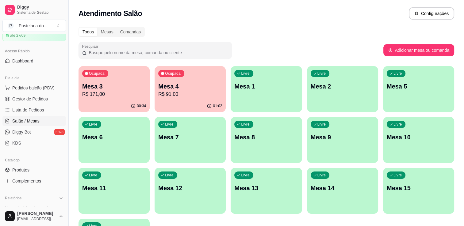
click at [205, 87] on p "Mesa 4" at bounding box center [190, 86] width 64 height 9
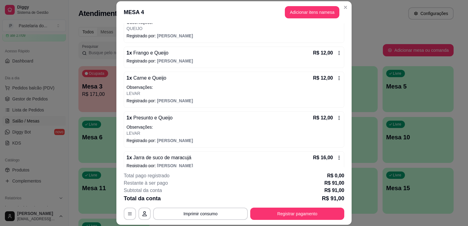
scroll to position [141, 0]
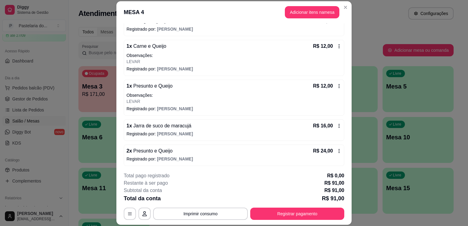
click at [280, 212] on button "Registrar pagamento" at bounding box center [297, 214] width 94 height 12
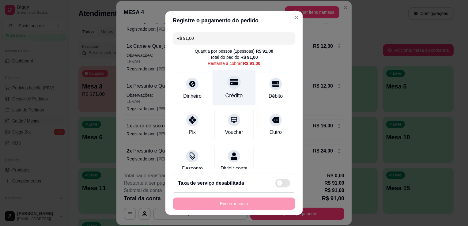
click at [231, 91] on div "Crédito" at bounding box center [234, 88] width 43 height 36
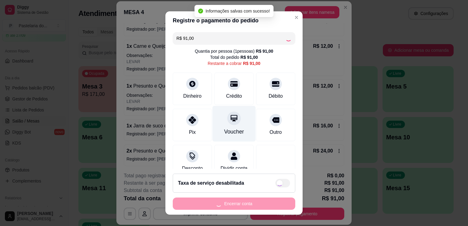
type input "R$ 0,00"
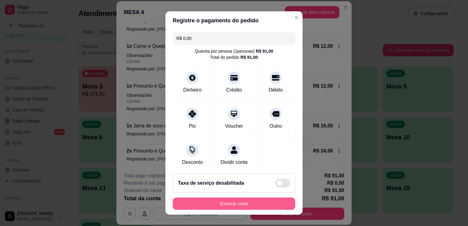
click at [229, 201] on button "Encerrar conta" at bounding box center [234, 204] width 123 height 12
click at [229, 201] on div "Encerrar conta" at bounding box center [234, 204] width 123 height 12
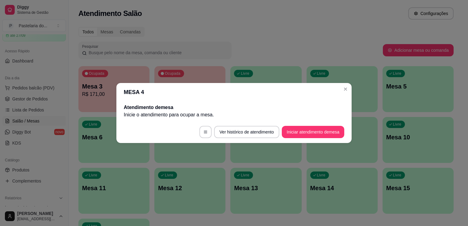
scroll to position [0, 0]
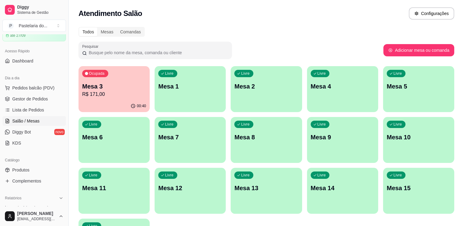
click at [112, 90] on p "Mesa 3" at bounding box center [114, 86] width 64 height 9
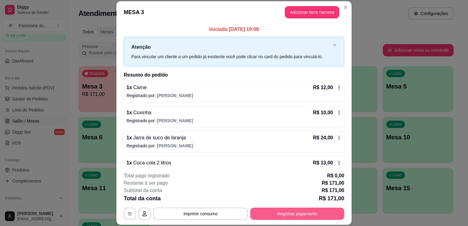
click at [294, 214] on button "Registrar pagamento" at bounding box center [297, 214] width 94 height 12
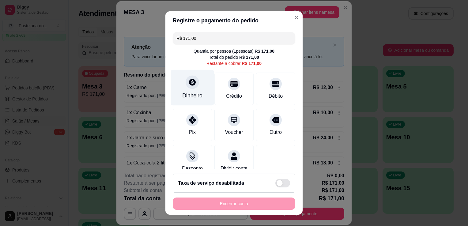
click at [197, 88] on div "Dinheiro" at bounding box center [192, 88] width 43 height 36
click at [195, 115] on div "Quantia recebida 0,00 Quantia à ser cobrada R$ 171,00" at bounding box center [233, 108] width 137 height 35
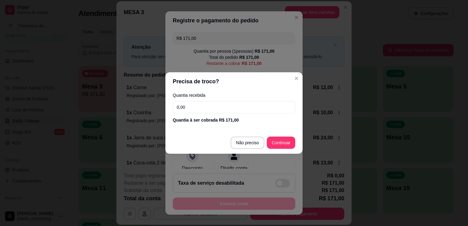
drag, startPoint x: 195, startPoint y: 115, endPoint x: 196, endPoint y: 111, distance: 4.3
click at [195, 115] on div "Quantia recebida 0,00 Quantia à ser cobrada R$ 171,00" at bounding box center [233, 108] width 137 height 35
click at [196, 111] on input "0,00" at bounding box center [234, 107] width 123 height 12
type input "200,00"
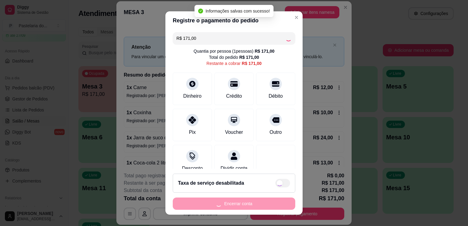
type input "R$ 0,00"
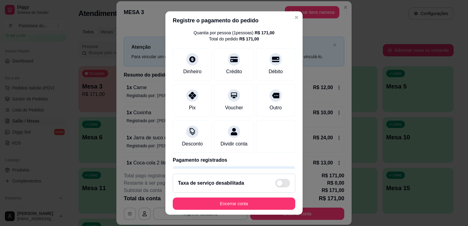
scroll to position [43, 0]
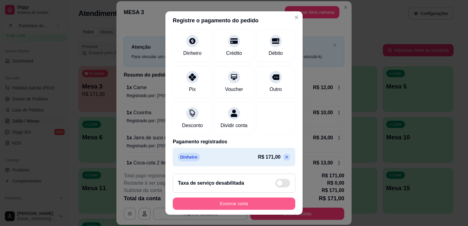
click at [227, 204] on button "Encerrar conta" at bounding box center [234, 204] width 123 height 12
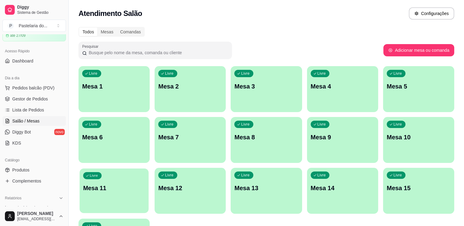
click at [107, 191] on p "Mesa 11" at bounding box center [114, 188] width 62 height 8
click at [44, 89] on span "Pedidos balcão (PDV)" at bounding box center [33, 88] width 42 height 6
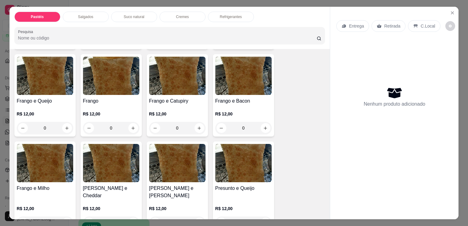
scroll to position [214, 0]
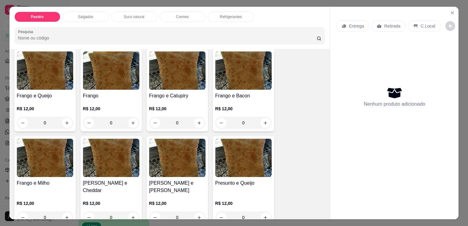
click at [67, 119] on div "0" at bounding box center [45, 123] width 56 height 12
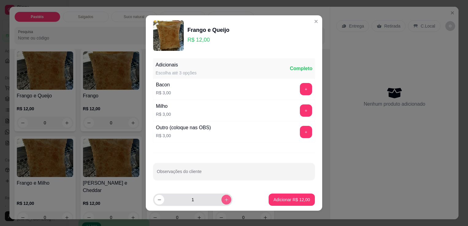
click at [224, 199] on icon "increase-product-quantity" at bounding box center [226, 200] width 5 height 5
type input "2"
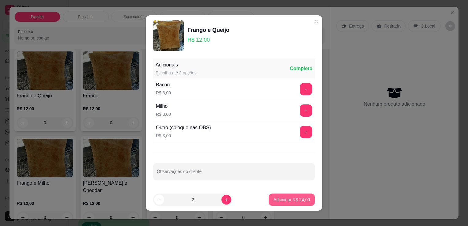
click at [269, 201] on button "Adicionar R$ 24,00" at bounding box center [292, 200] width 46 height 12
type input "2"
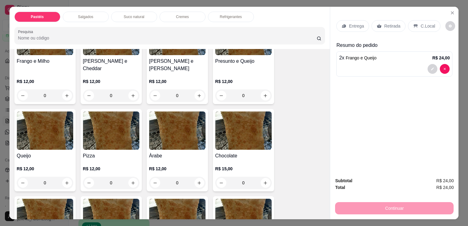
scroll to position [429, 0]
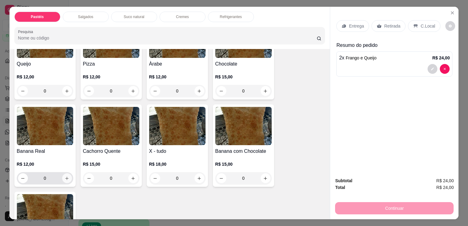
click at [59, 172] on input "0" at bounding box center [45, 178] width 34 height 12
click at [69, 173] on button "increase-product-quantity" at bounding box center [67, 178] width 10 height 10
type input "1"
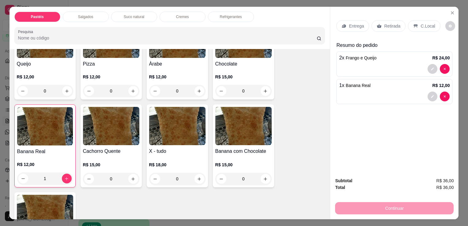
click at [384, 23] on p "Retirada" at bounding box center [392, 26] width 16 height 6
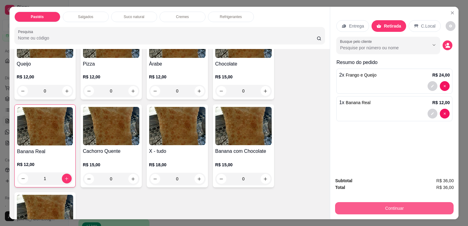
click at [390, 207] on button "Continuar" at bounding box center [394, 208] width 119 height 12
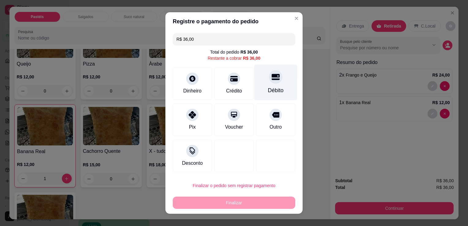
click at [272, 86] on div "Débito" at bounding box center [275, 83] width 43 height 36
type input "R$ 0,00"
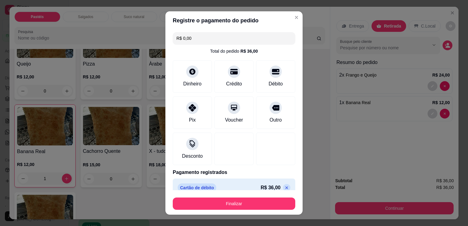
click at [232, 203] on button "Finalizar" at bounding box center [234, 204] width 123 height 12
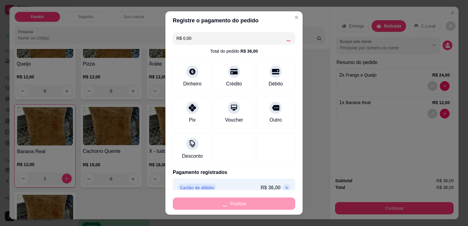
click at [232, 203] on div "Finalizar" at bounding box center [234, 204] width 123 height 12
type input "0"
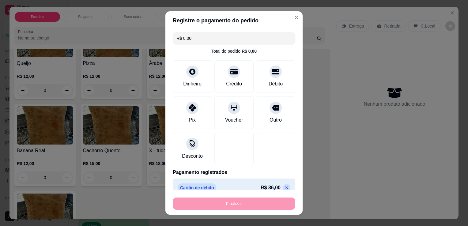
type input "-R$ 36,00"
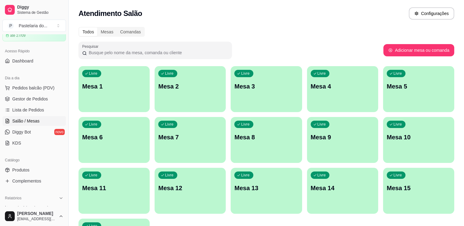
click at [83, 86] on p "Mesa 1" at bounding box center [114, 86] width 64 height 9
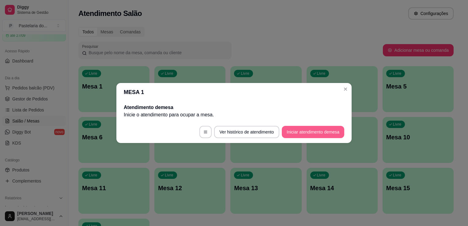
click at [325, 129] on button "Iniciar atendimento de mesa" at bounding box center [313, 132] width 62 height 12
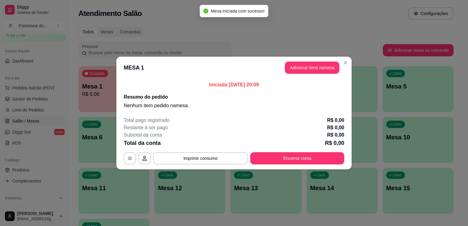
click at [338, 65] on button "Adicionar itens na mesa" at bounding box center [312, 68] width 55 height 12
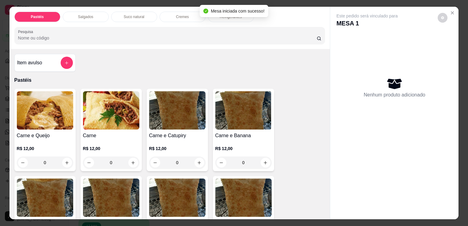
click at [83, 12] on div "Salgados" at bounding box center [86, 17] width 46 height 10
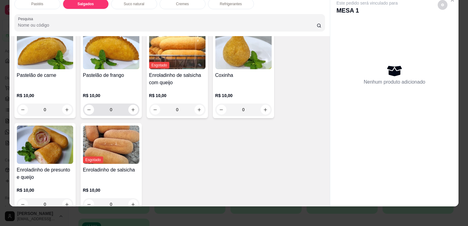
scroll to position [681, 0]
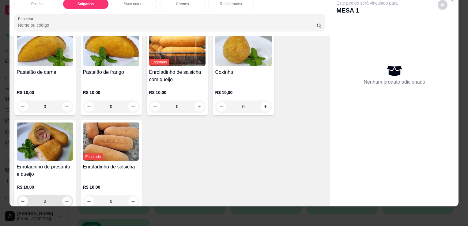
click at [67, 199] on icon "increase-product-quantity" at bounding box center [67, 201] width 5 height 5
type input "1"
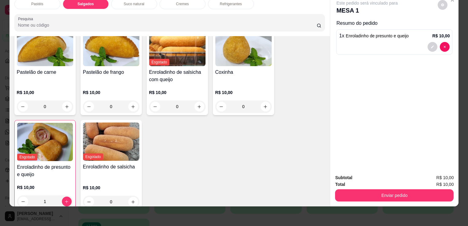
click at [231, 2] on div "Refrigerantes" at bounding box center [231, 4] width 46 height 10
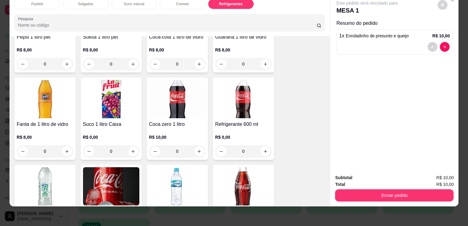
scroll to position [1661, 0]
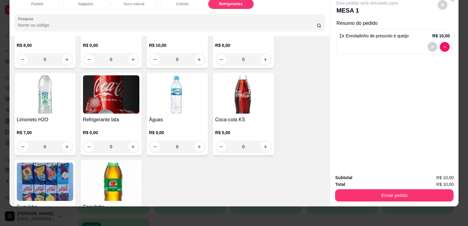
click at [120, 123] on div "R$ 0,00 0" at bounding box center [111, 137] width 56 height 29
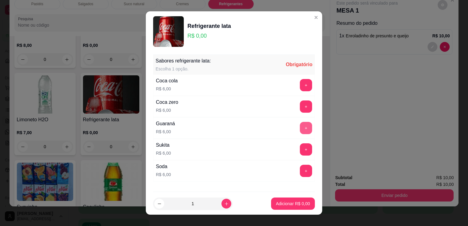
click at [300, 130] on button "+" at bounding box center [306, 128] width 12 height 12
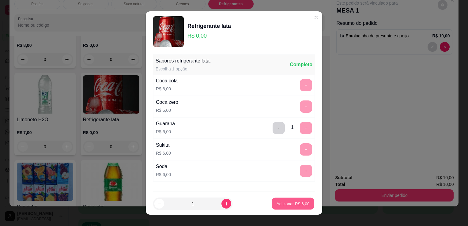
click at [284, 206] on p "Adicionar R$ 6,00" at bounding box center [292, 204] width 33 height 6
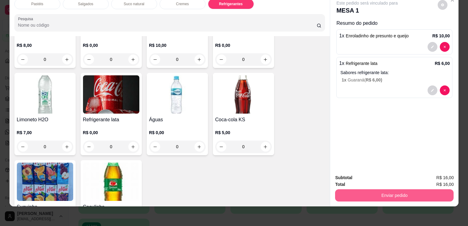
click at [393, 192] on button "Enviar pedido" at bounding box center [394, 195] width 119 height 12
click at [358, 192] on button "Enviar pedido" at bounding box center [394, 195] width 119 height 12
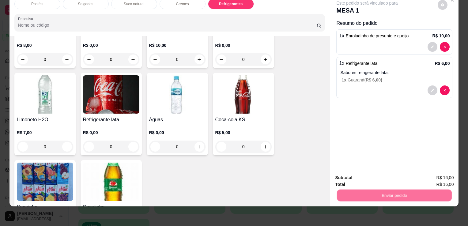
click at [357, 177] on button "Não registrar e enviar pedido" at bounding box center [374, 176] width 64 height 12
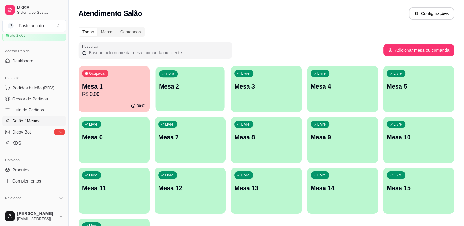
click at [202, 97] on div "Livre Mesa 2" at bounding box center [190, 85] width 69 height 37
click at [38, 91] on button "Pedidos balcão (PDV)" at bounding box center [33, 88] width 63 height 10
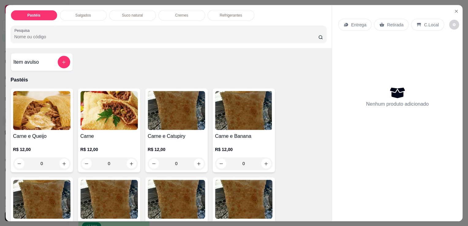
click at [39, 91] on img at bounding box center [41, 110] width 57 height 39
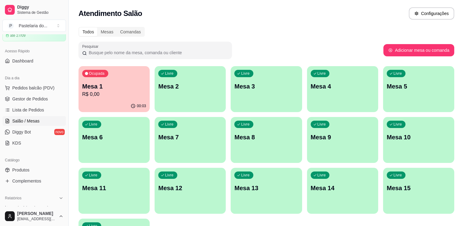
click at [248, 98] on div "Livre Mesa 3" at bounding box center [265, 85] width 71 height 39
click at [195, 90] on p "Mesa 2" at bounding box center [190, 86] width 62 height 8
click at [138, 95] on p "R$ 0,00" at bounding box center [114, 94] width 64 height 7
click at [164, 90] on p "Mesa 2" at bounding box center [190, 86] width 64 height 9
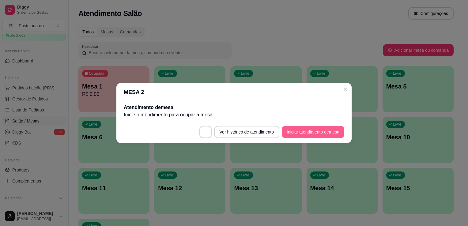
click at [288, 136] on button "Iniciar atendimento de mesa" at bounding box center [313, 132] width 62 height 12
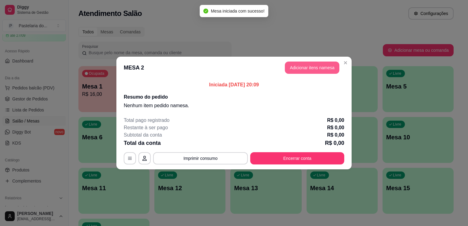
click at [308, 69] on button "Adicionar itens na mesa" at bounding box center [312, 68] width 55 height 12
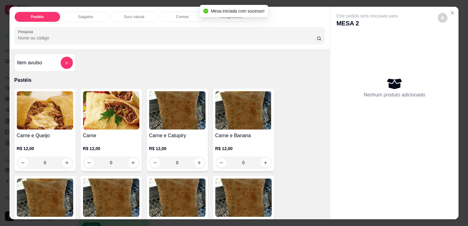
click at [98, 15] on div "Salgados" at bounding box center [86, 17] width 46 height 10
click at [98, 29] on div at bounding box center [170, 35] width 304 height 12
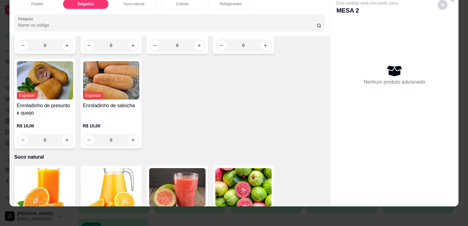
scroll to position [681, 0]
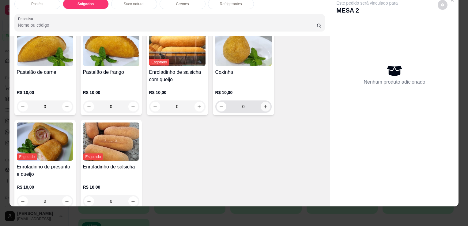
click at [264, 102] on button "increase-product-quantity" at bounding box center [266, 107] width 10 height 10
type input "1"
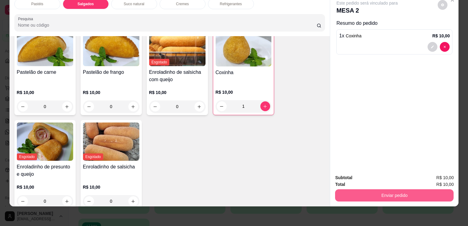
click at [361, 189] on button "Enviar pedido" at bounding box center [394, 195] width 119 height 12
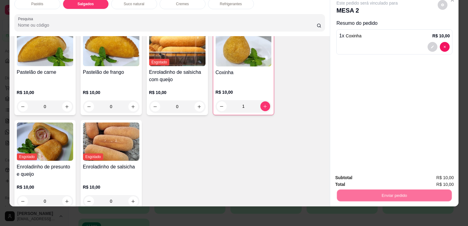
click at [360, 177] on button "Não registrar e enviar pedido" at bounding box center [374, 176] width 64 height 12
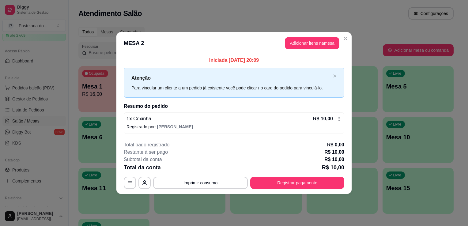
click at [361, 13] on div "Atendimento Salão Configurações" at bounding box center [265, 13] width 375 height 12
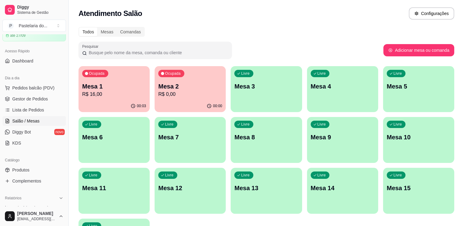
click at [162, 89] on p "Mesa 2" at bounding box center [190, 86] width 64 height 9
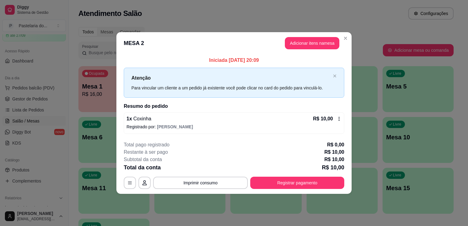
click at [308, 50] on header "MESA 2 Adicionar itens na mesa" at bounding box center [233, 43] width 235 height 22
click at [303, 44] on button "Adicionar itens na mesa" at bounding box center [312, 43] width 55 height 12
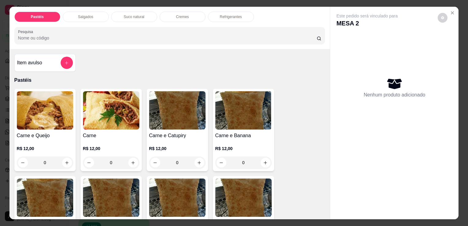
click at [93, 19] on div "Salgados" at bounding box center [86, 17] width 46 height 10
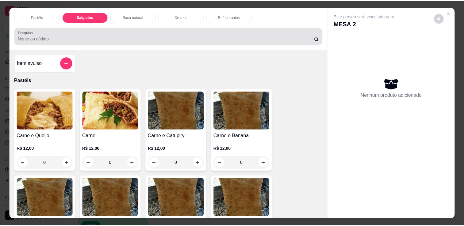
scroll to position [15, 0]
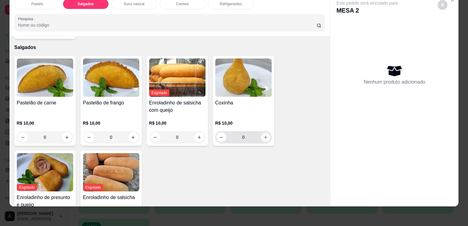
click at [264, 133] on button "increase-product-quantity" at bounding box center [265, 137] width 9 height 9
type input "1"
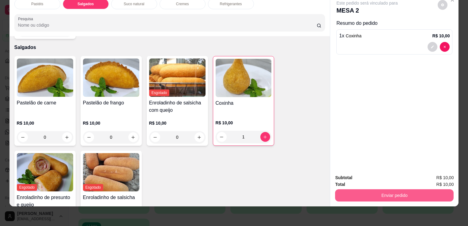
click at [387, 191] on button "Enviar pedido" at bounding box center [394, 195] width 119 height 12
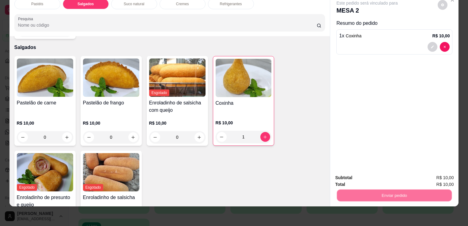
click at [374, 178] on button "Não registrar e enviar pedido" at bounding box center [374, 176] width 64 height 12
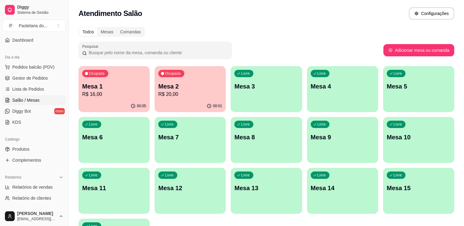
scroll to position [31, 0]
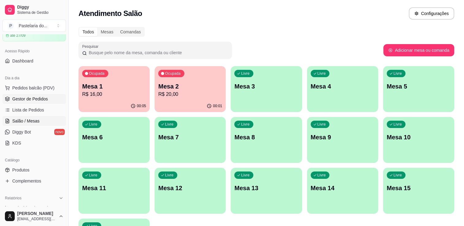
click at [31, 101] on span "Gestor de Pedidos" at bounding box center [30, 99] width 36 height 6
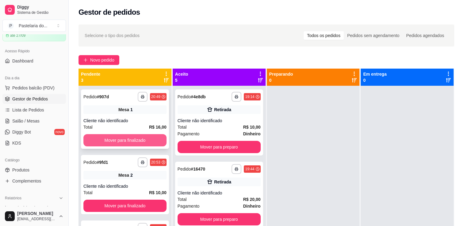
click at [124, 138] on button "Mover para finalizado" at bounding box center [124, 140] width 83 height 12
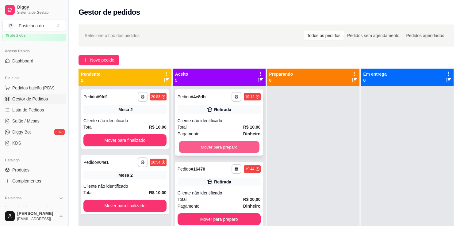
click at [214, 152] on button "Mover para preparo" at bounding box center [219, 147] width 81 height 12
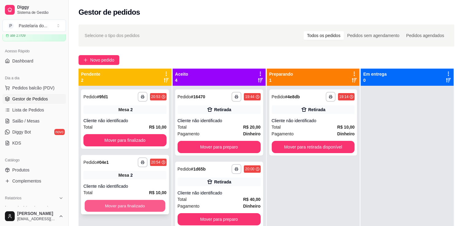
click at [116, 203] on button "Mover para finalizado" at bounding box center [125, 206] width 81 height 12
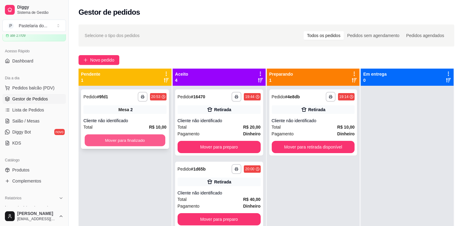
click at [124, 144] on button "Mover para finalizado" at bounding box center [125, 140] width 81 height 12
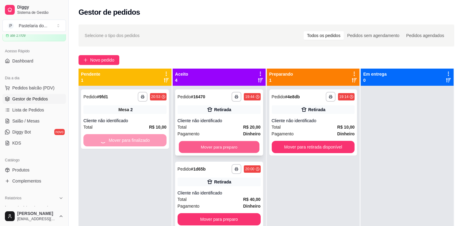
click at [220, 147] on button "Mover para preparo" at bounding box center [219, 147] width 81 height 12
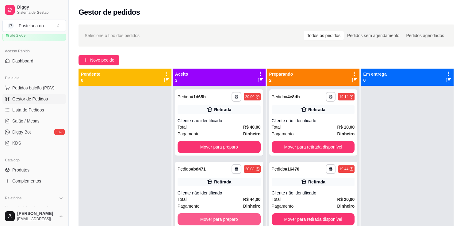
click at [225, 221] on button "Mover para preparo" at bounding box center [218, 219] width 83 height 12
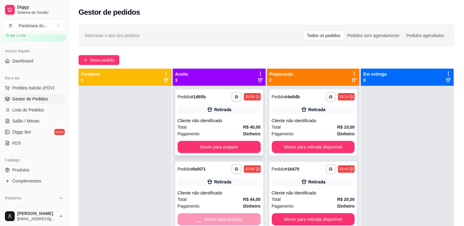
click at [238, 149] on button "Mover para preparo" at bounding box center [218, 147] width 83 height 12
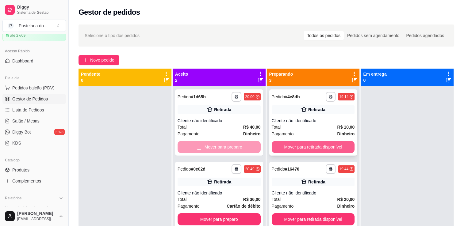
click at [300, 149] on button "Mover para retirada disponível" at bounding box center [312, 147] width 83 height 12
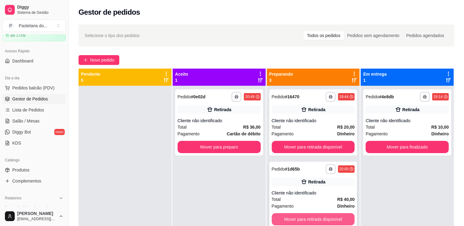
click at [303, 219] on button "Mover para retirada disponível" at bounding box center [312, 219] width 83 height 12
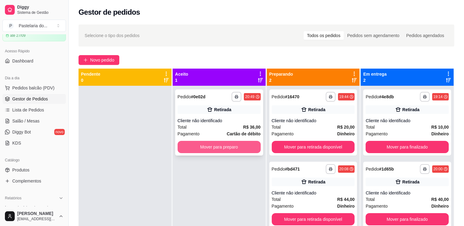
click at [222, 149] on button "Mover para preparo" at bounding box center [218, 147] width 83 height 12
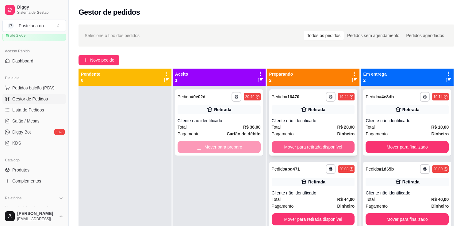
click at [309, 153] on button "Mover para retirada disponível" at bounding box center [312, 147] width 83 height 12
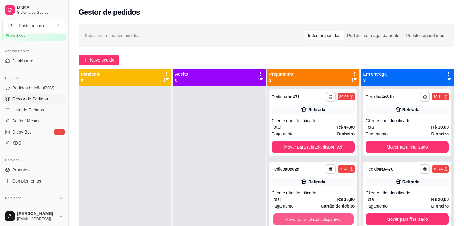
click at [316, 215] on button "Mover para retirada disponível" at bounding box center [313, 220] width 81 height 12
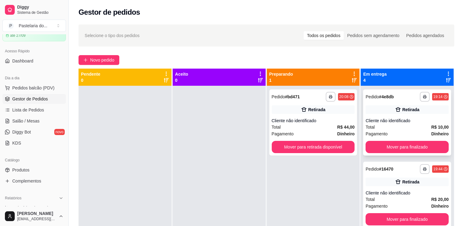
click at [393, 147] on button "Mover para finalizado" at bounding box center [406, 147] width 83 height 12
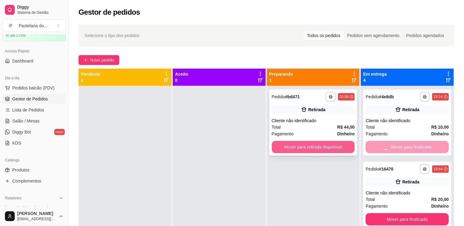
click at [321, 148] on button "Mover para retirada disponível" at bounding box center [312, 147] width 83 height 12
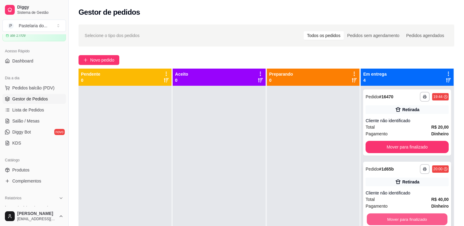
click at [393, 217] on button "Mover para finalizado" at bounding box center [406, 220] width 81 height 12
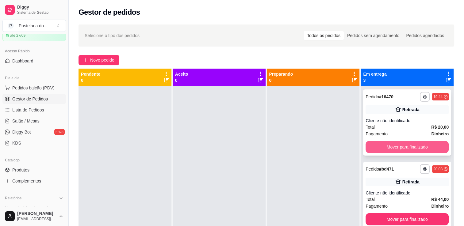
click at [388, 150] on button "Mover para finalizado" at bounding box center [406, 147] width 83 height 12
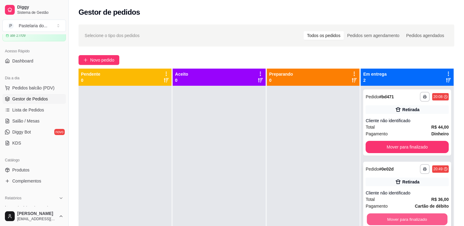
click at [388, 215] on button "Mover para finalizado" at bounding box center [406, 220] width 81 height 12
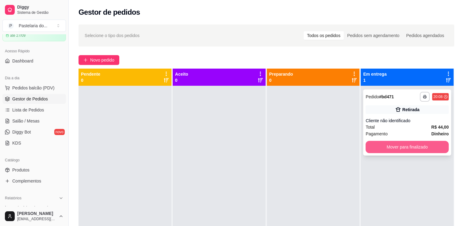
click at [396, 145] on button "Mover para finalizado" at bounding box center [406, 147] width 83 height 12
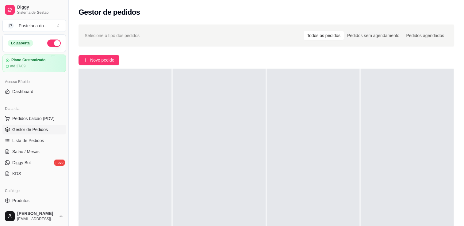
scroll to position [92, 0]
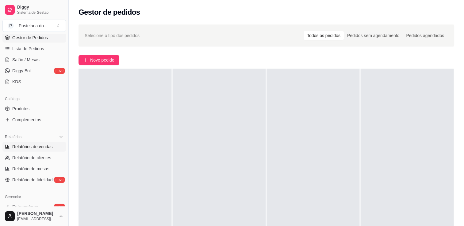
click at [16, 144] on span "Relatórios de vendas" at bounding box center [32, 147] width 40 height 6
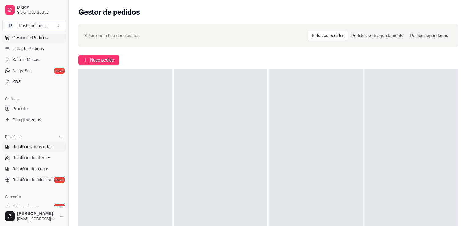
select select "ALL"
select select "0"
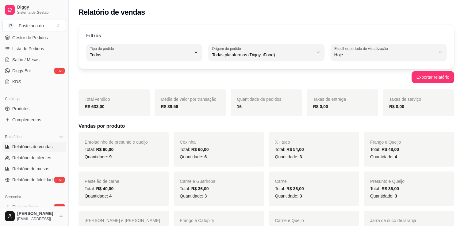
click at [110, 108] on div "R$ 633,00" at bounding box center [114, 106] width 59 height 7
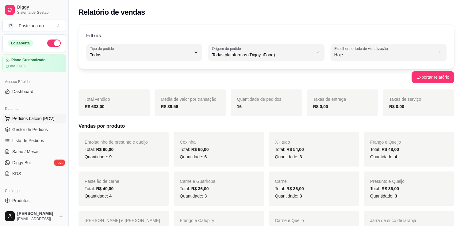
click at [35, 119] on span "Pedidos balcão (PDV)" at bounding box center [33, 118] width 42 height 6
click at [42, 150] on link "Salão / Mesas" at bounding box center [33, 152] width 63 height 10
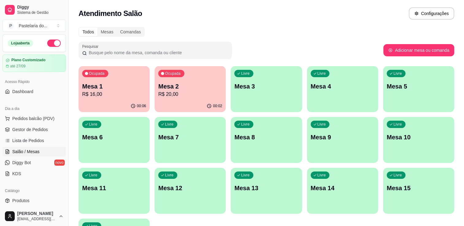
click at [164, 103] on div "00:02" at bounding box center [189, 106] width 71 height 12
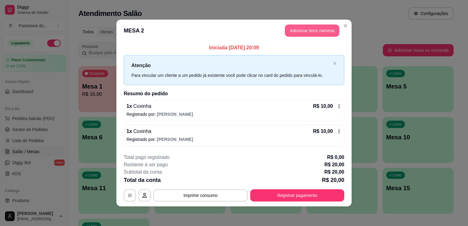
click at [301, 30] on button "Adicionar itens na mesa" at bounding box center [312, 31] width 55 height 12
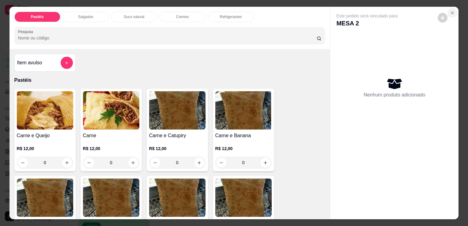
click at [450, 10] on icon "Close" at bounding box center [452, 12] width 5 height 5
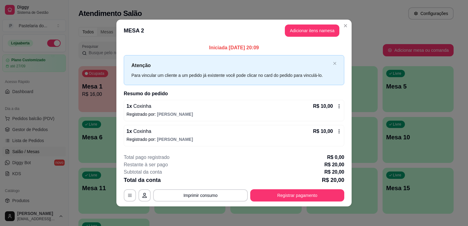
click at [282, 196] on button "Registrar pagamento" at bounding box center [297, 195] width 94 height 12
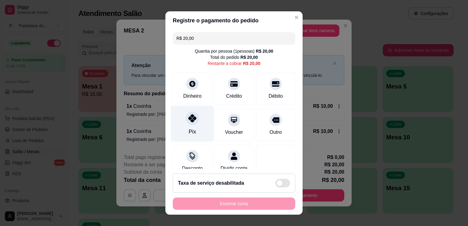
click at [189, 126] on div "Pix" at bounding box center [192, 124] width 43 height 36
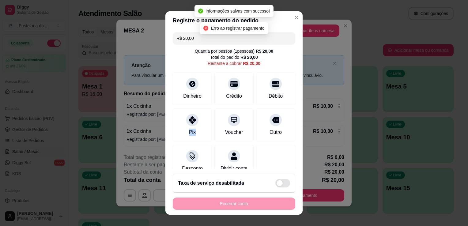
type input "R$ 0,00"
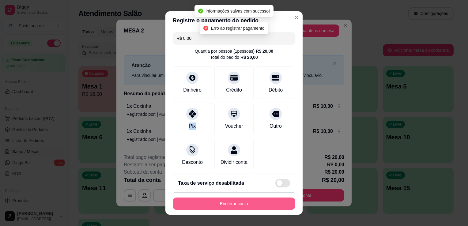
click at [221, 205] on button "Encerrar conta" at bounding box center [234, 204] width 123 height 12
click at [221, 205] on div "Encerrar conta" at bounding box center [234, 204] width 123 height 12
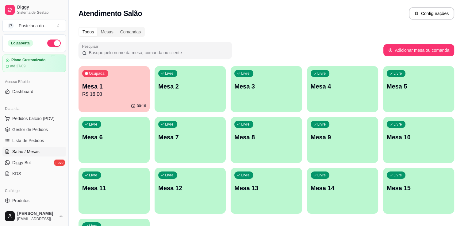
click at [119, 100] on div "Ocupada Mesa 1 R$ 16,00" at bounding box center [113, 83] width 71 height 34
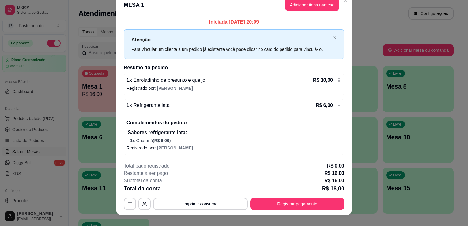
scroll to position [17, 0]
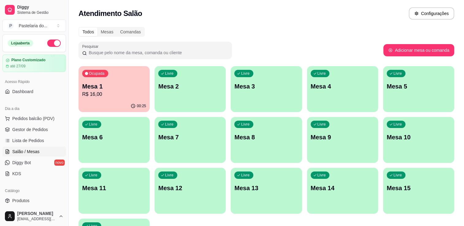
click at [241, 95] on div "Livre Mesa 3" at bounding box center [265, 85] width 71 height 39
click at [241, 95] on body "Diggy Sistema de Gestão P Pastelaria do ... Loja aberta Plano Customizado até 2…" at bounding box center [232, 113] width 464 height 226
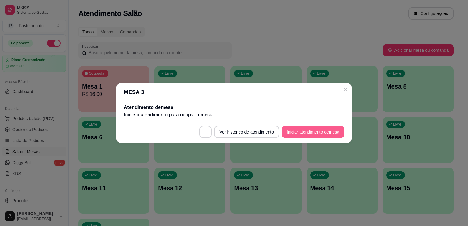
click at [312, 134] on button "Iniciar atendimento de mesa" at bounding box center [313, 132] width 62 height 12
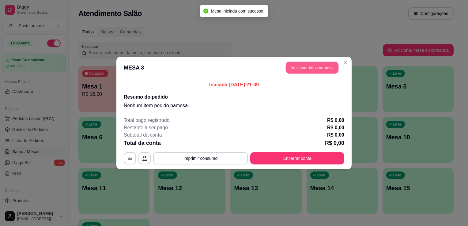
click at [313, 69] on button "Adicionar itens na mesa" at bounding box center [312, 68] width 53 height 12
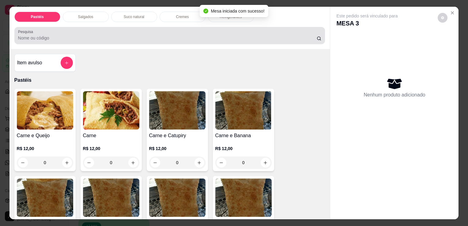
click at [117, 27] on div "Pesquisa" at bounding box center [169, 35] width 311 height 17
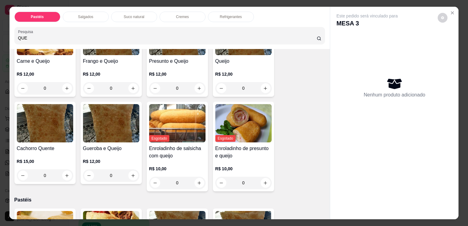
scroll to position [92, 0]
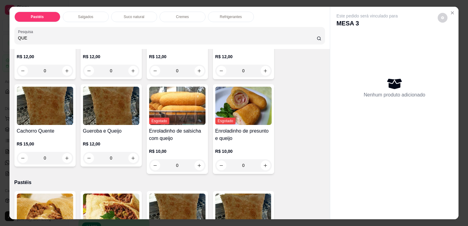
type input "QUE"
click at [262, 57] on p "R$ 12,00" at bounding box center [243, 57] width 56 height 6
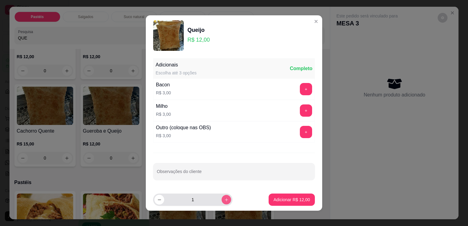
click at [225, 199] on icon "increase-product-quantity" at bounding box center [226, 199] width 3 height 3
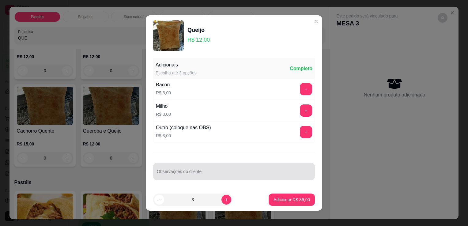
click at [214, 170] on div at bounding box center [234, 171] width 154 height 12
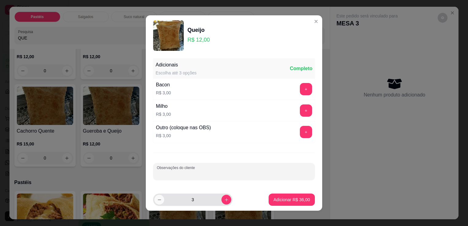
click at [157, 199] on icon "decrease-product-quantity" at bounding box center [159, 200] width 5 height 5
type input "2"
click at [184, 175] on input "Observações do cliente" at bounding box center [234, 174] width 154 height 6
type input "COLOCAR GUEROBA"
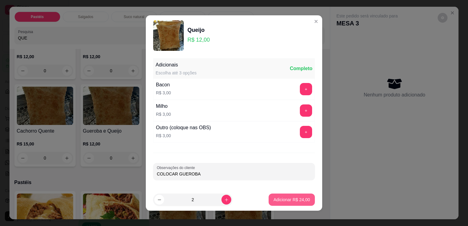
click at [282, 202] on button "Adicionar R$ 24,00" at bounding box center [292, 200] width 46 height 12
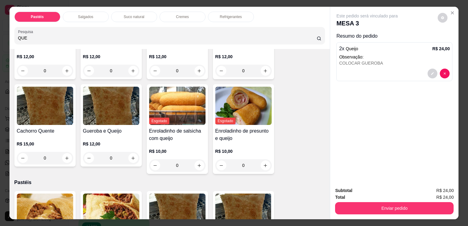
click at [245, 13] on div "Refrigerantes" at bounding box center [231, 17] width 46 height 10
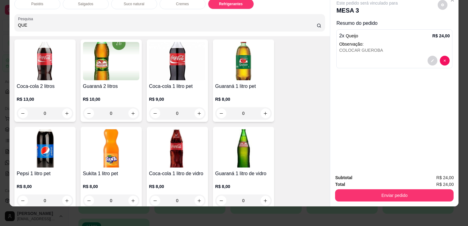
scroll to position [1640, 0]
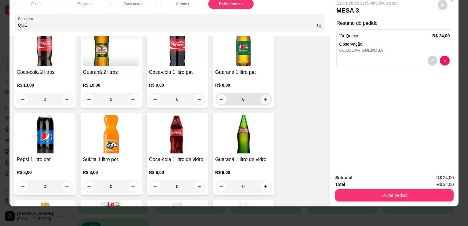
click at [264, 94] on button "increase-product-quantity" at bounding box center [266, 99] width 10 height 10
type input "1"
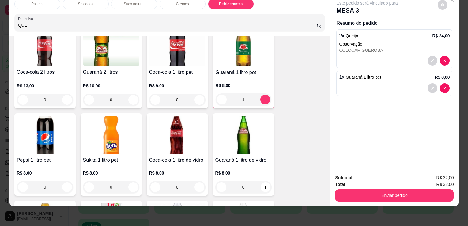
click at [374, 189] on button "Enviar pedido" at bounding box center [394, 195] width 119 height 12
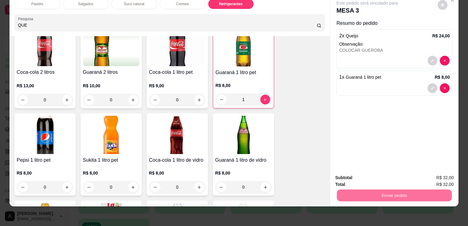
click at [370, 170] on button "Não registrar e enviar pedido" at bounding box center [374, 176] width 64 height 12
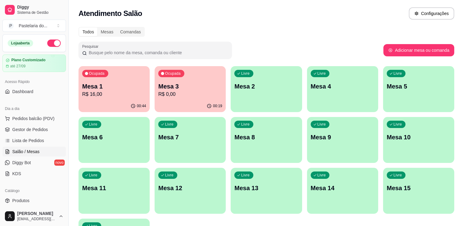
click at [349, 96] on div "Livre Mesa 4" at bounding box center [342, 85] width 71 height 39
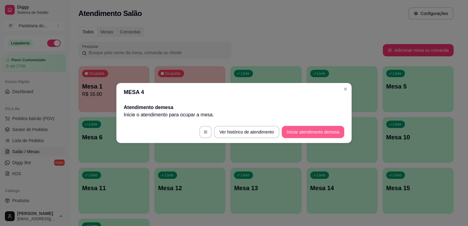
click at [317, 129] on button "Iniciar atendimento de mesa" at bounding box center [313, 132] width 62 height 12
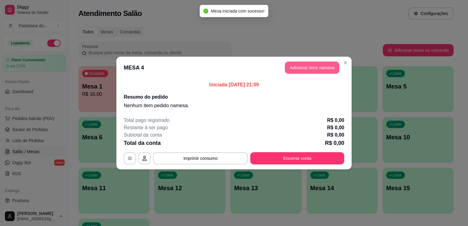
click at [303, 67] on button "Adicionar itens na mesa" at bounding box center [312, 68] width 55 height 12
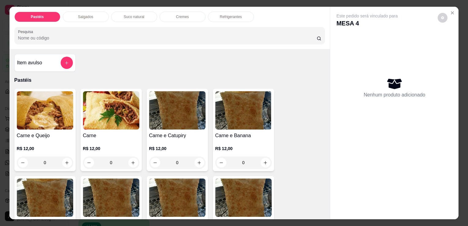
click at [65, 161] on div "0" at bounding box center [45, 163] width 56 height 12
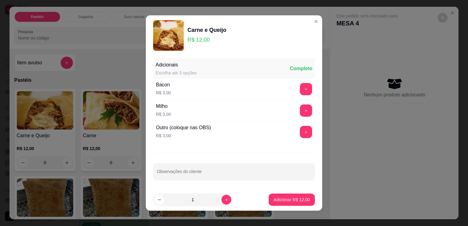
click at [276, 202] on p "Adicionar R$ 12,00" at bounding box center [292, 200] width 36 height 6
type input "1"
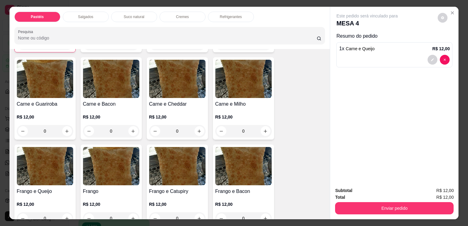
scroll to position [153, 0]
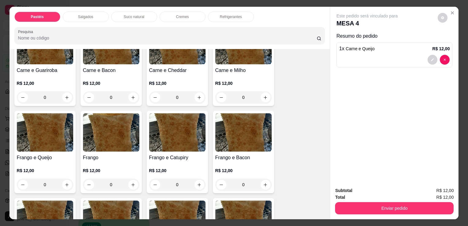
click at [63, 95] on div "0" at bounding box center [45, 97] width 56 height 12
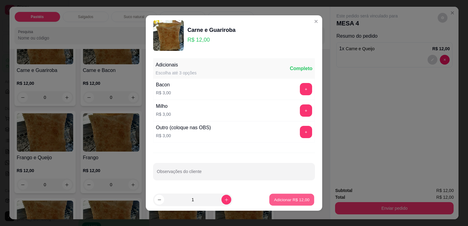
click at [289, 200] on p "Adicionar R$ 12,00" at bounding box center [292, 200] width 36 height 6
type input "1"
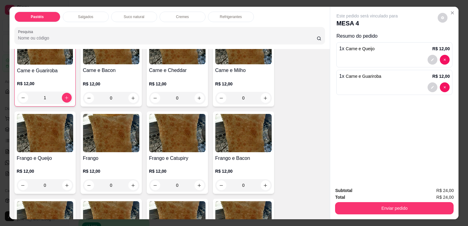
click at [138, 14] on p "Suco natural" at bounding box center [134, 16] width 21 height 5
click at [138, 29] on div at bounding box center [170, 35] width 304 height 12
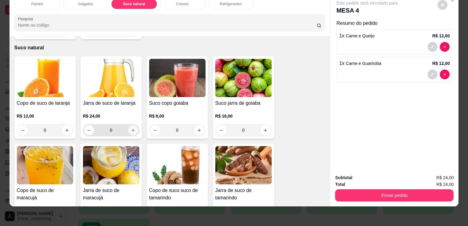
click at [134, 125] on button "increase-product-quantity" at bounding box center [133, 130] width 10 height 10
type input "1"
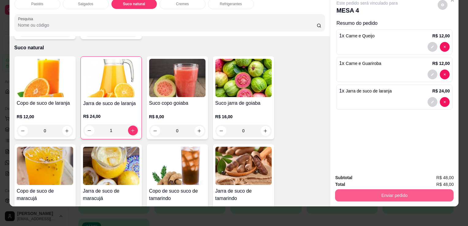
click at [360, 189] on button "Enviar pedido" at bounding box center [394, 195] width 119 height 12
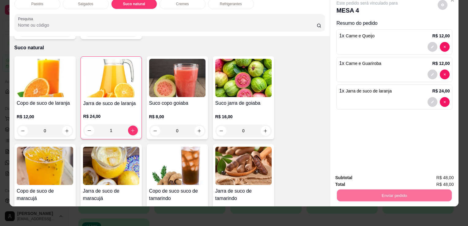
click at [356, 176] on button "Não registrar e enviar pedido" at bounding box center [374, 176] width 64 height 12
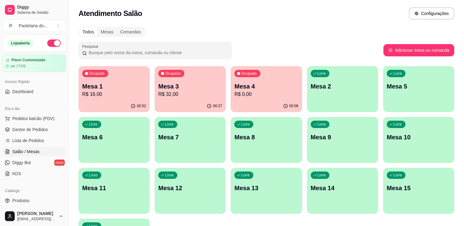
click at [183, 86] on p "Mesa 3" at bounding box center [190, 86] width 64 height 9
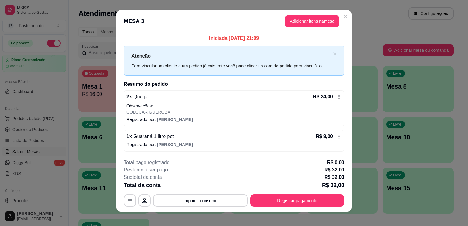
scroll to position [0, 0]
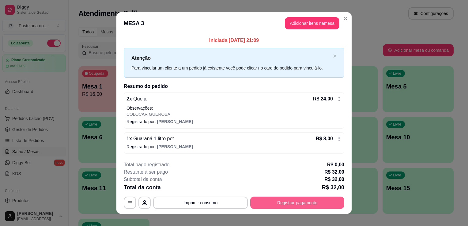
click at [278, 203] on button "Registrar pagamento" at bounding box center [297, 203] width 94 height 12
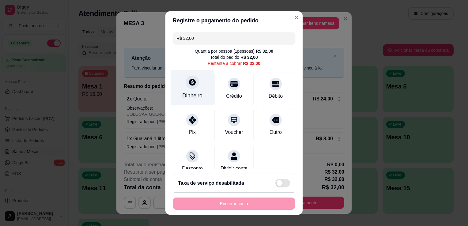
click at [202, 87] on div "Dinheiro" at bounding box center [192, 88] width 43 height 36
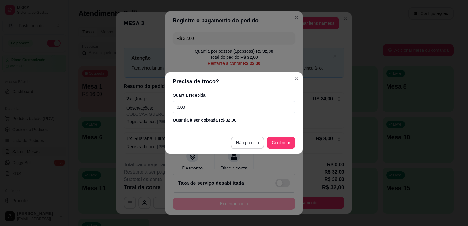
click at [199, 103] on input "0,00" at bounding box center [234, 107] width 123 height 12
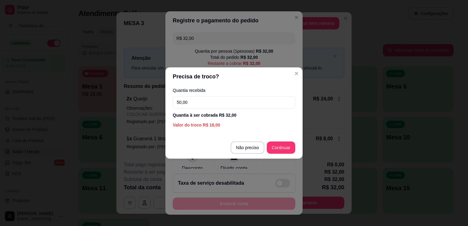
type input "50,00"
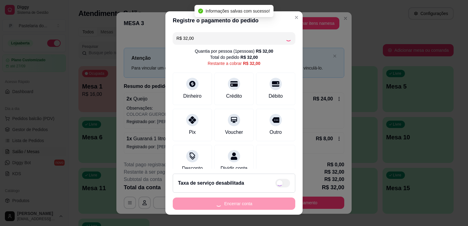
type input "R$ 0,00"
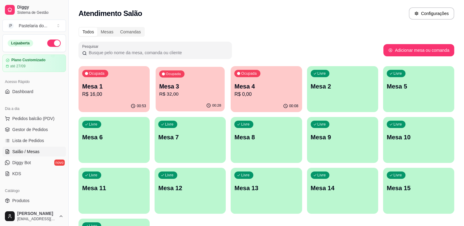
click at [181, 92] on p "R$ 32,00" at bounding box center [190, 94] width 62 height 7
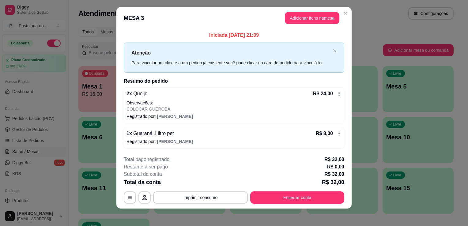
scroll to position [7, 0]
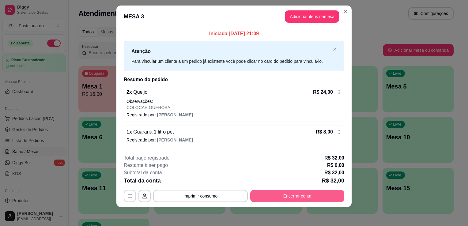
click at [280, 194] on button "Encerrar conta" at bounding box center [297, 196] width 94 height 12
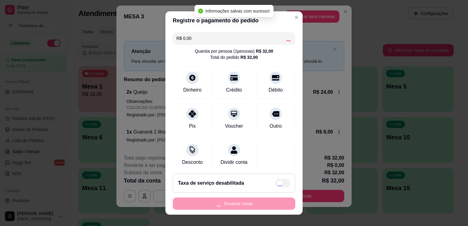
checkbox input "true"
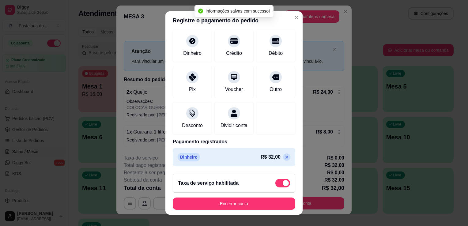
scroll to position [8, 0]
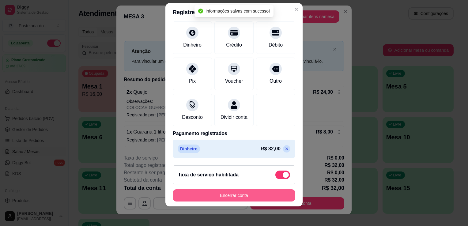
click at [245, 194] on button "Encerrar conta" at bounding box center [234, 195] width 123 height 12
click at [245, 194] on div "Encerrar conta" at bounding box center [234, 195] width 123 height 12
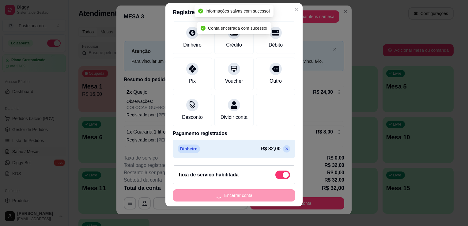
scroll to position [0, 0]
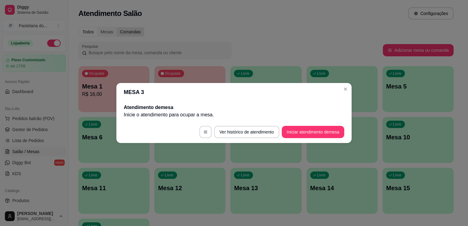
click at [134, 32] on div "Comandas" at bounding box center [131, 32] width 28 height 9
click at [117, 28] on input "Comandas" at bounding box center [117, 28] width 0 height 0
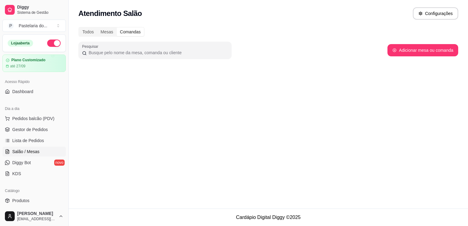
click at [209, 29] on div "Todos Mesas Comandas" at bounding box center [268, 32] width 380 height 10
click at [94, 33] on div "Todos" at bounding box center [88, 32] width 18 height 9
click at [79, 28] on input "Todos" at bounding box center [79, 28] width 0 height 0
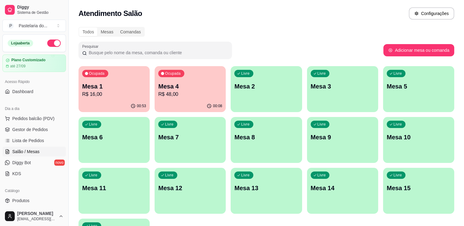
click at [119, 94] on p "R$ 16,00" at bounding box center [114, 94] width 64 height 7
click at [120, 94] on body "Diggy Sistema de Gestão P Pastelaria do ... Loja aberta Plano Customizado até 2…" at bounding box center [232, 113] width 464 height 226
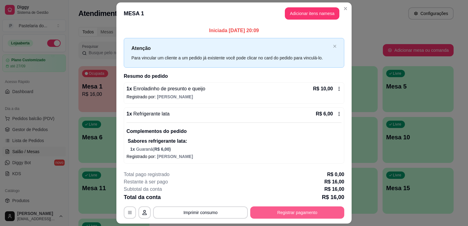
click at [301, 212] on button "Registrar pagamento" at bounding box center [297, 212] width 94 height 12
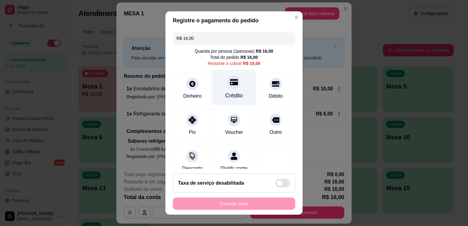
click at [230, 82] on icon at bounding box center [234, 82] width 8 height 6
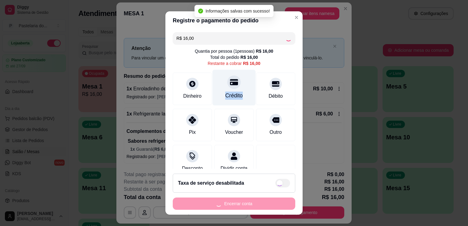
type input "R$ 0,00"
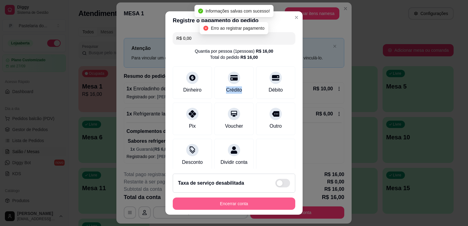
click at [245, 205] on button "Encerrar conta" at bounding box center [234, 204] width 123 height 12
click at [245, 205] on div "Encerrar conta" at bounding box center [234, 204] width 123 height 12
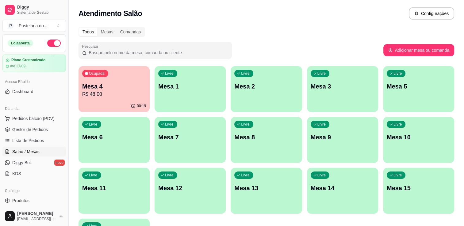
click at [126, 93] on p "R$ 48,00" at bounding box center [114, 94] width 64 height 7
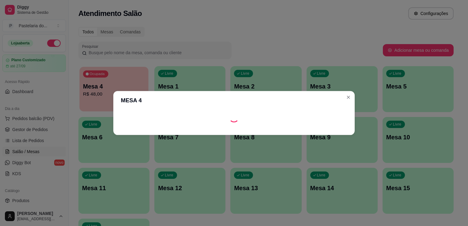
click at [126, 93] on body "Diggy Sistema de Gestão P Pastelaria do ... Loja aberta Plano Customizado até 2…" at bounding box center [232, 113] width 464 height 226
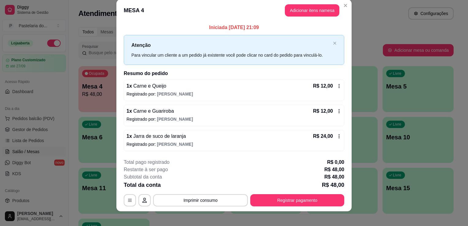
scroll to position [12, 0]
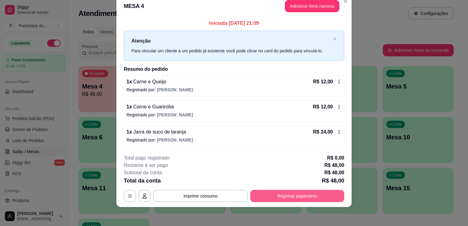
click at [289, 191] on button "Registrar pagamento" at bounding box center [297, 196] width 94 height 12
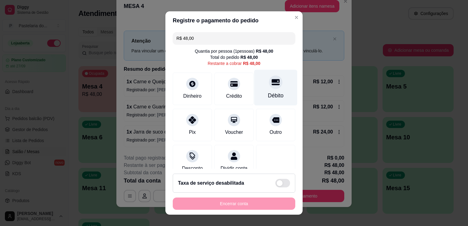
click at [272, 81] on icon at bounding box center [276, 82] width 8 height 6
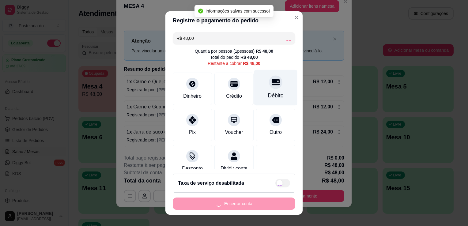
type input "R$ 0,00"
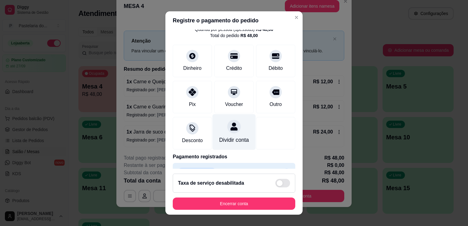
scroll to position [43, 0]
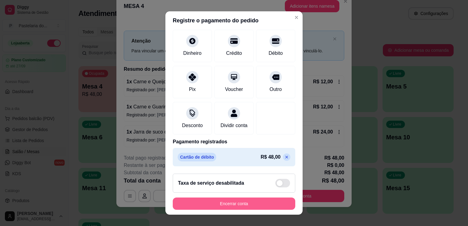
click at [214, 208] on button "Encerrar conta" at bounding box center [234, 204] width 123 height 12
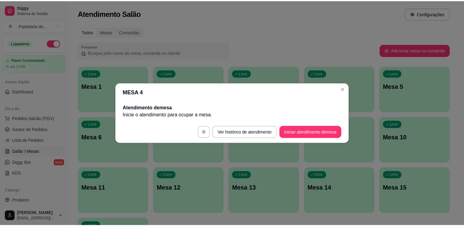
scroll to position [0, 0]
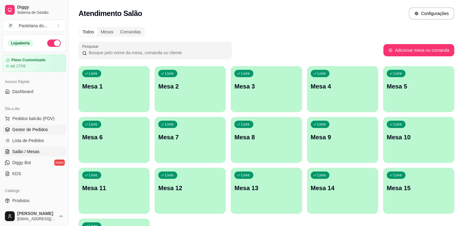
click at [45, 128] on span "Gestor de Pedidos" at bounding box center [30, 130] width 36 height 6
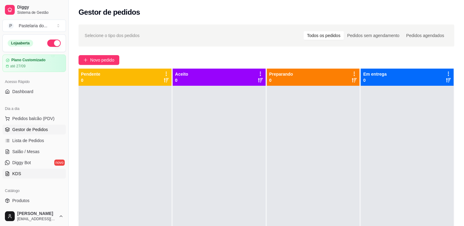
scroll to position [123, 0]
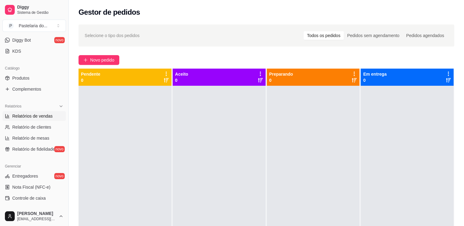
click at [33, 117] on span "Relatórios de vendas" at bounding box center [32, 116] width 40 height 6
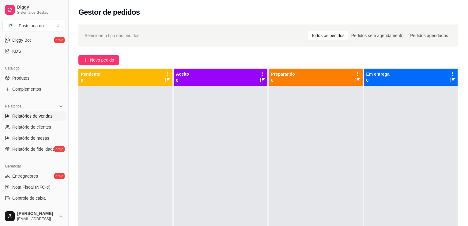
select select "ALL"
select select "0"
